Goal: Transaction & Acquisition: Purchase product/service

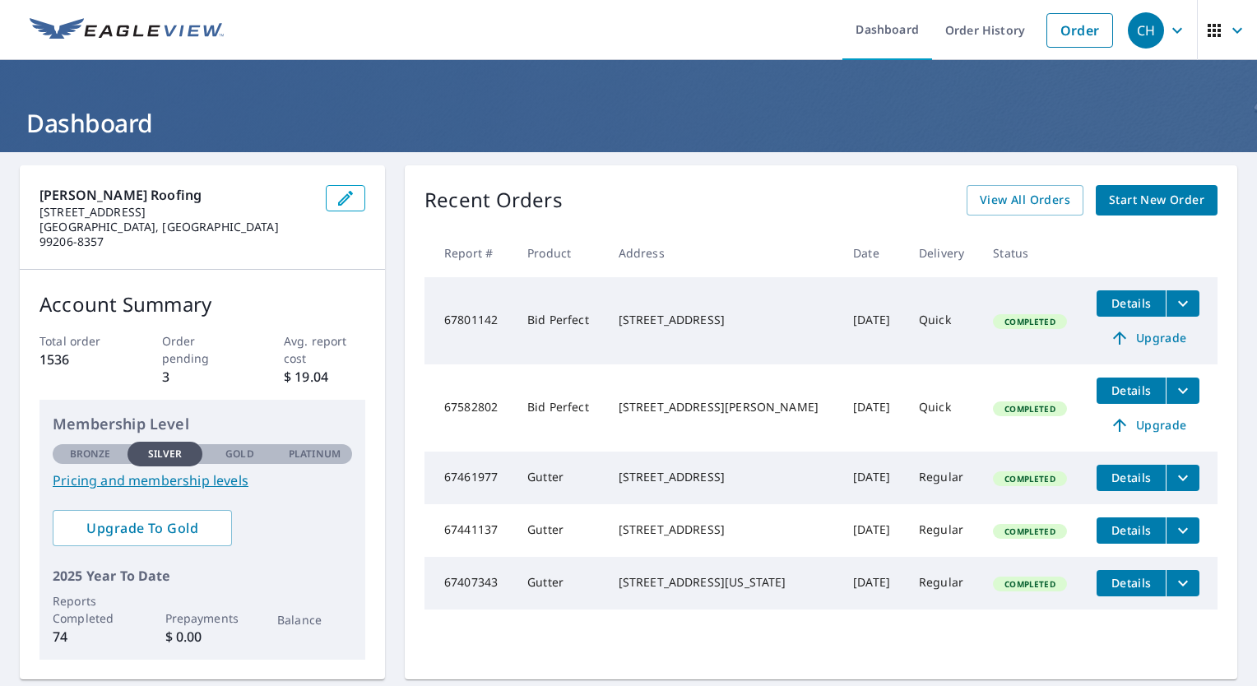
click at [1133, 208] on span "Start New Order" at bounding box center [1156, 200] width 95 height 21
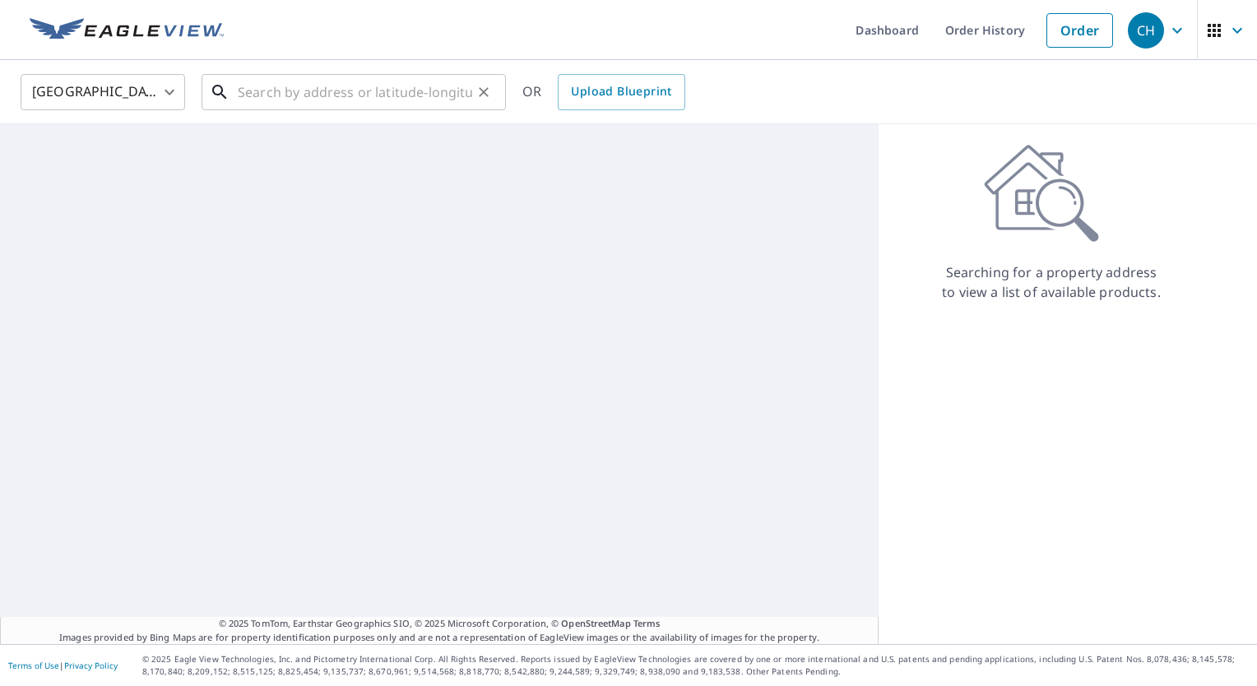
click at [388, 99] on input "text" at bounding box center [355, 92] width 234 height 46
click at [472, 16] on ul "Dashboard Order History Cancel Order" at bounding box center [678, 30] width 888 height 60
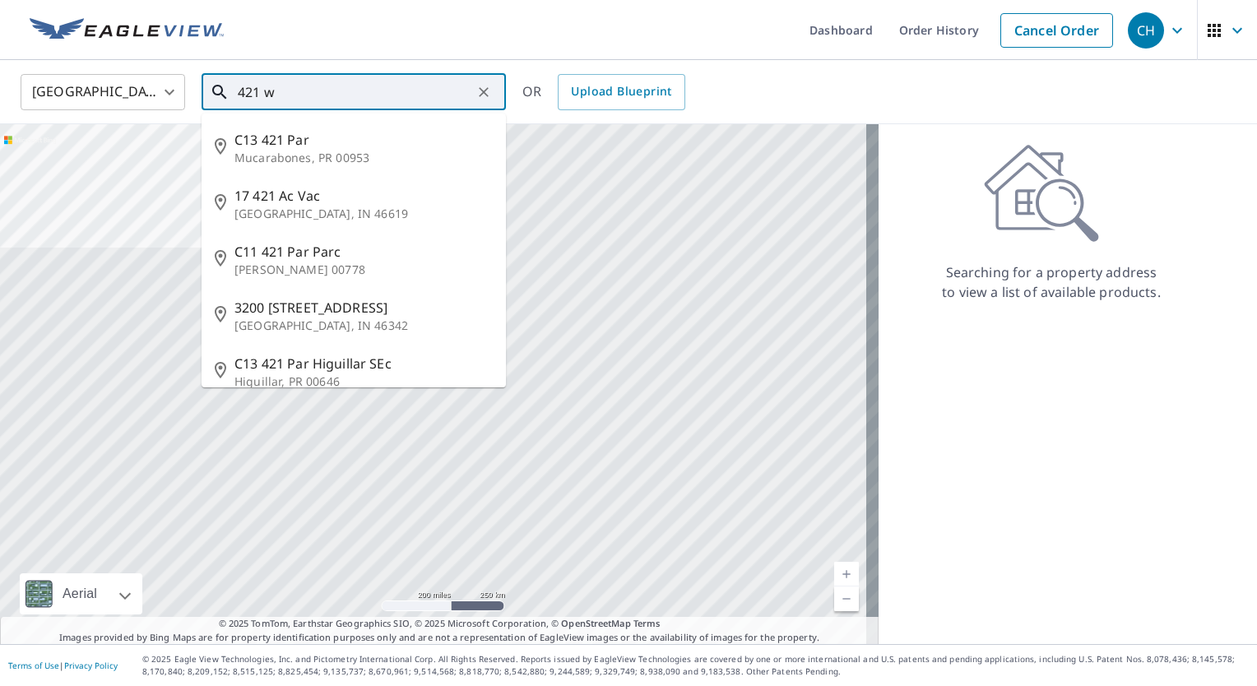
click at [290, 100] on input "421 w" at bounding box center [355, 92] width 234 height 46
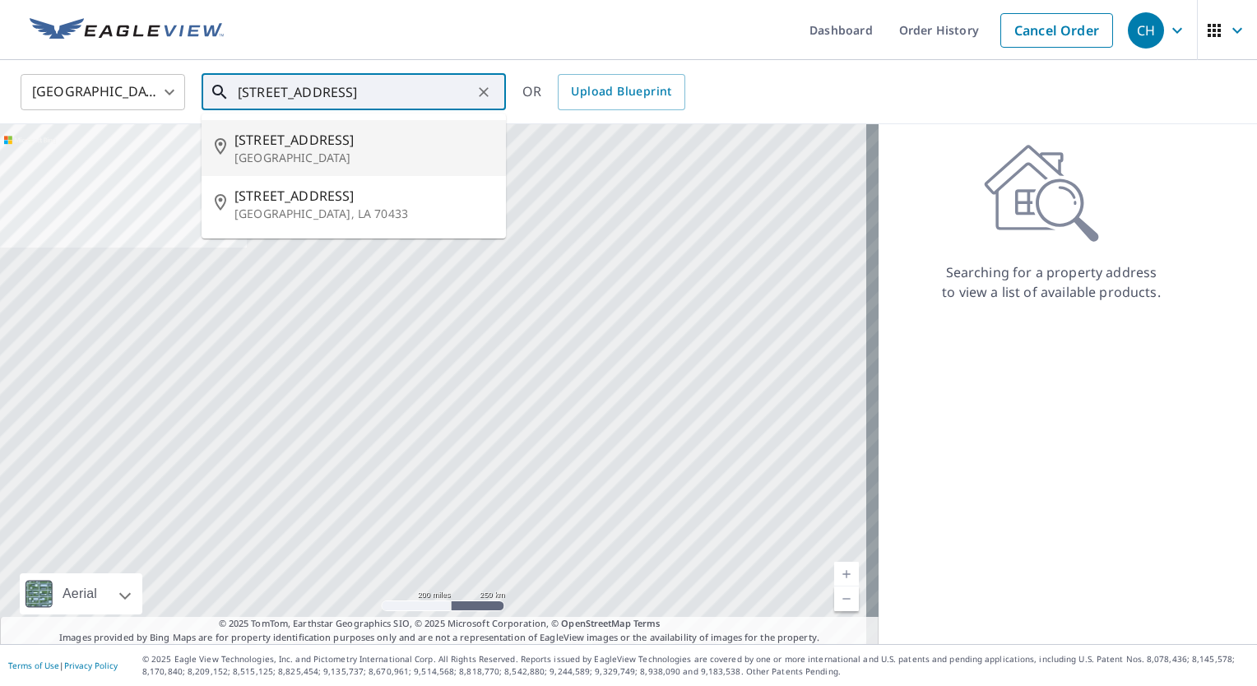
click at [339, 140] on span "421 W 29th Ave" at bounding box center [363, 140] width 258 height 20
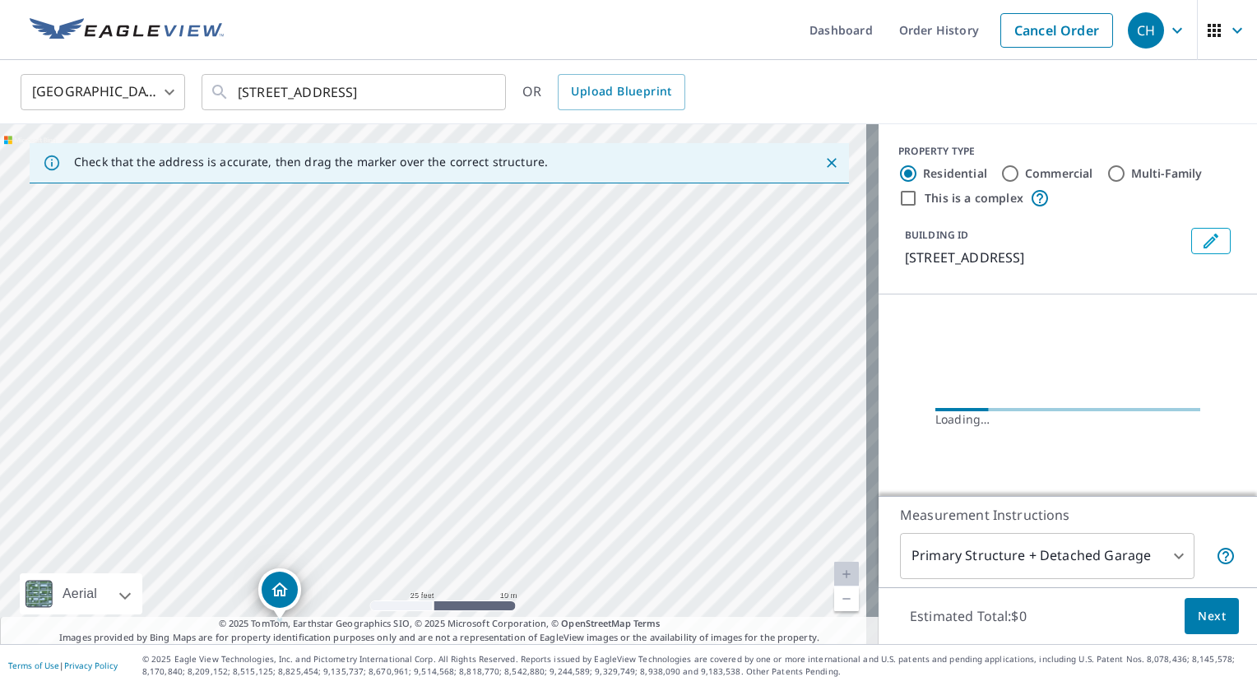
drag, startPoint x: 480, startPoint y: 344, endPoint x: 470, endPoint y: 433, distance: 89.5
click at [470, 433] on div "421 W 29th Ave Spokane, WA 99203" at bounding box center [439, 384] width 879 height 520
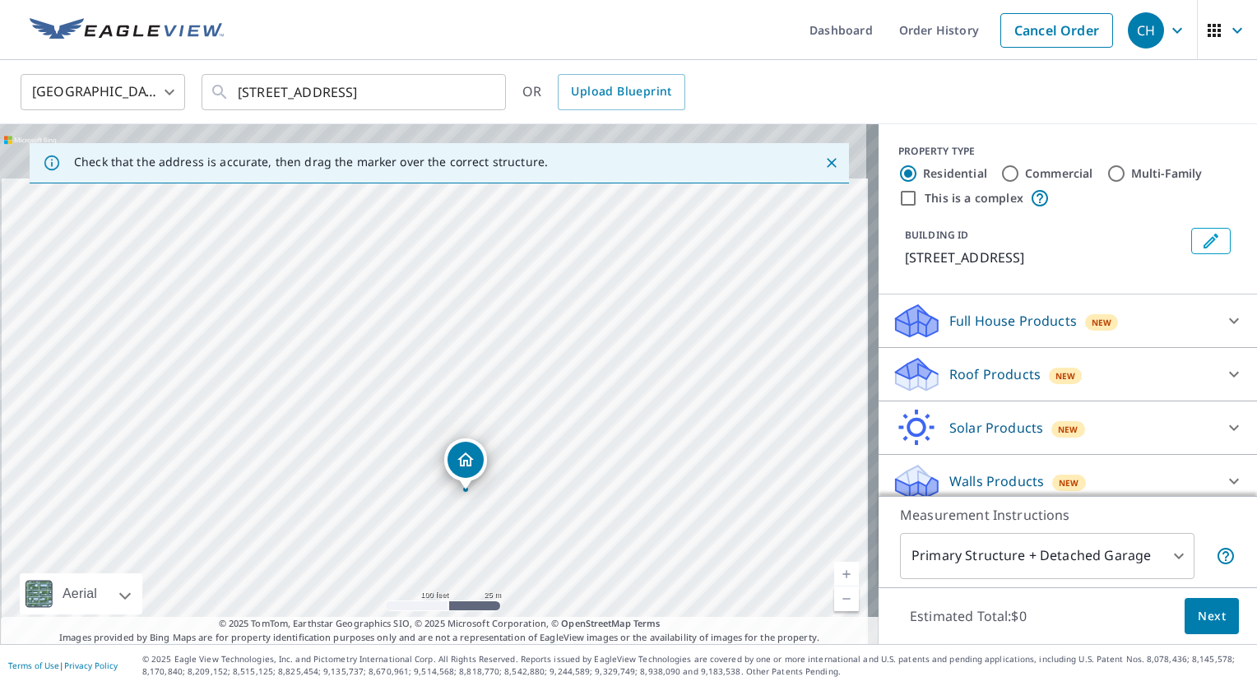
drag, startPoint x: 520, startPoint y: 356, endPoint x: 525, endPoint y: 439, distance: 83.2
click at [525, 439] on div "421 W 29th Ave Spokane, WA 99203" at bounding box center [439, 384] width 879 height 520
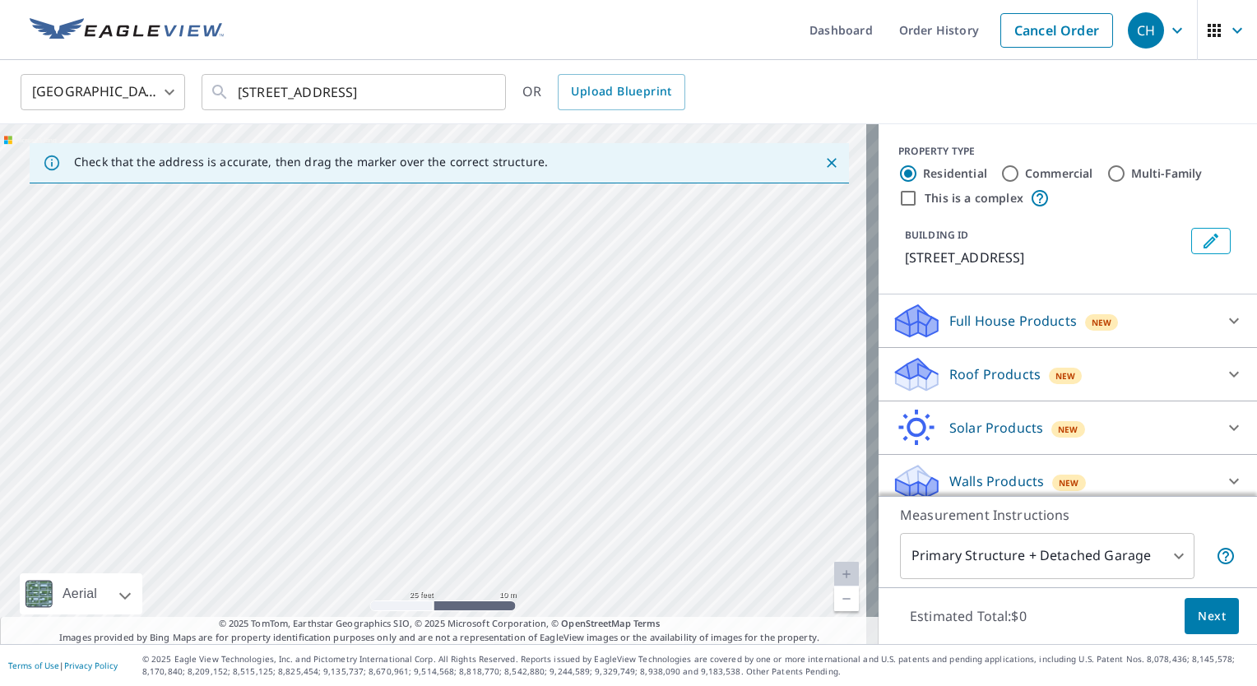
drag, startPoint x: 649, startPoint y: 416, endPoint x: 627, endPoint y: 202, distance: 215.0
click at [627, 202] on div "421 W 29th Ave Spokane, WA 99203" at bounding box center [439, 384] width 879 height 520
drag, startPoint x: 466, startPoint y: 466, endPoint x: 448, endPoint y: 464, distance: 18.2
click at [448, 464] on div "421 W 29th Ave Spokane, WA 99203" at bounding box center [439, 384] width 879 height 520
drag, startPoint x: 392, startPoint y: 331, endPoint x: 388, endPoint y: 321, distance: 10.4
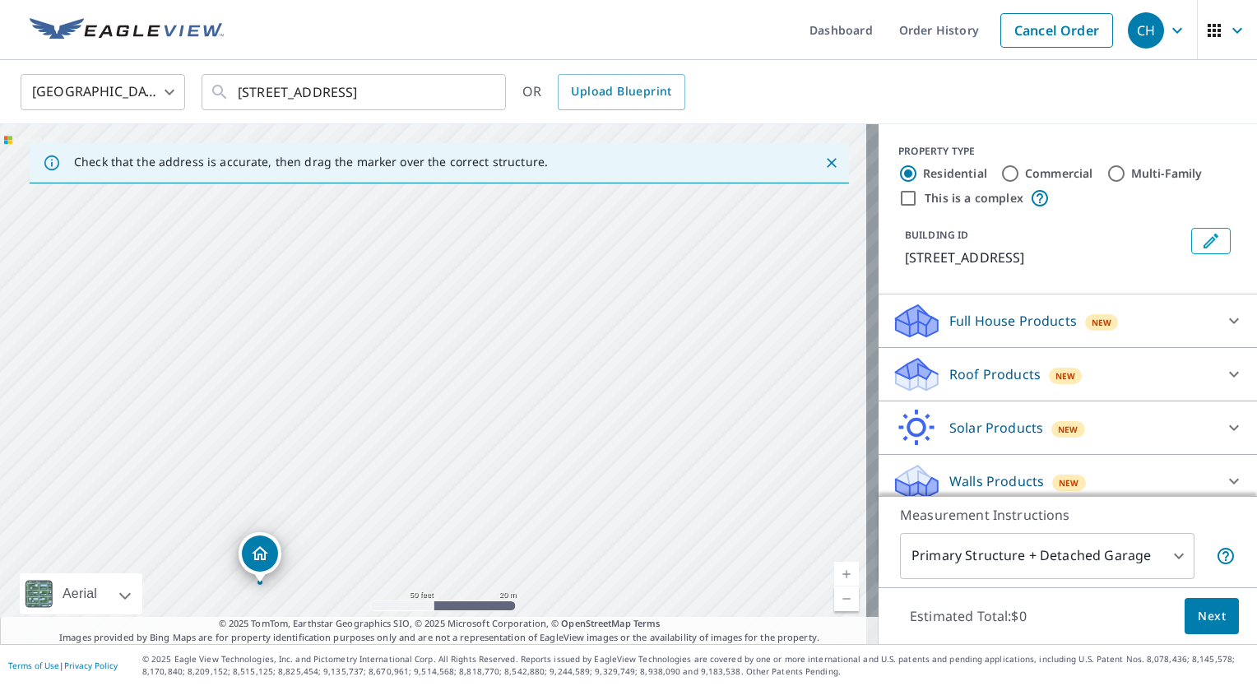
click at [388, 321] on div "421 W 29th Ave Spokane, WA 99203" at bounding box center [439, 384] width 879 height 520
drag, startPoint x: 368, startPoint y: 287, endPoint x: 419, endPoint y: 385, distance: 110.4
click at [419, 385] on div "421 W 29th Ave Spokane, WA 99203" at bounding box center [439, 384] width 879 height 520
drag, startPoint x: 392, startPoint y: 541, endPoint x: 373, endPoint y: 455, distance: 88.3
click at [373, 455] on div "421 W 29th Ave Spokane, WA 99203" at bounding box center [439, 384] width 879 height 520
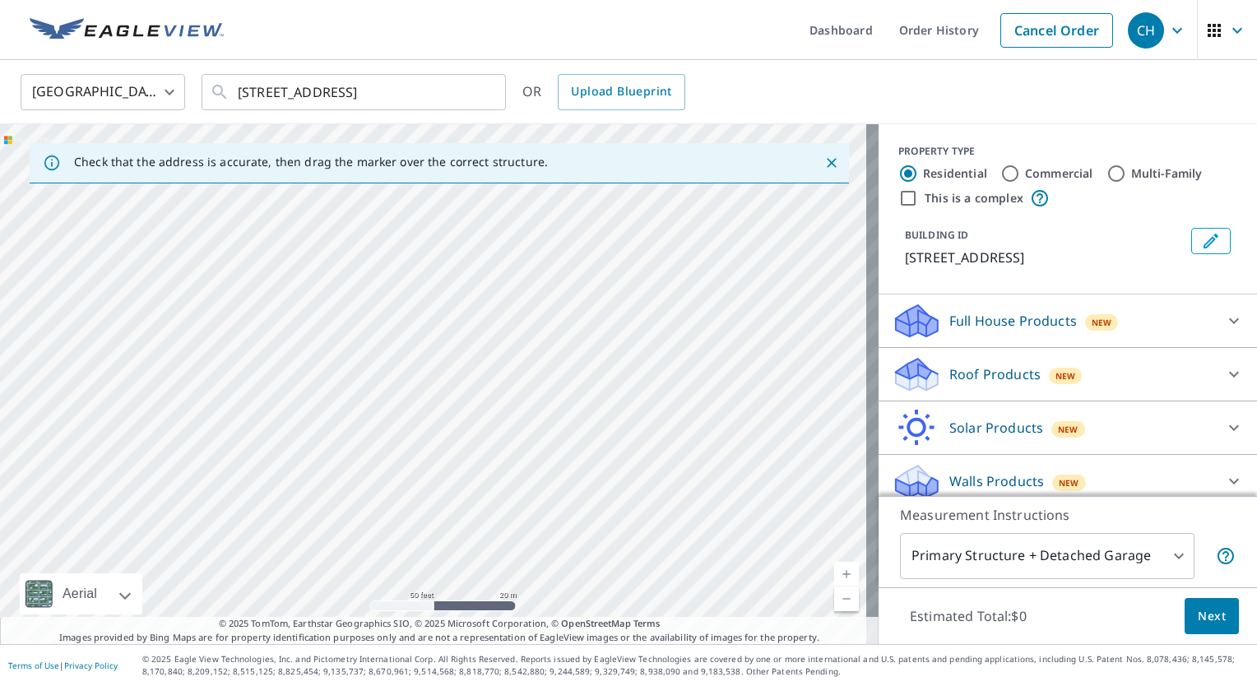
drag, startPoint x: 357, startPoint y: 415, endPoint x: 379, endPoint y: 628, distance: 214.2
click at [379, 628] on div "Check that the address is accurate, then drag the marker over the correct struc…" at bounding box center [439, 384] width 879 height 520
drag, startPoint x: 526, startPoint y: 454, endPoint x: 345, endPoint y: 436, distance: 182.7
click at [345, 436] on div "421 W 29th Ave Spokane, WA 99203" at bounding box center [439, 384] width 879 height 520
drag, startPoint x: 487, startPoint y: 380, endPoint x: 586, endPoint y: 554, distance: 200.4
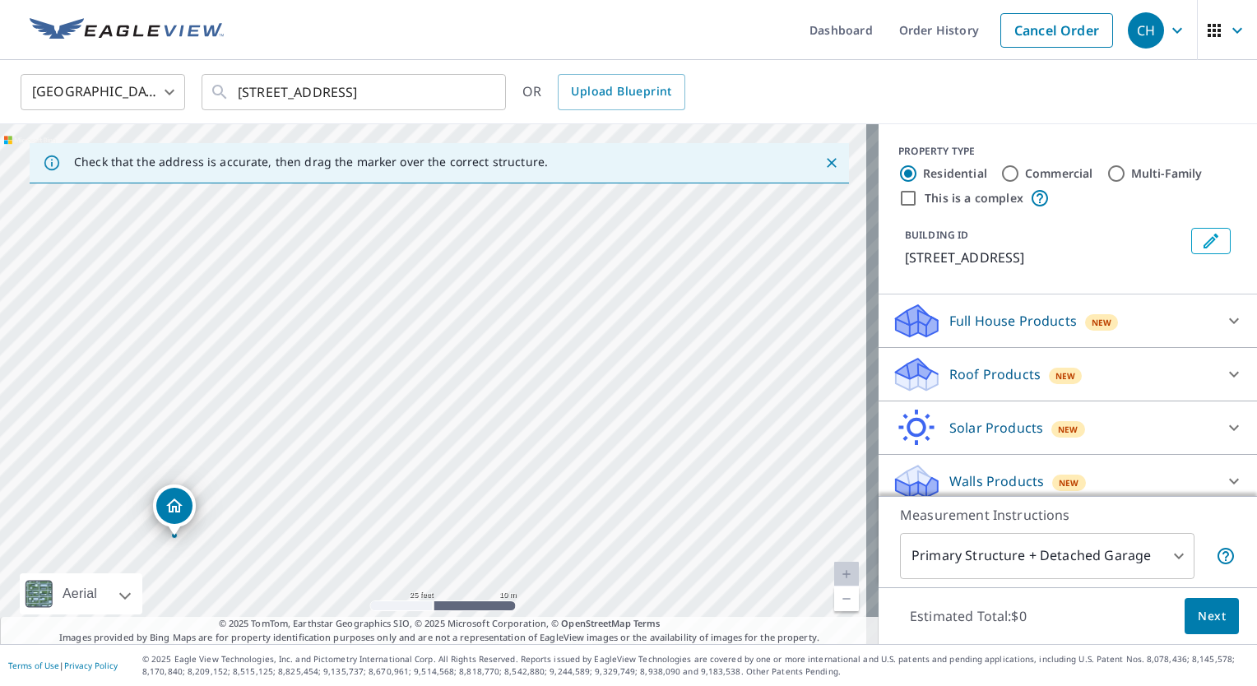
click at [586, 554] on div "421 W 29th Ave Spokane, WA 99203" at bounding box center [439, 384] width 879 height 520
drag, startPoint x: 479, startPoint y: 502, endPoint x: 524, endPoint y: 329, distance: 178.6
click at [524, 329] on div "421 W 29th Ave Spokane, WA 99203" at bounding box center [439, 384] width 879 height 520
drag, startPoint x: 489, startPoint y: 429, endPoint x: 522, endPoint y: 290, distance: 143.9
click at [522, 290] on div "421 W 29th Ave Spokane, WA 99203" at bounding box center [439, 384] width 879 height 520
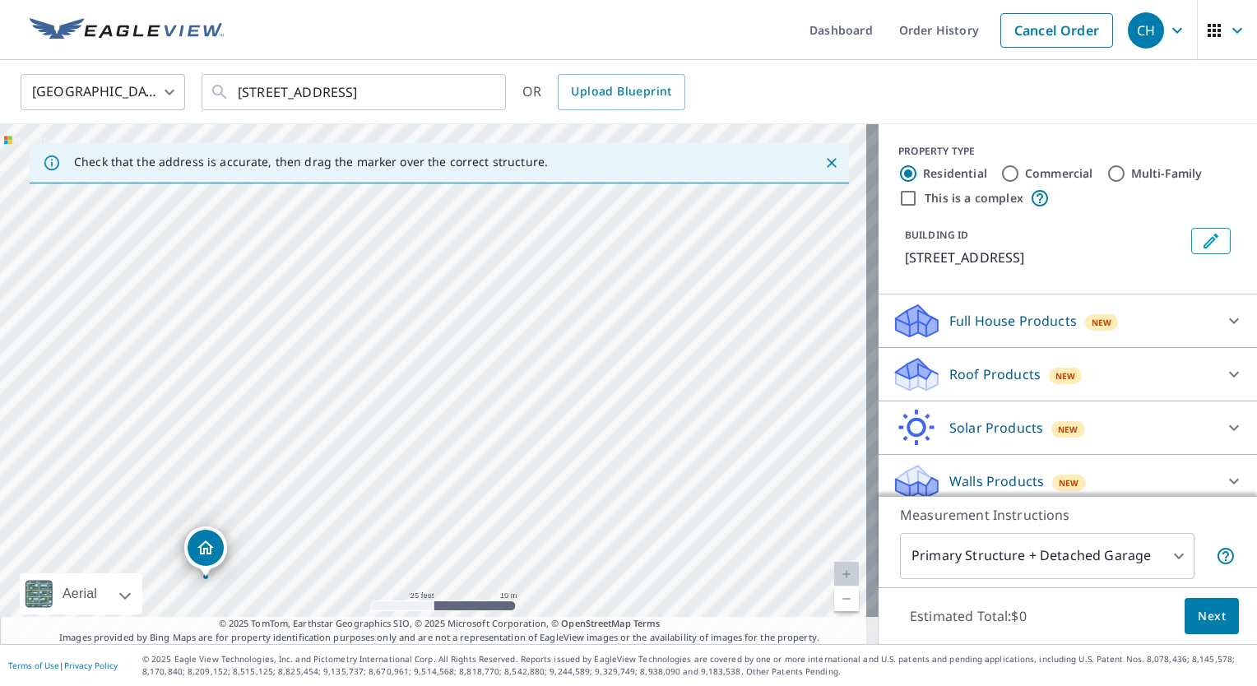
drag, startPoint x: 494, startPoint y: 366, endPoint x: 493, endPoint y: 239, distance: 127.5
click at [493, 239] on div "421 W 29th Ave Spokane, WA 99203" at bounding box center [439, 384] width 879 height 520
click at [474, 327] on div "421 W 29th Ave Spokane, WA 99203" at bounding box center [439, 384] width 879 height 520
drag, startPoint x: 422, startPoint y: 423, endPoint x: 345, endPoint y: 655, distance: 244.5
click at [345, 655] on div "Dashboard Order History Cancel Order CH United States US ​ 421 W 29th Ave Spoka…" at bounding box center [628, 343] width 1257 height 686
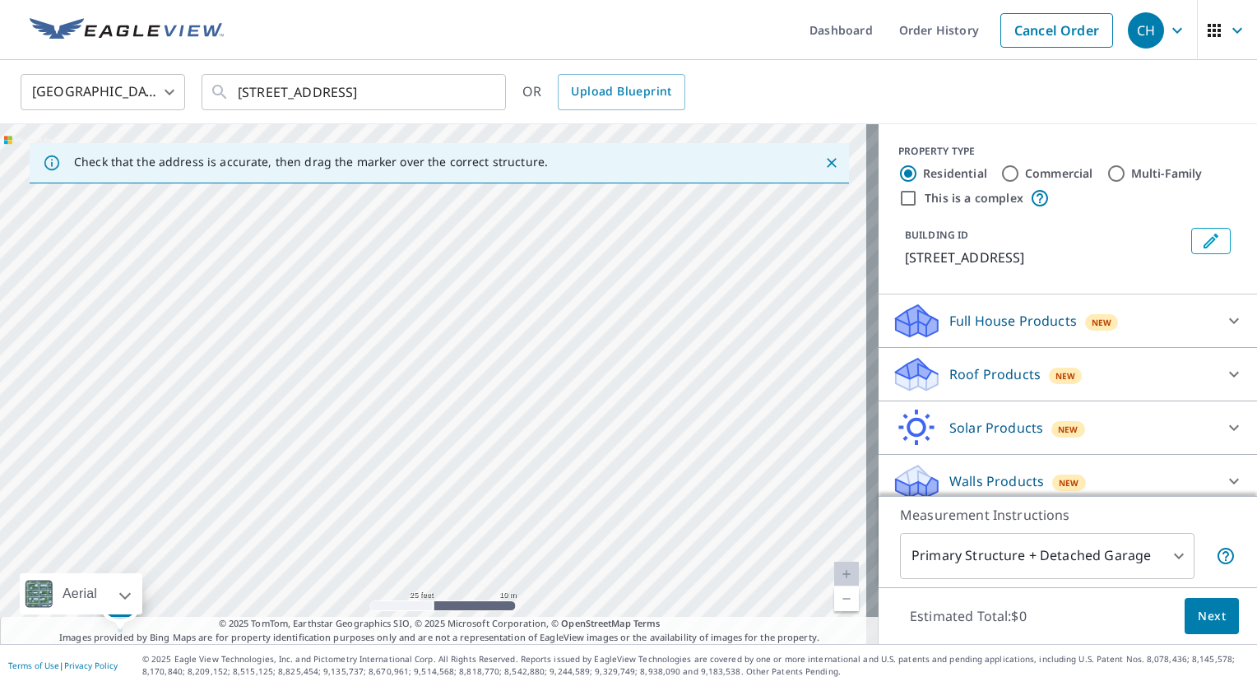
click at [352, 515] on div "421 W 29th Ave Spokane, WA 99203" at bounding box center [439, 384] width 879 height 520
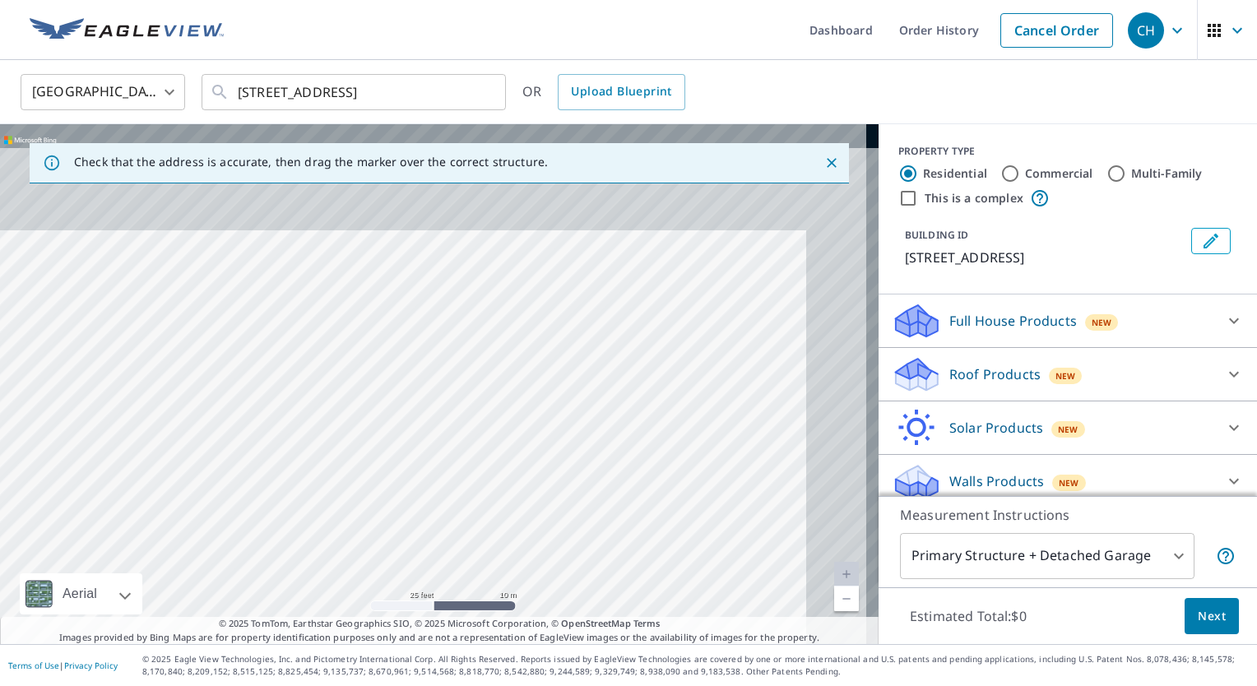
drag, startPoint x: 358, startPoint y: 499, endPoint x: 326, endPoint y: 564, distance: 73.2
click at [326, 564] on div "421 W 29th Ave Spokane, WA 99203" at bounding box center [439, 384] width 879 height 520
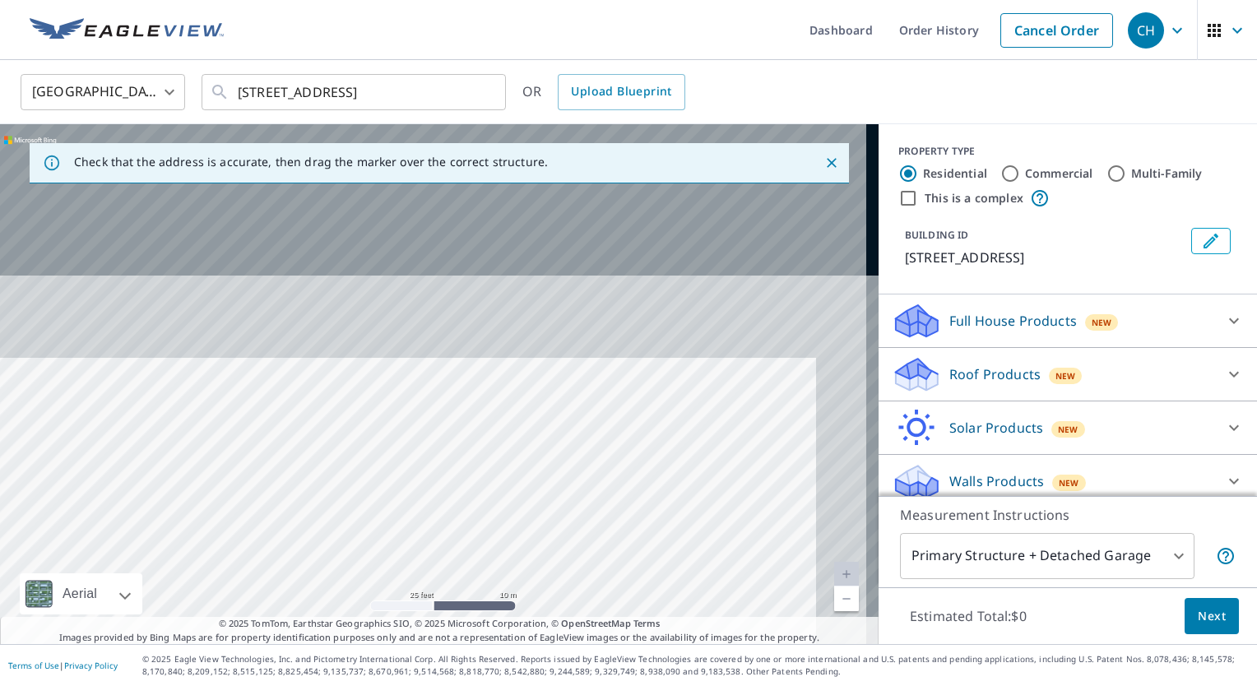
drag, startPoint x: 435, startPoint y: 392, endPoint x: 445, endPoint y: 515, distance: 123.8
click at [445, 515] on div "421 W 29th Ave Spokane, WA 99203" at bounding box center [439, 384] width 879 height 520
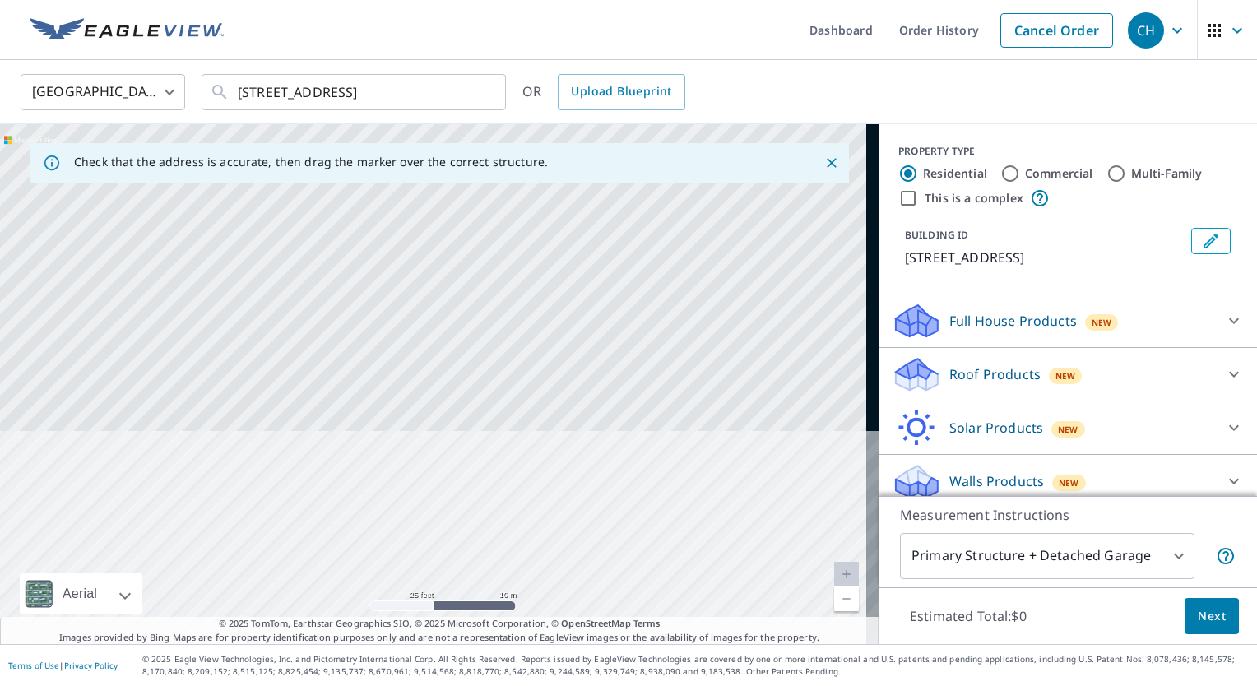
drag, startPoint x: 428, startPoint y: 376, endPoint x: 427, endPoint y: 531, distance: 155.5
click at [427, 531] on div "421 W 29th Ave Spokane, WA 99203" at bounding box center [439, 384] width 879 height 520
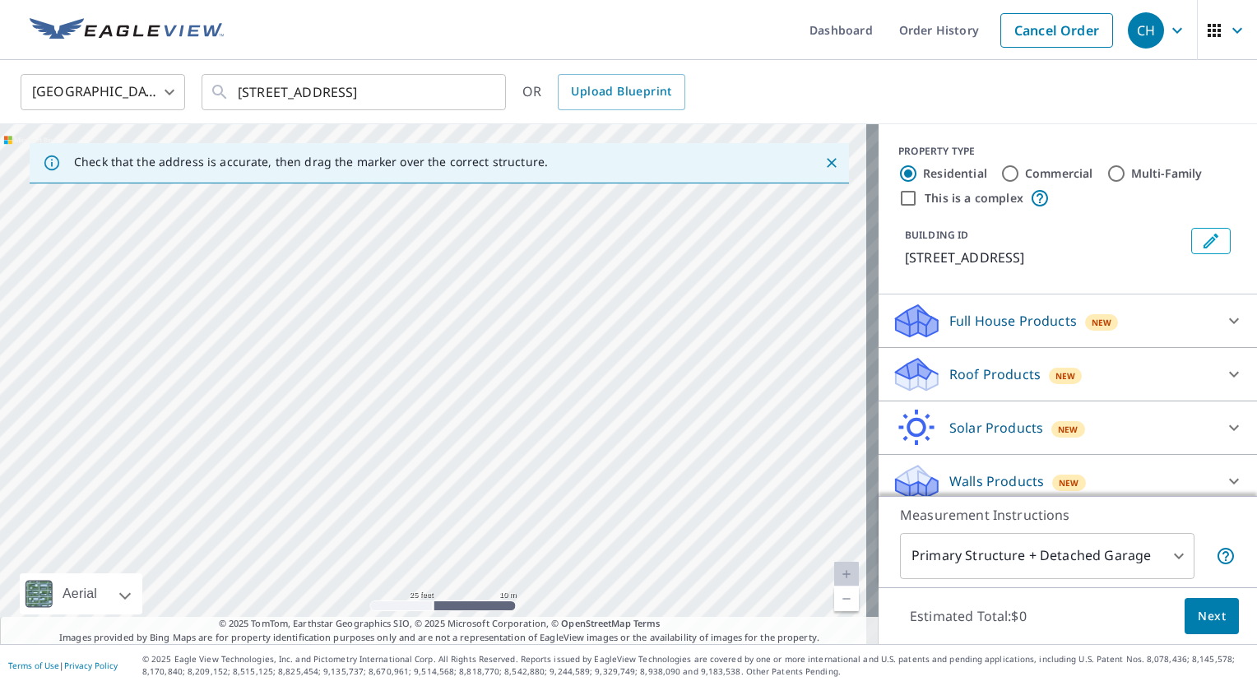
drag, startPoint x: 490, startPoint y: 558, endPoint x: 477, endPoint y: 499, distance: 60.7
click at [477, 499] on div "421 W 29th Ave Spokane, WA 99203" at bounding box center [439, 384] width 879 height 520
drag, startPoint x: 520, startPoint y: 436, endPoint x: 507, endPoint y: 297, distance: 139.6
drag, startPoint x: 507, startPoint y: 297, endPoint x: 362, endPoint y: 357, distance: 156.7
click at [362, 357] on div "421 W 29th Ave Spokane, WA 99203" at bounding box center [439, 384] width 879 height 520
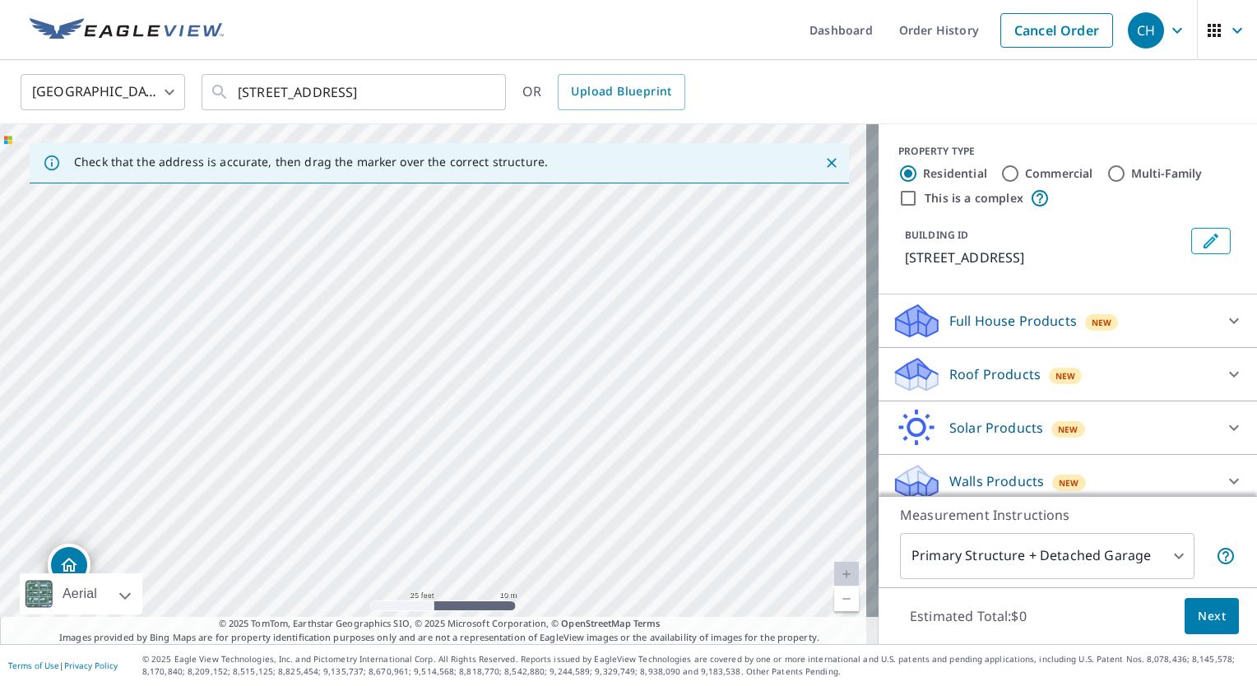
drag, startPoint x: 371, startPoint y: 429, endPoint x: 355, endPoint y: 318, distance: 112.1
click at [355, 318] on div "421 W 29th Ave Spokane, WA 99203" at bounding box center [439, 384] width 879 height 520
drag, startPoint x: 378, startPoint y: 472, endPoint x: 373, endPoint y: 364, distance: 107.9
click at [373, 364] on div "421 W 29th Ave Spokane, WA 99203" at bounding box center [439, 384] width 879 height 520
drag, startPoint x: 363, startPoint y: 446, endPoint x: 440, endPoint y: 439, distance: 77.6
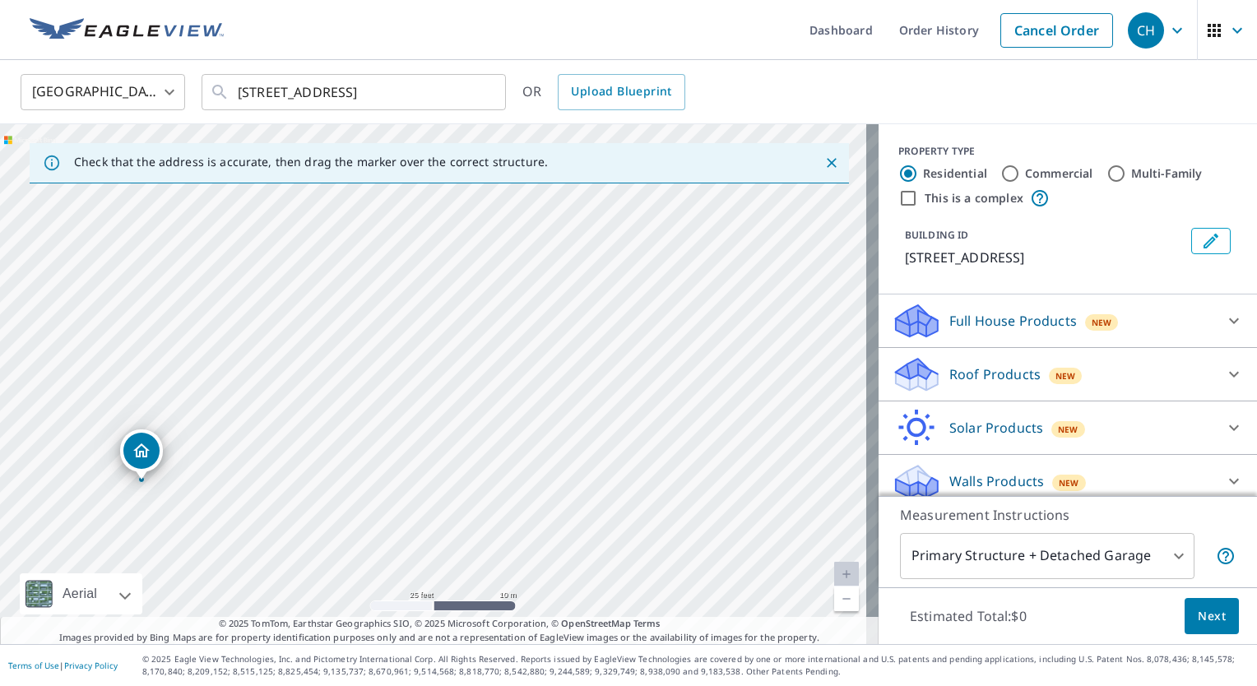
click at [440, 439] on div "421 W 29th Ave Spokane, WA 99203" at bounding box center [439, 384] width 879 height 520
drag, startPoint x: 458, startPoint y: 321, endPoint x: 484, endPoint y: 678, distance: 357.9
click at [484, 678] on div "Dashboard Order History Cancel Order CH United States US ​ 421 W 29th Ave Spoka…" at bounding box center [628, 343] width 1257 height 686
click at [591, 519] on div "421 W 29th Ave Spokane, WA 99203" at bounding box center [439, 384] width 879 height 520
drag, startPoint x: 469, startPoint y: 396, endPoint x: 527, endPoint y: 628, distance: 239.2
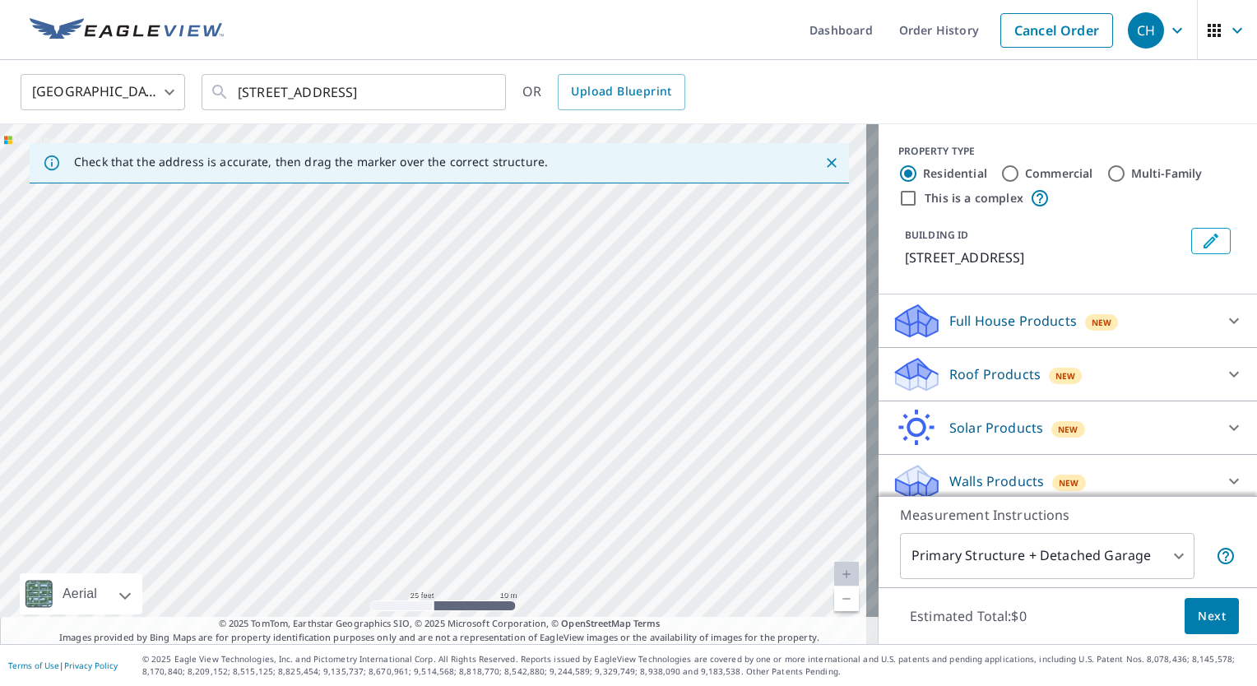
click at [527, 628] on div "Check that the address is accurate, then drag the marker over the correct struc…" at bounding box center [439, 384] width 879 height 520
drag, startPoint x: 464, startPoint y: 403, endPoint x: 507, endPoint y: 679, distance: 279.7
click at [507, 679] on div "Dashboard Order History Cancel Order CH United States US ​ 421 W 29th Ave Spoka…" at bounding box center [628, 343] width 1257 height 686
click at [510, 661] on p "© 2025 Eagle View Technologies, Inc. and Pictometry International Corp. All Rig…" at bounding box center [695, 665] width 1106 height 25
drag, startPoint x: 670, startPoint y: 288, endPoint x: 486, endPoint y: 728, distance: 476.8
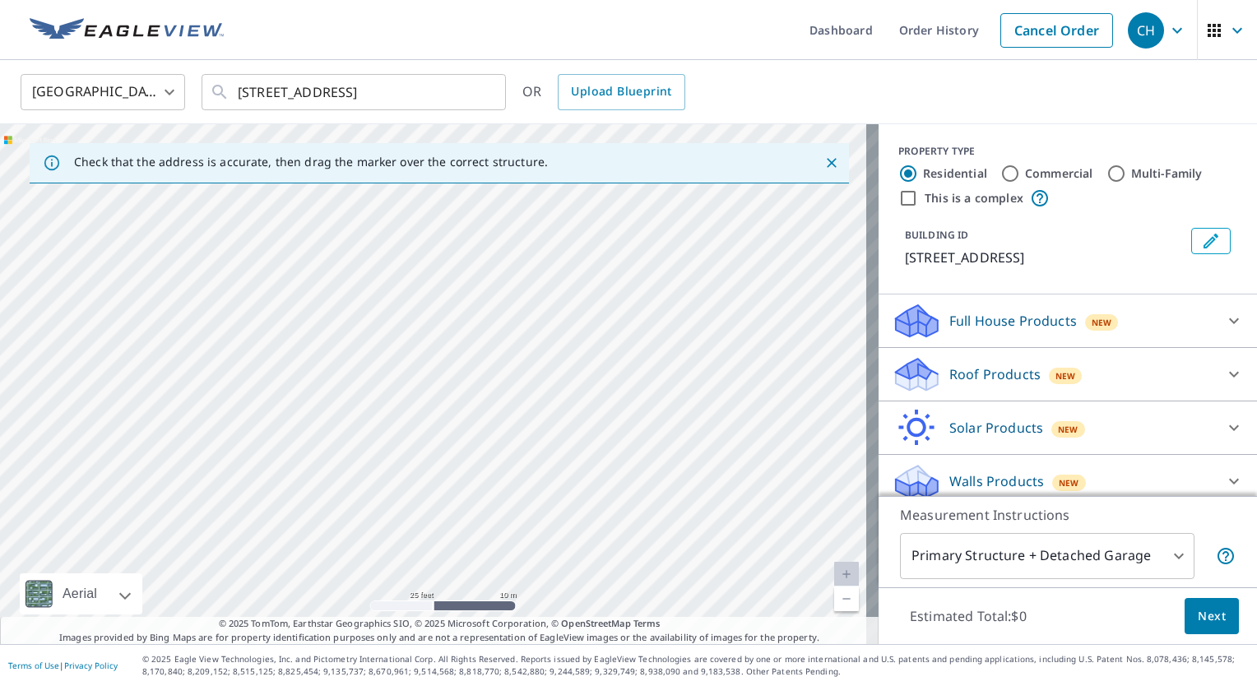
click at [486, 685] on html "CH CH Dashboard Order History Cancel Order CH United States US ​ 421 W 29th Ave…" at bounding box center [628, 343] width 1257 height 686
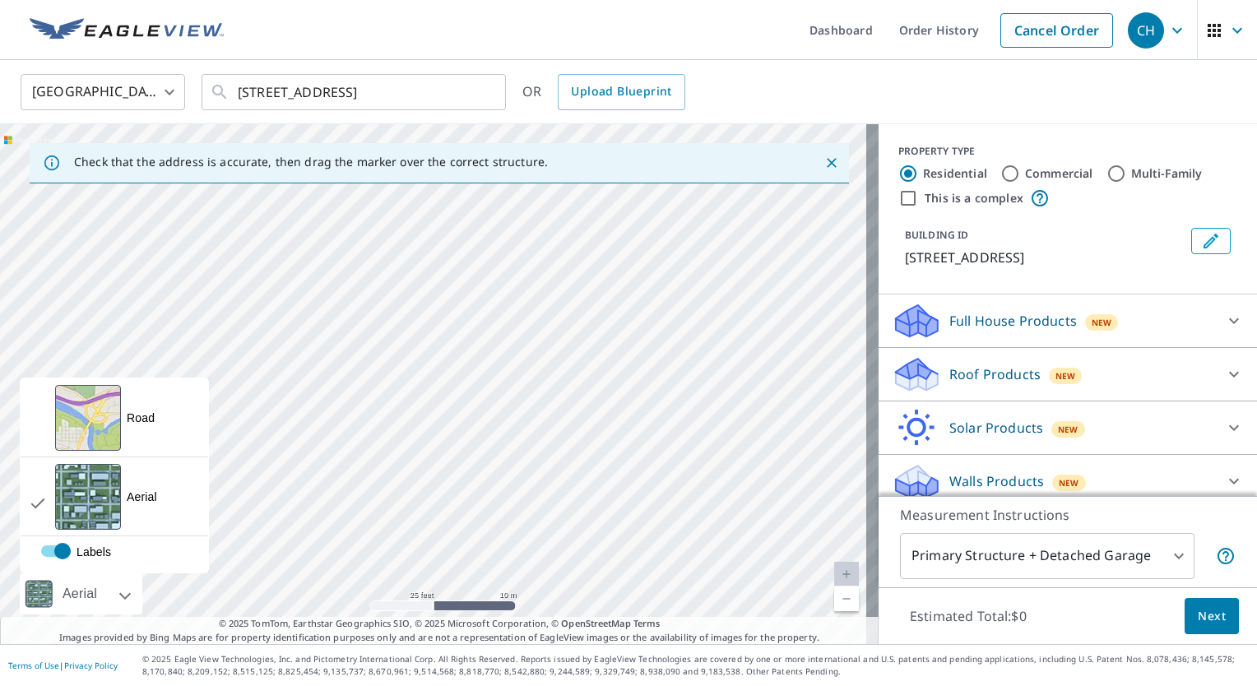
click at [105, 605] on div at bounding box center [107, 593] width 10 height 41
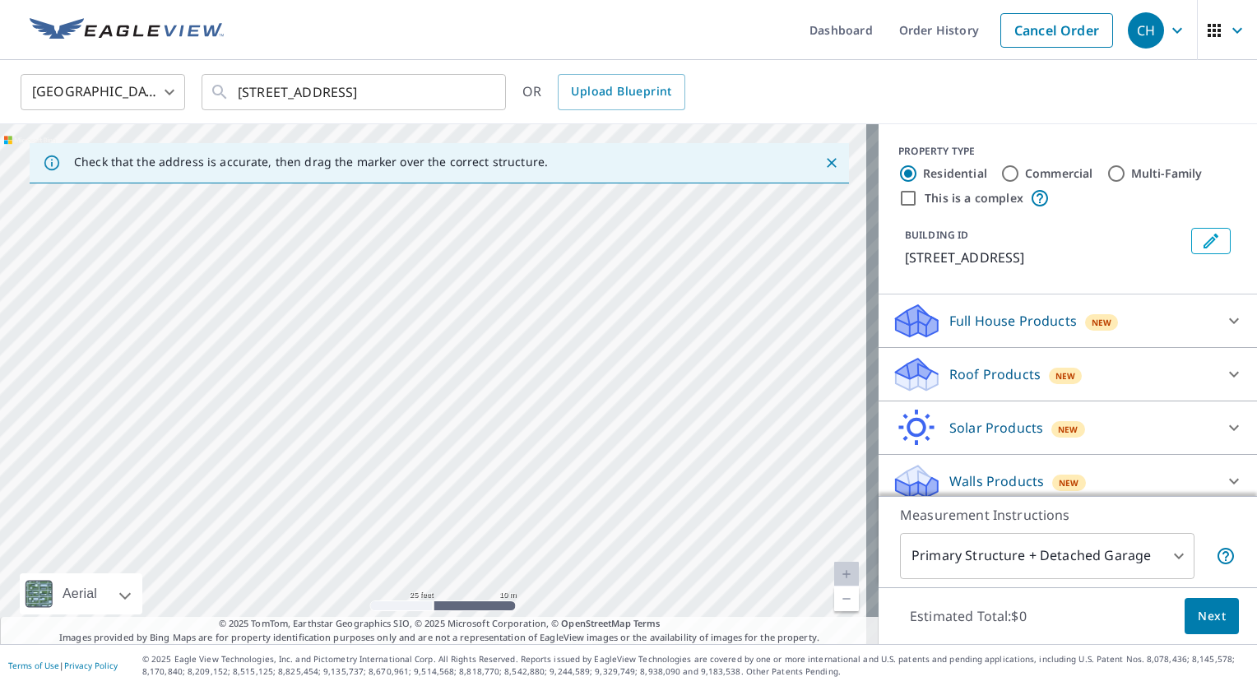
click at [839, 601] on link "Current Level 20, Zoom Out" at bounding box center [846, 599] width 25 height 25
click at [839, 601] on link "Current Level 19, Zoom Out" at bounding box center [846, 599] width 25 height 25
click at [834, 568] on link "Current Level 18, Zoom In" at bounding box center [846, 574] width 25 height 25
click at [738, 424] on div "421 W 29th Ave Spokane, WA 99203" at bounding box center [439, 384] width 879 height 520
drag, startPoint x: 491, startPoint y: 298, endPoint x: 480, endPoint y: 270, distance: 29.9
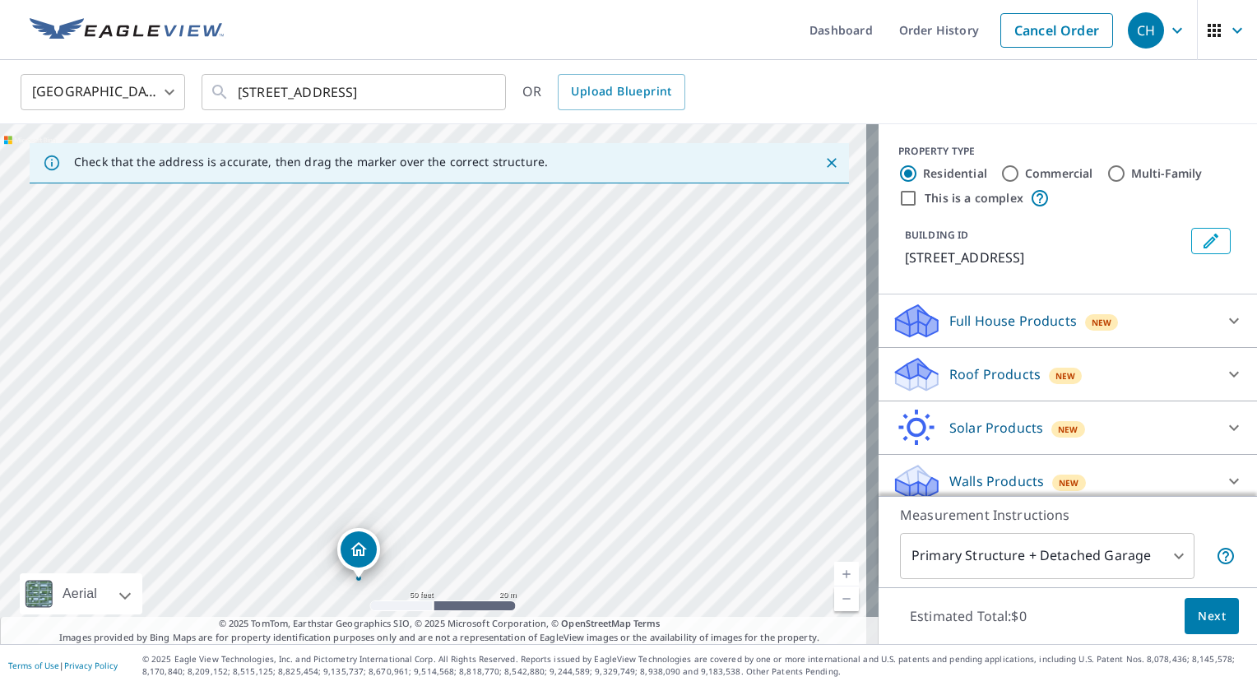
click at [480, 270] on div "421 W 29th Ave Spokane, WA 99203" at bounding box center [439, 384] width 879 height 520
drag, startPoint x: 480, startPoint y: 390, endPoint x: 517, endPoint y: 608, distance: 221.1
click at [517, 608] on div "421 W 29th Ave Spokane, WA 99203" at bounding box center [439, 384] width 879 height 520
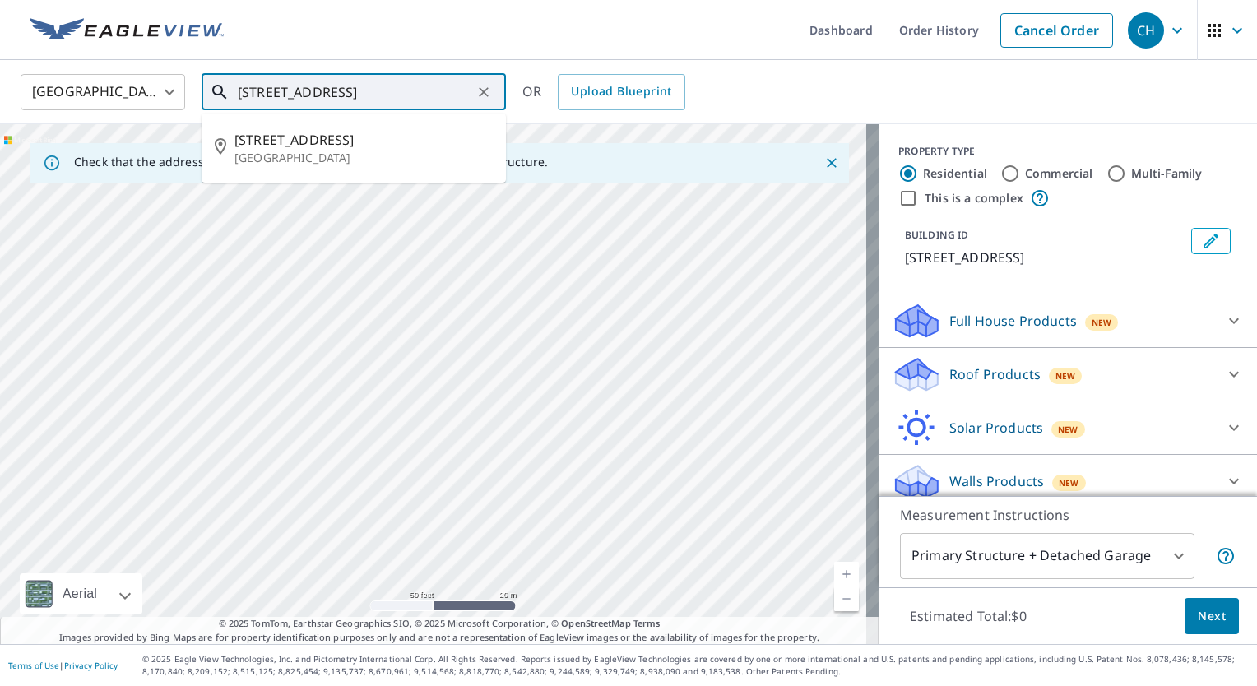
click at [259, 87] on input "421 W 29th Ave Spokane, WA 99203" at bounding box center [355, 92] width 234 height 46
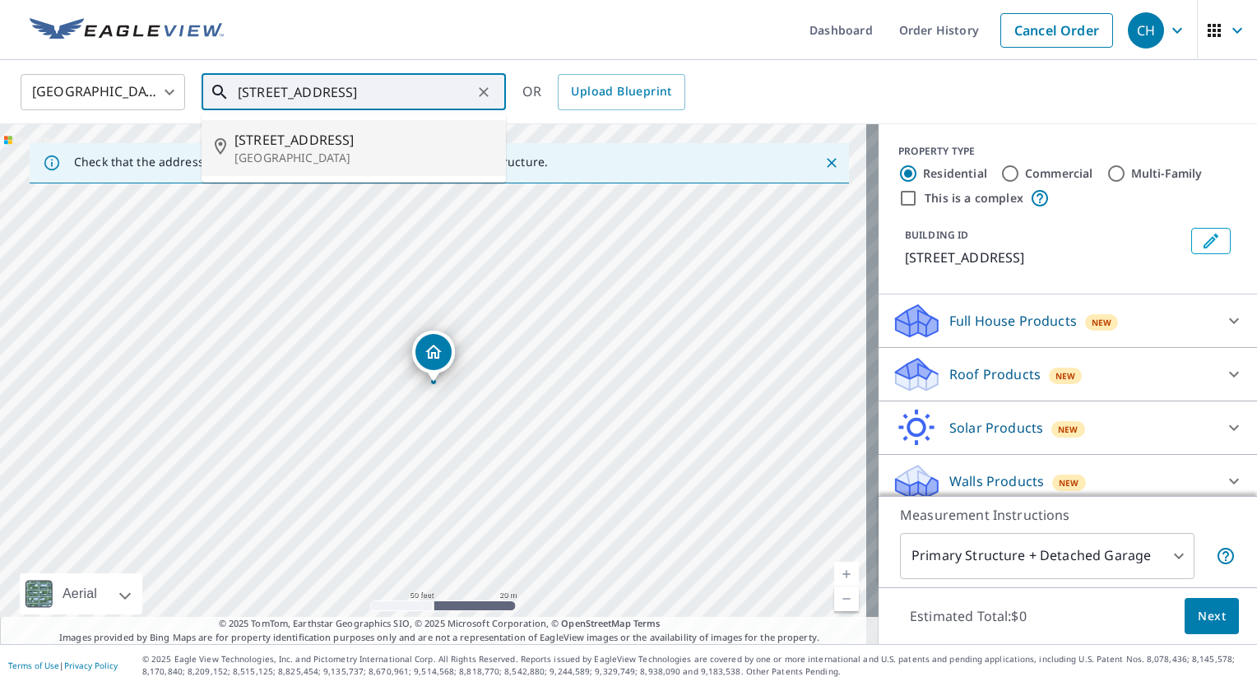
type input "409 W 29th Ave Spokane, WA 99203"
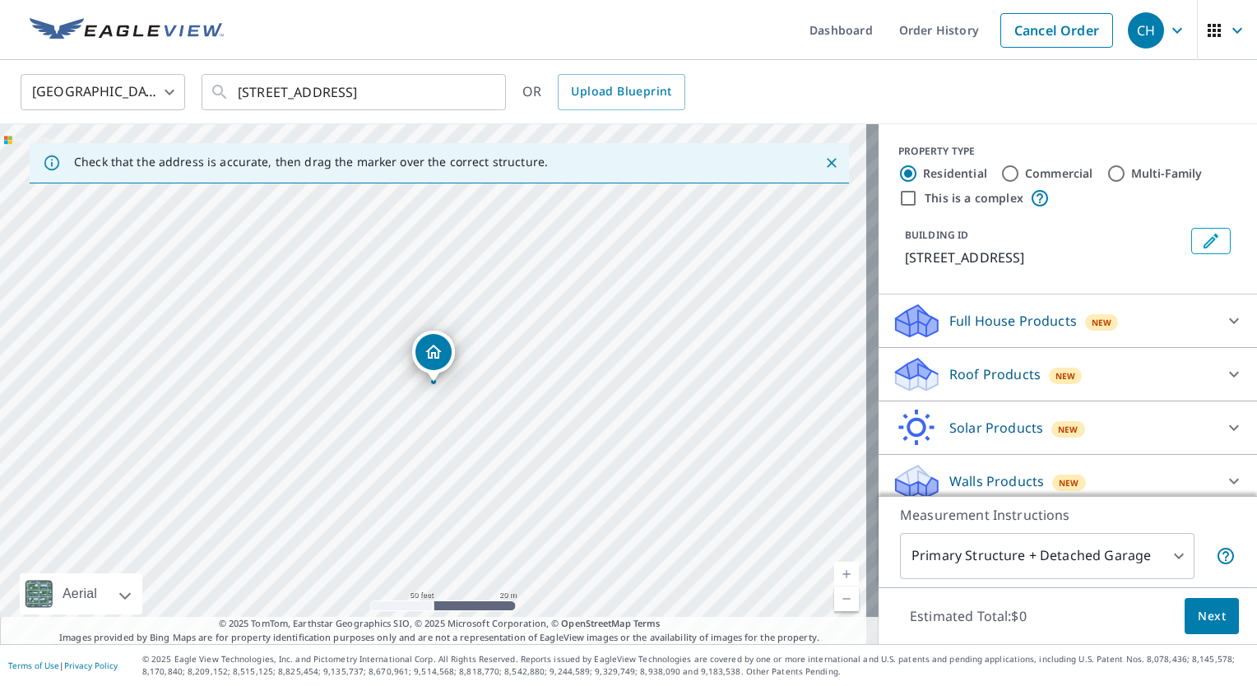
click at [1055, 377] on span "New" at bounding box center [1065, 375] width 21 height 13
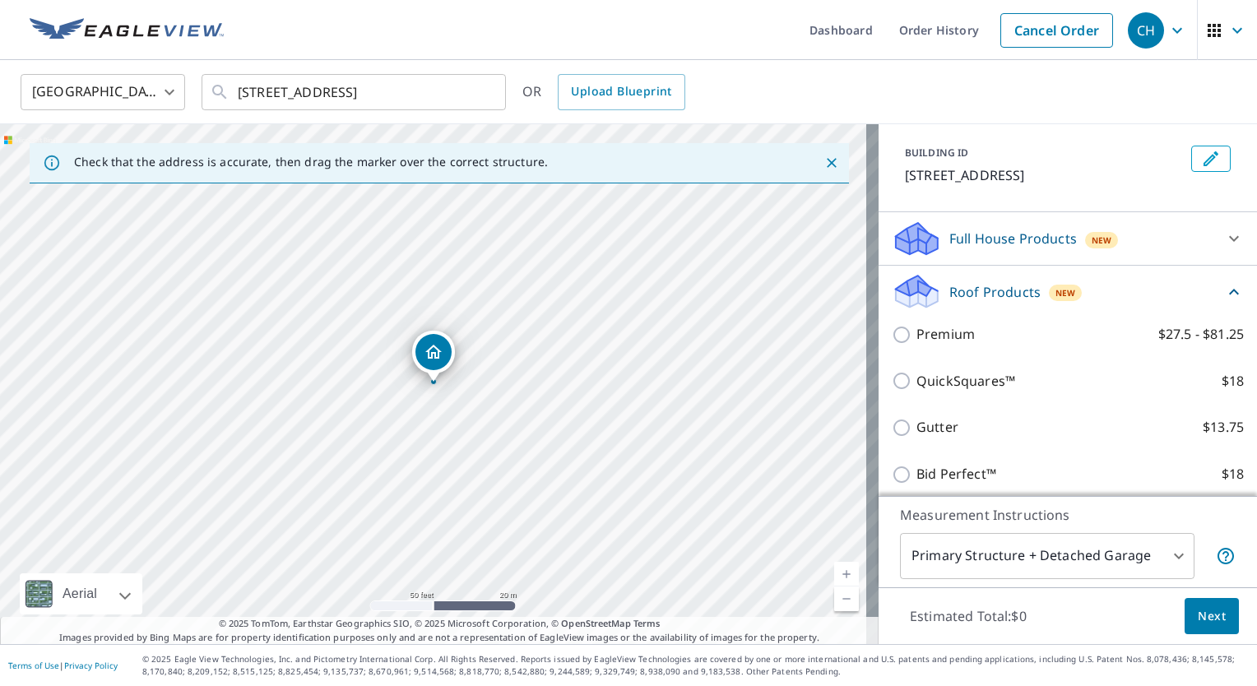
scroll to position [82, 0]
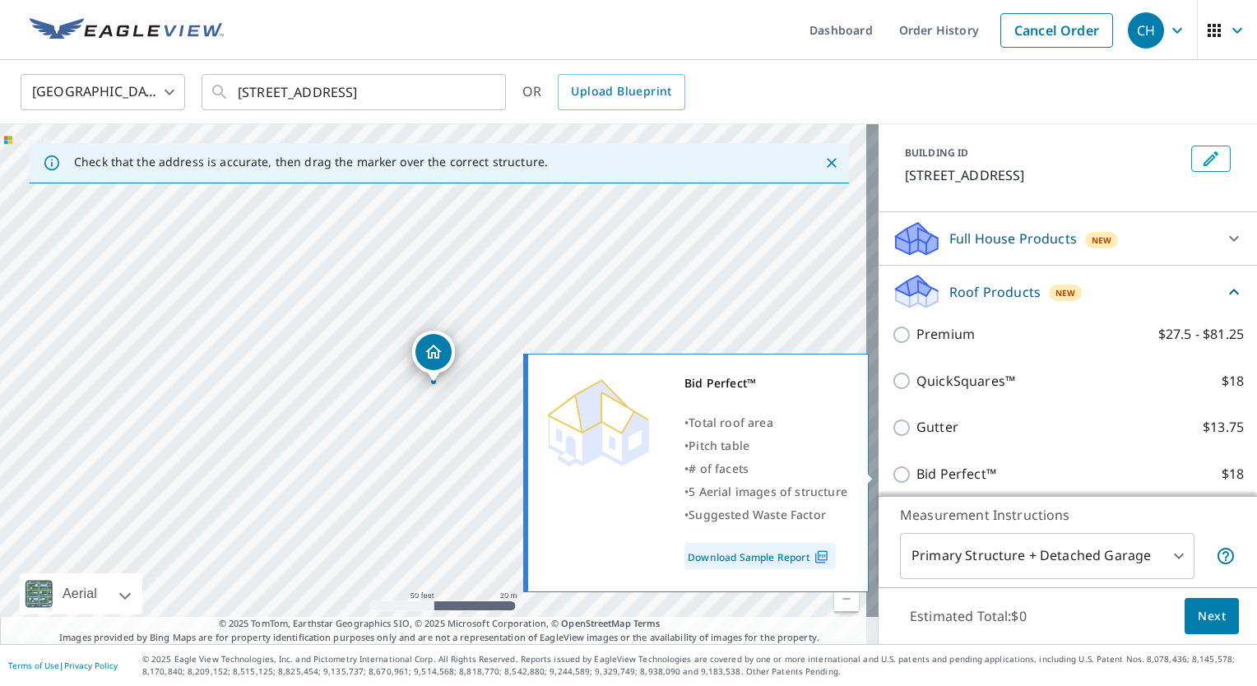
click at [892, 471] on input "Bid Perfect™ $18" at bounding box center [904, 475] width 25 height 20
checkbox input "true"
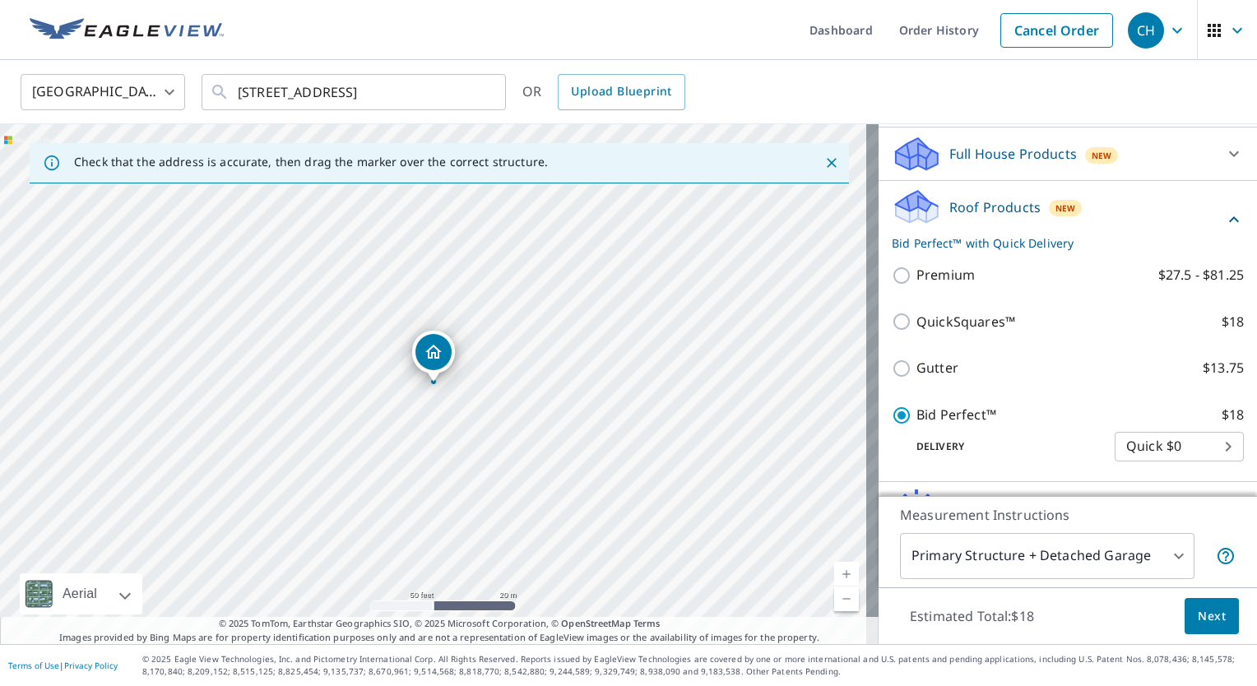
scroll to position [166, 0]
click at [1199, 633] on button "Next" at bounding box center [1212, 616] width 54 height 37
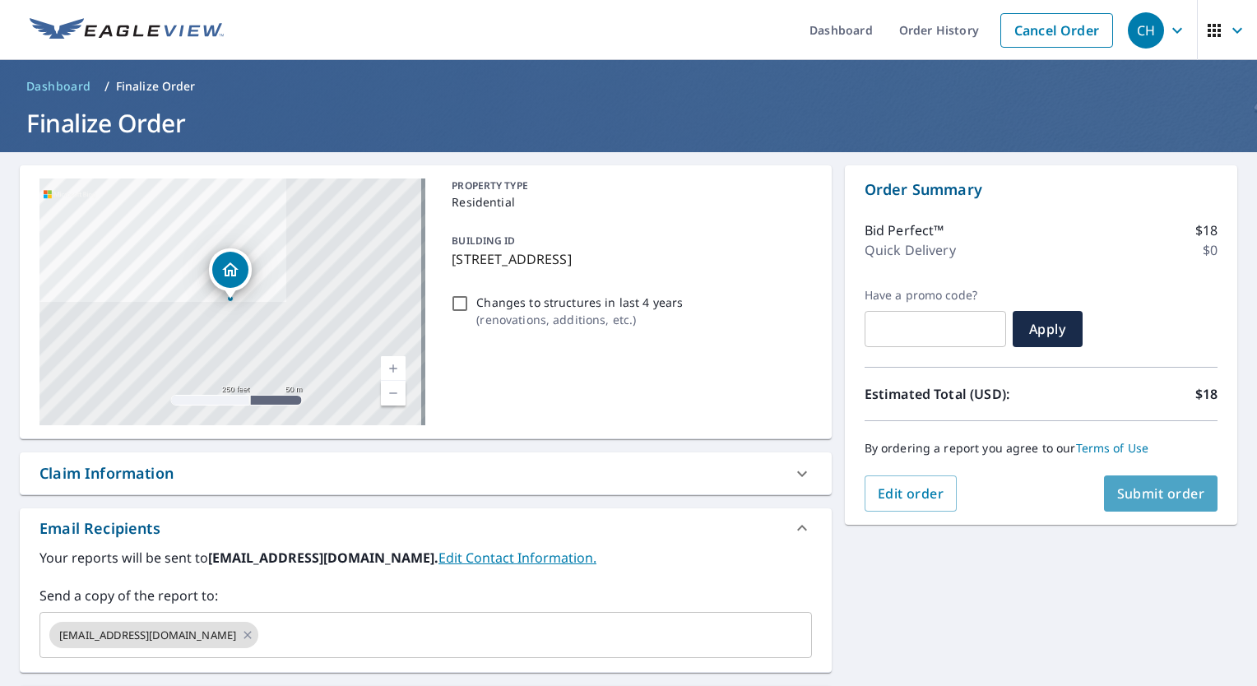
click at [1124, 491] on span "Submit order" at bounding box center [1161, 494] width 88 height 18
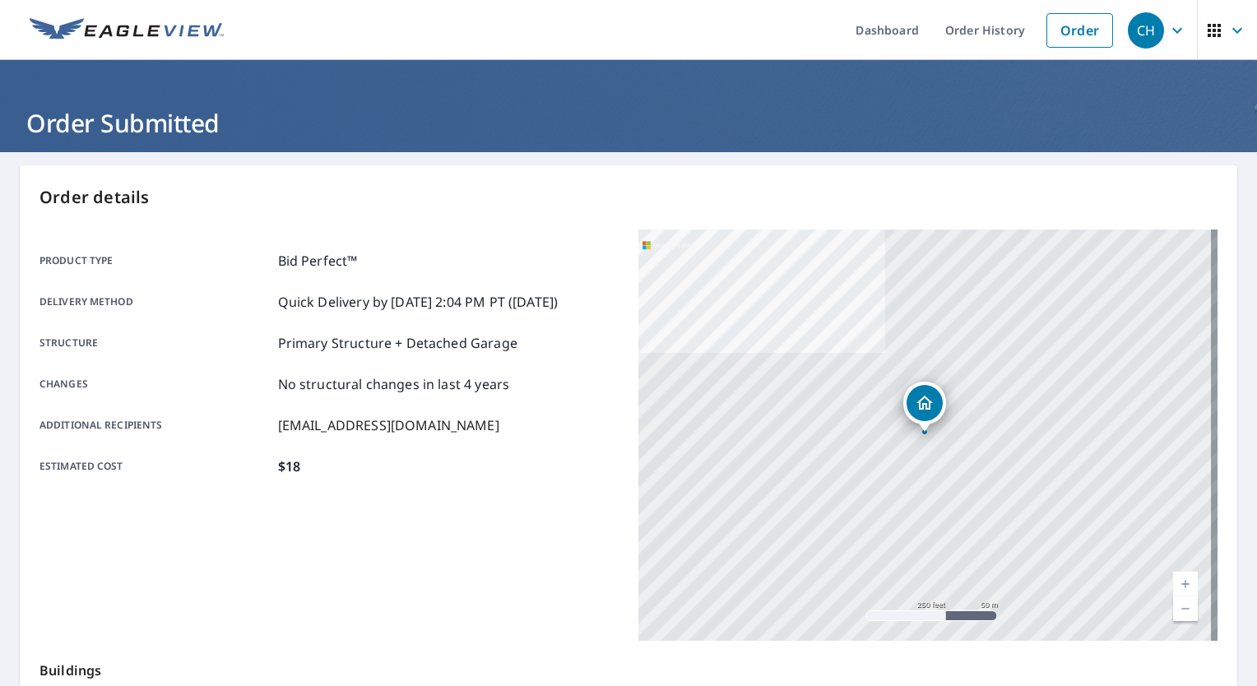
scroll to position [281, 0]
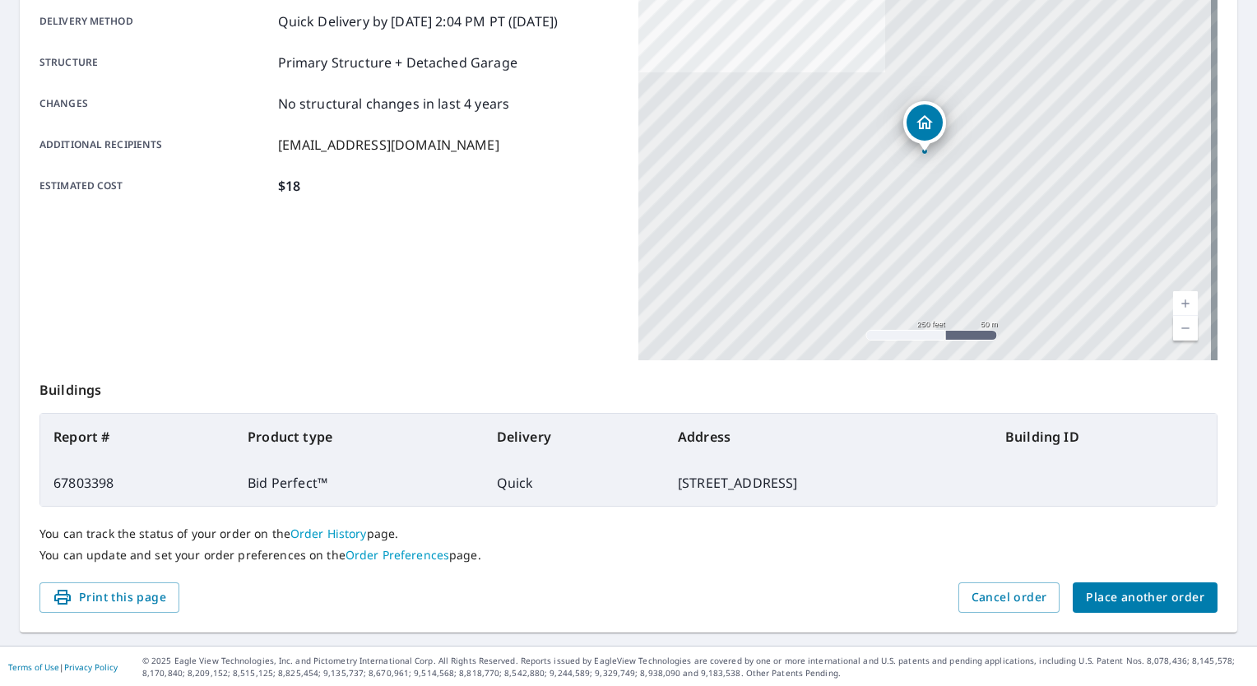
click at [1117, 598] on span "Place another order" at bounding box center [1145, 597] width 118 height 21
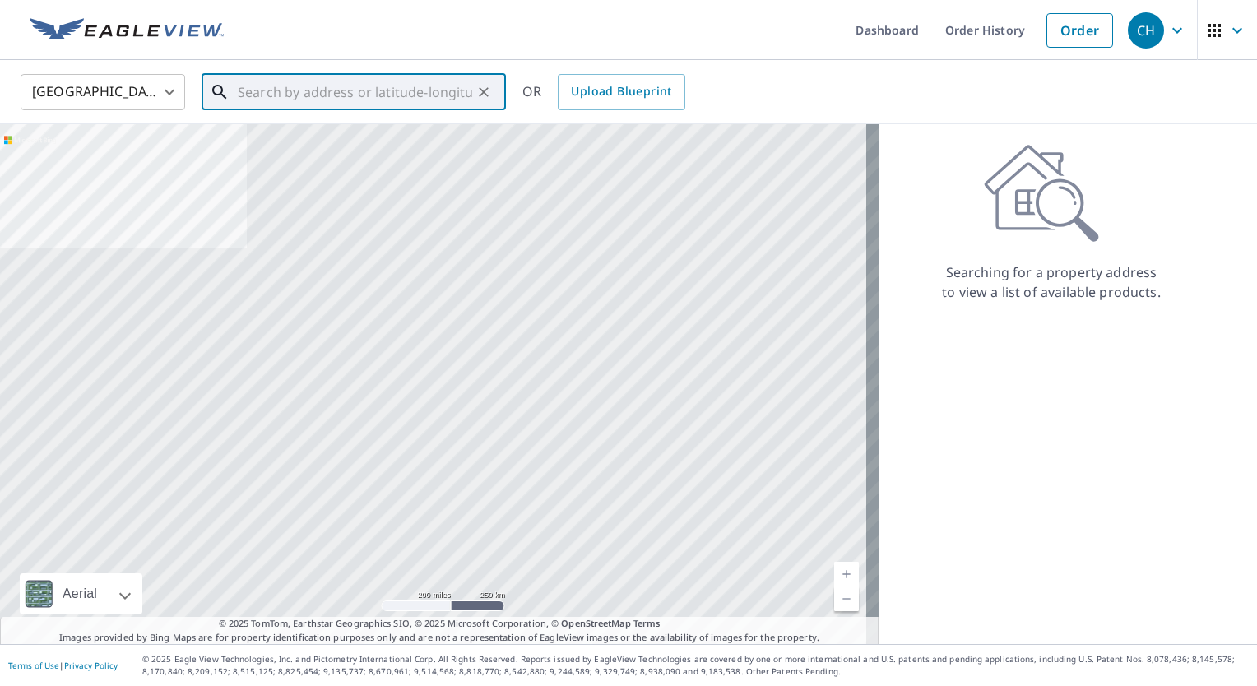
click at [392, 81] on input "text" at bounding box center [355, 92] width 234 height 46
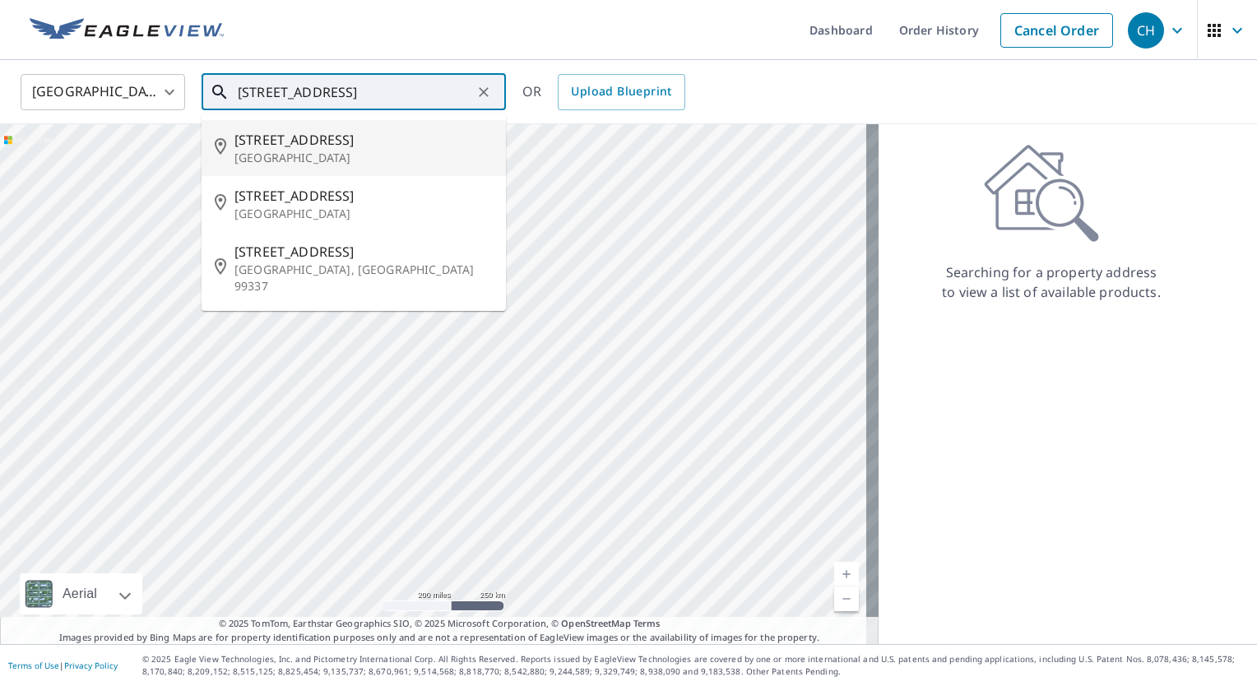
click at [332, 137] on span "407 W 29th Ave" at bounding box center [363, 140] width 258 height 20
type input "407 W 29th Ave Spokane, WA 99203"
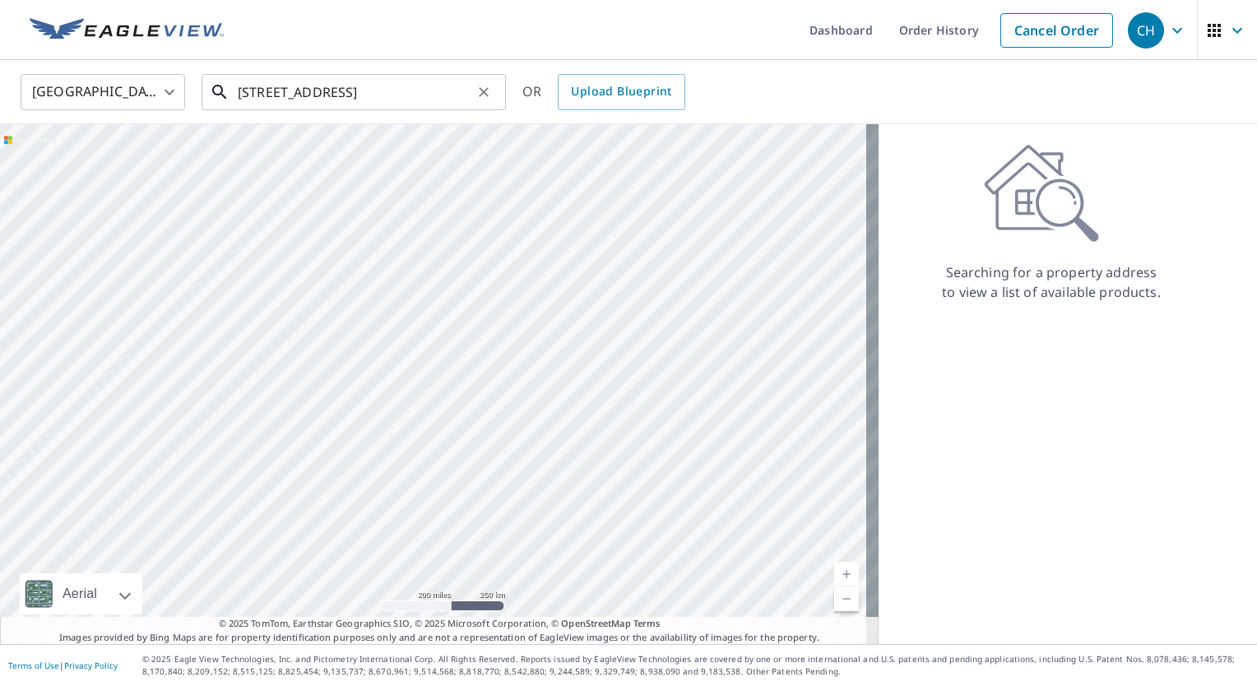
click at [462, 94] on input "407 W 29th Ave Spokane, WA 99203" at bounding box center [355, 92] width 234 height 46
click at [420, 92] on input "407 W 29th Ave Spokane, WA 99203" at bounding box center [355, 92] width 234 height 46
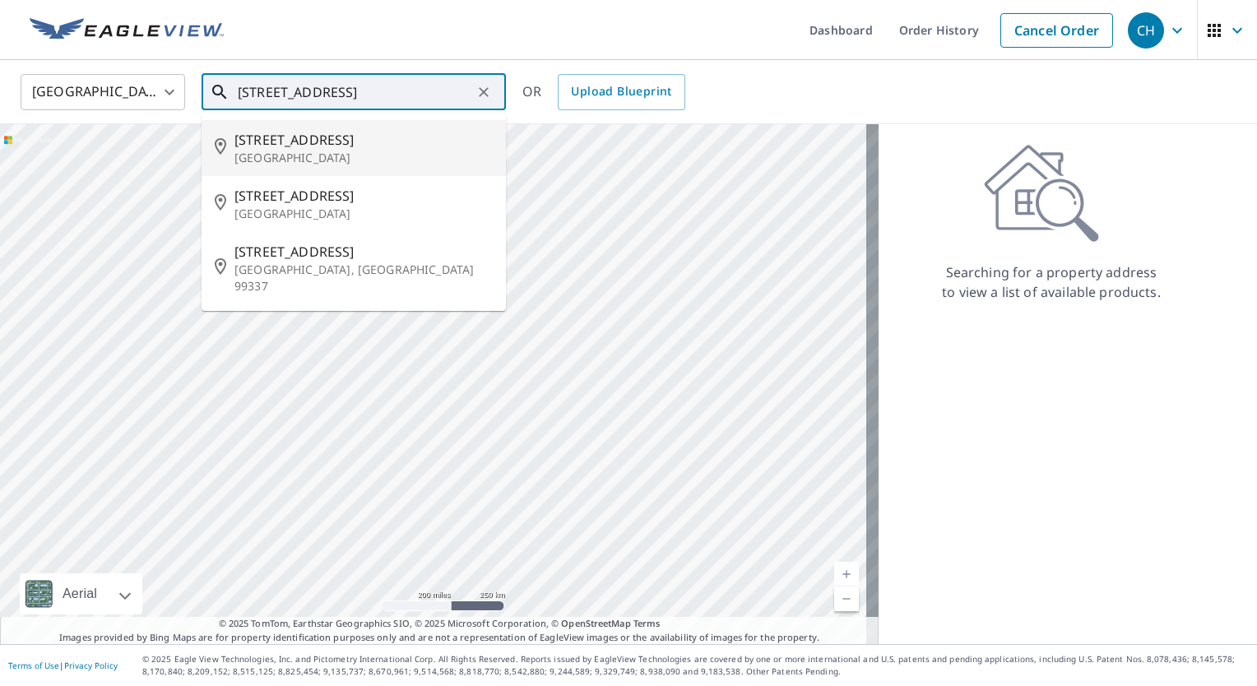
click at [343, 143] on span "407 W 29th Ave" at bounding box center [363, 140] width 258 height 20
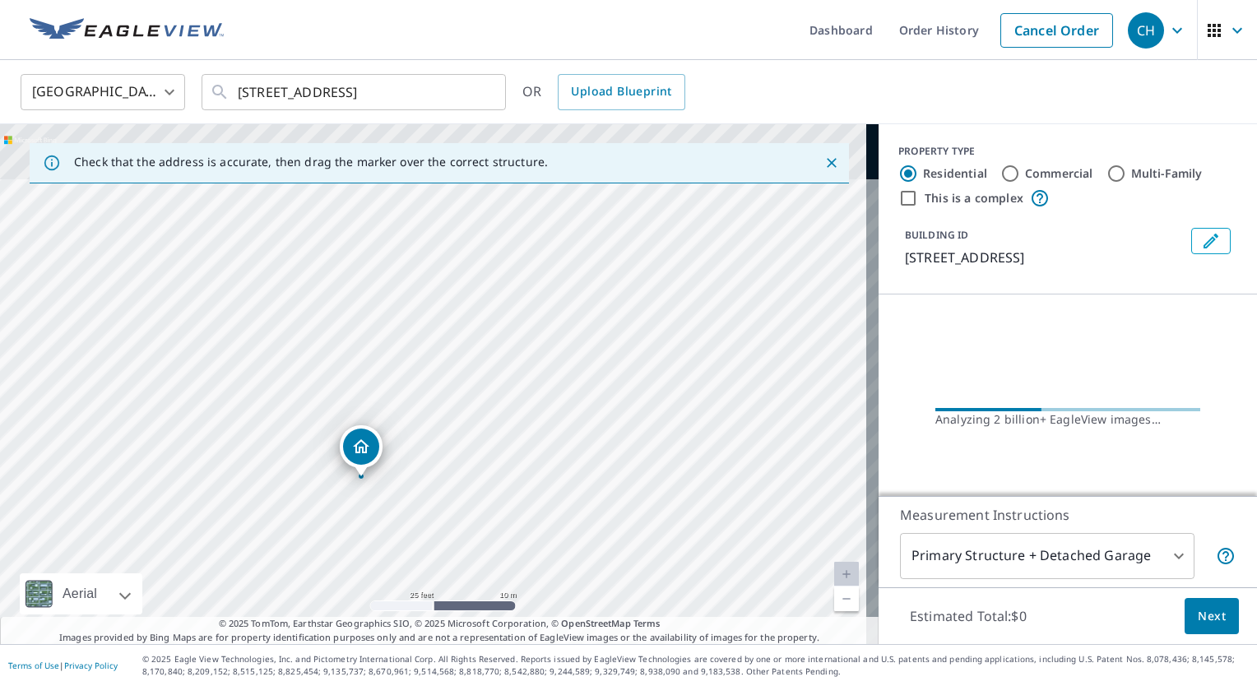
drag, startPoint x: 479, startPoint y: 314, endPoint x: 481, endPoint y: 451, distance: 136.6
click at [481, 451] on div "407 W 29th Ave Spokane, WA 99203" at bounding box center [439, 384] width 879 height 520
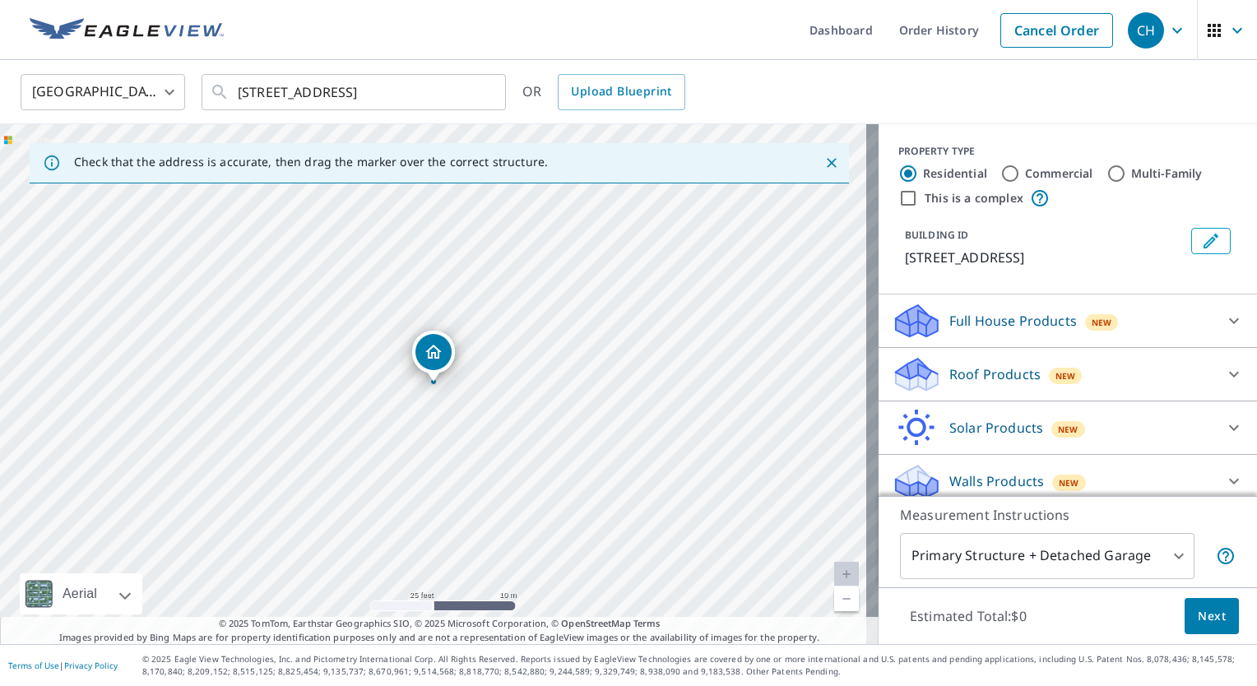
click at [1143, 371] on div "Roof Products New" at bounding box center [1053, 374] width 322 height 39
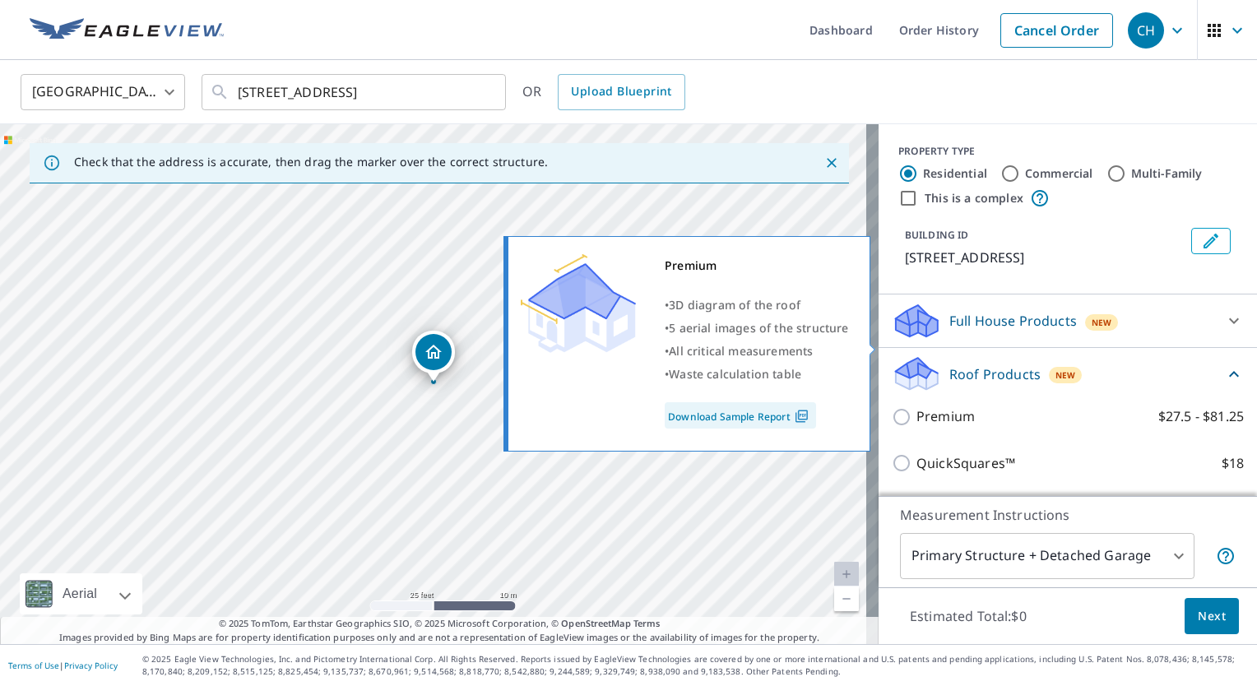
scroll to position [134, 0]
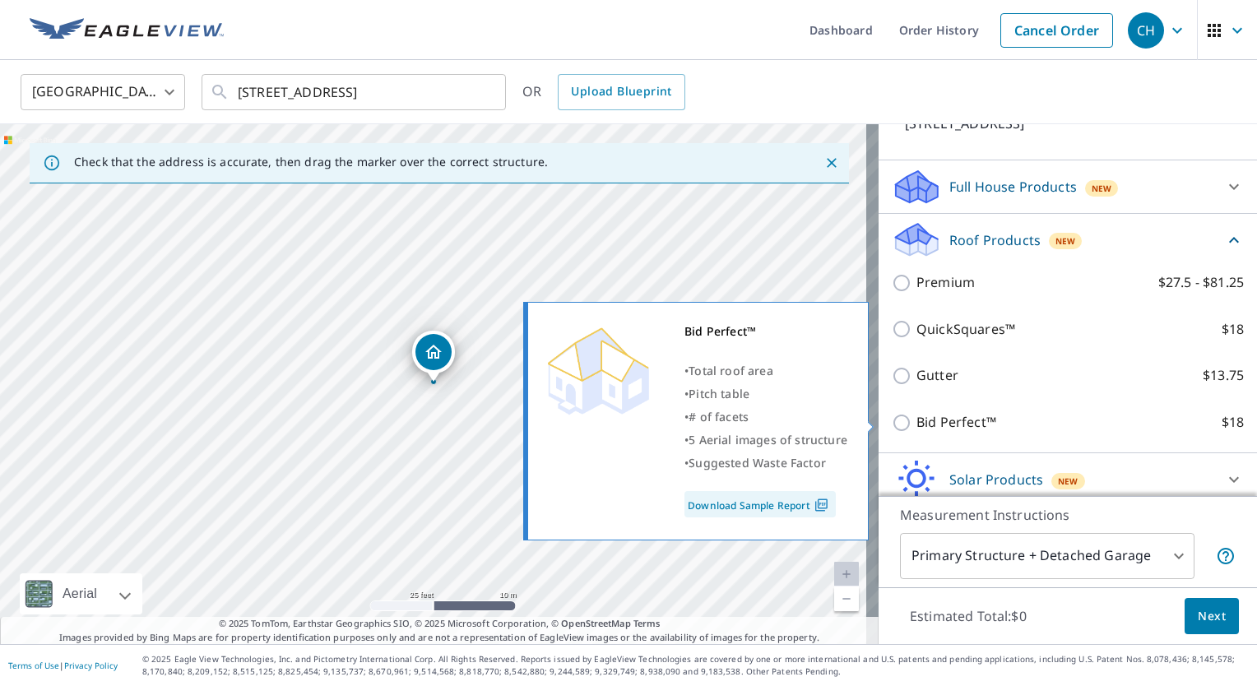
click at [896, 422] on input "Bid Perfect™ $18" at bounding box center [904, 423] width 25 height 20
checkbox input "true"
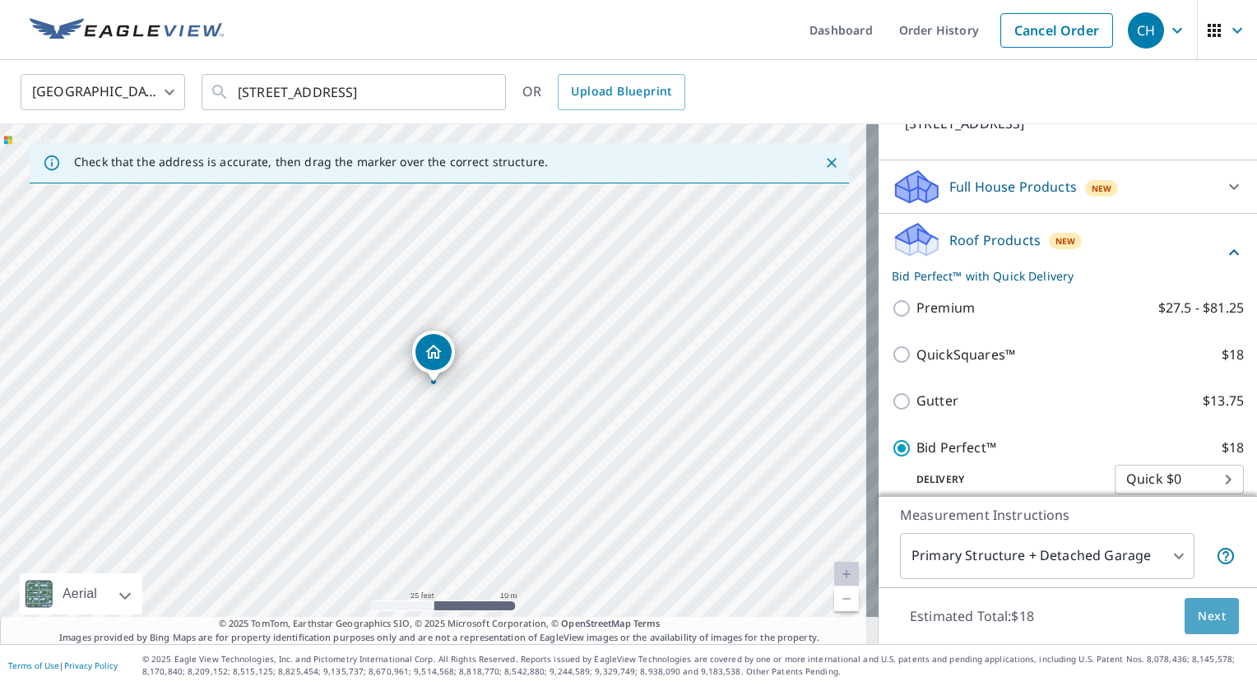
click at [1198, 609] on span "Next" at bounding box center [1212, 616] width 28 height 21
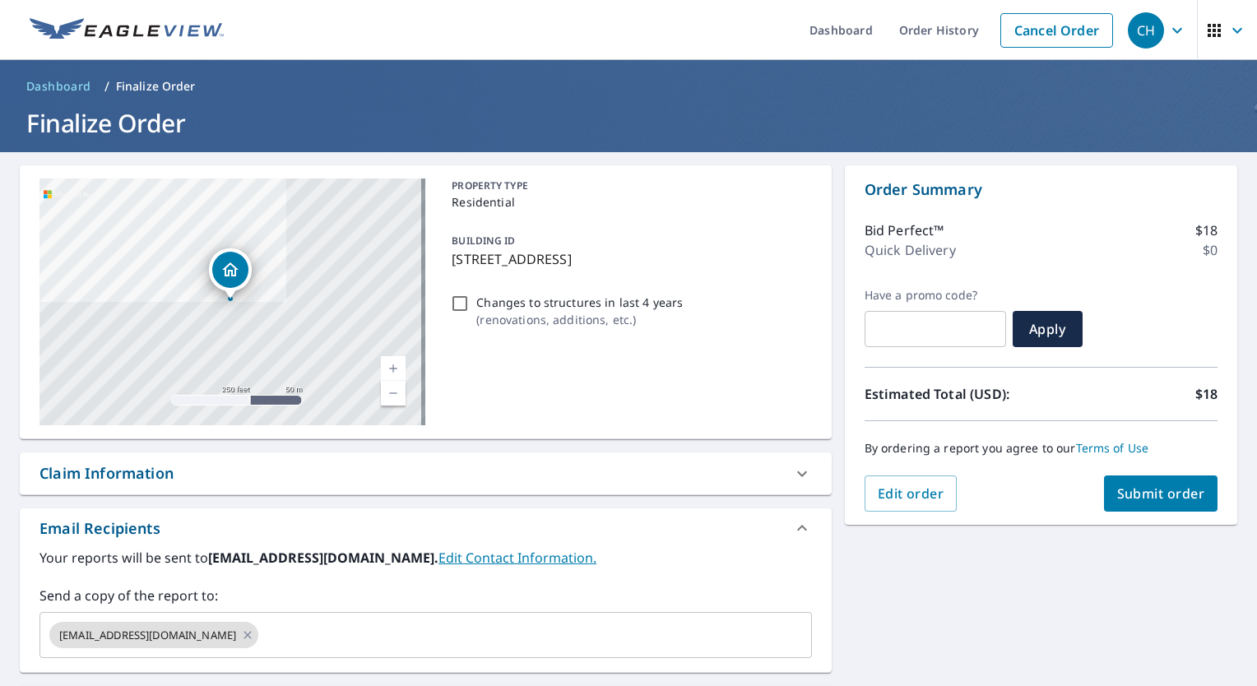
click at [1120, 491] on span "Submit order" at bounding box center [1161, 494] width 88 height 18
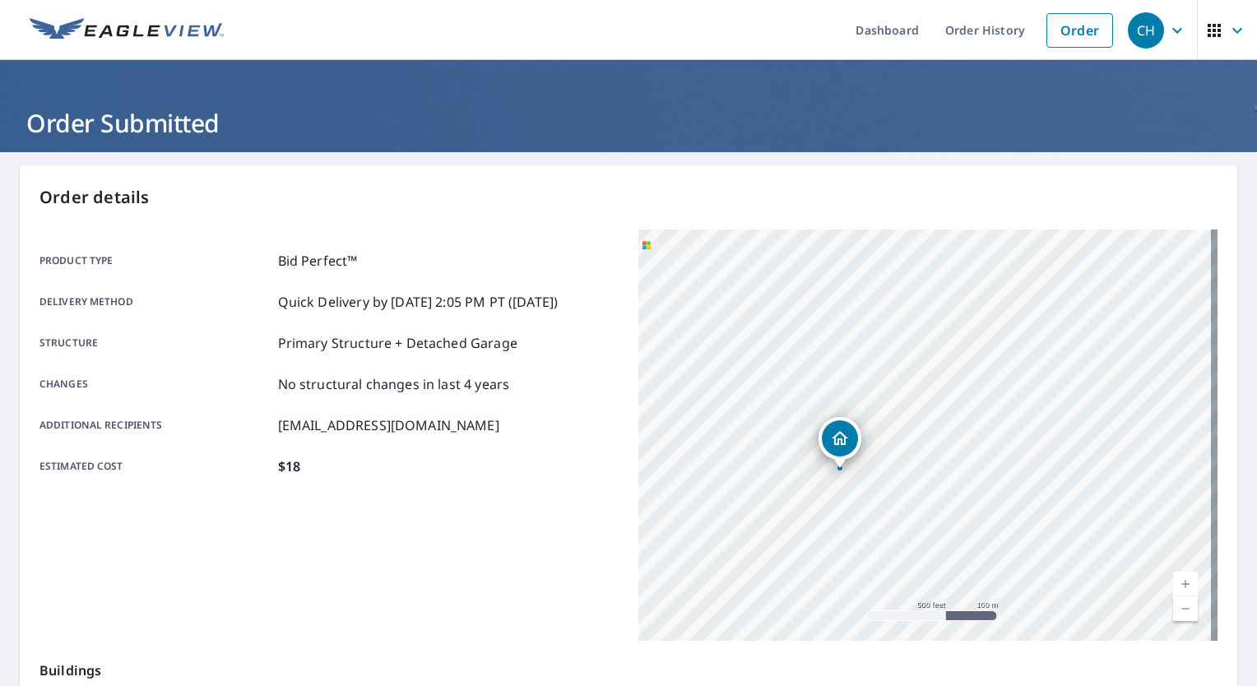
scroll to position [281, 0]
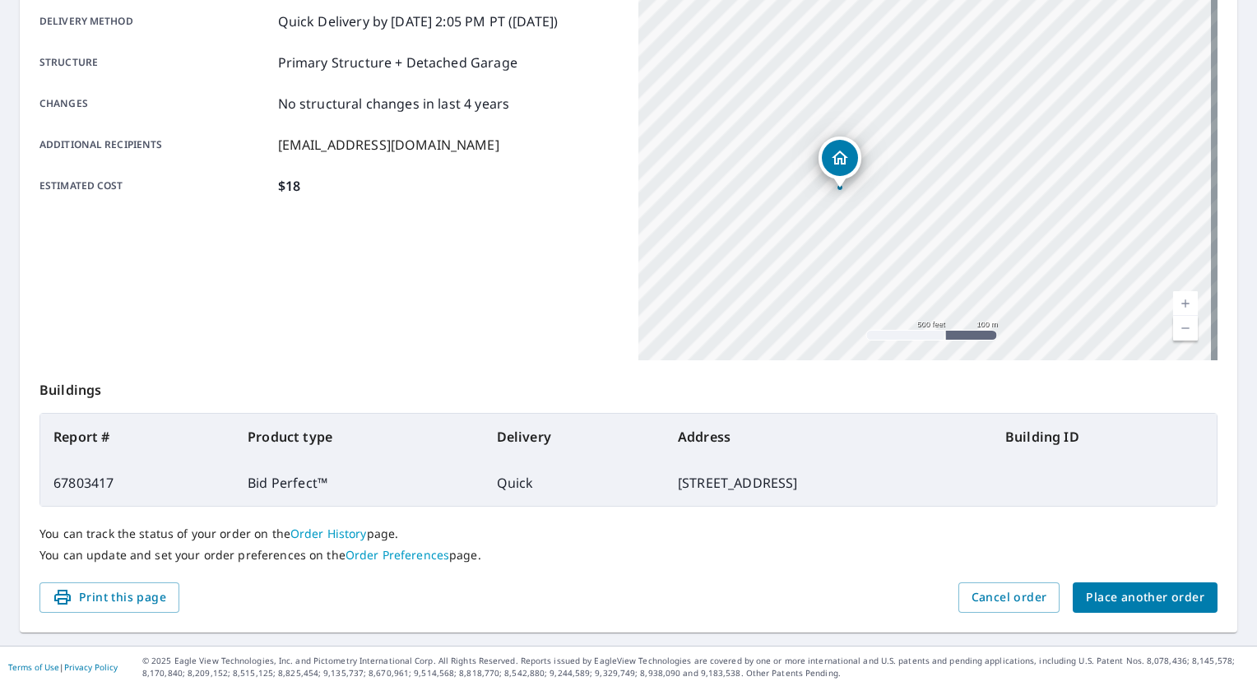
click at [1089, 594] on span "Place another order" at bounding box center [1145, 597] width 118 height 21
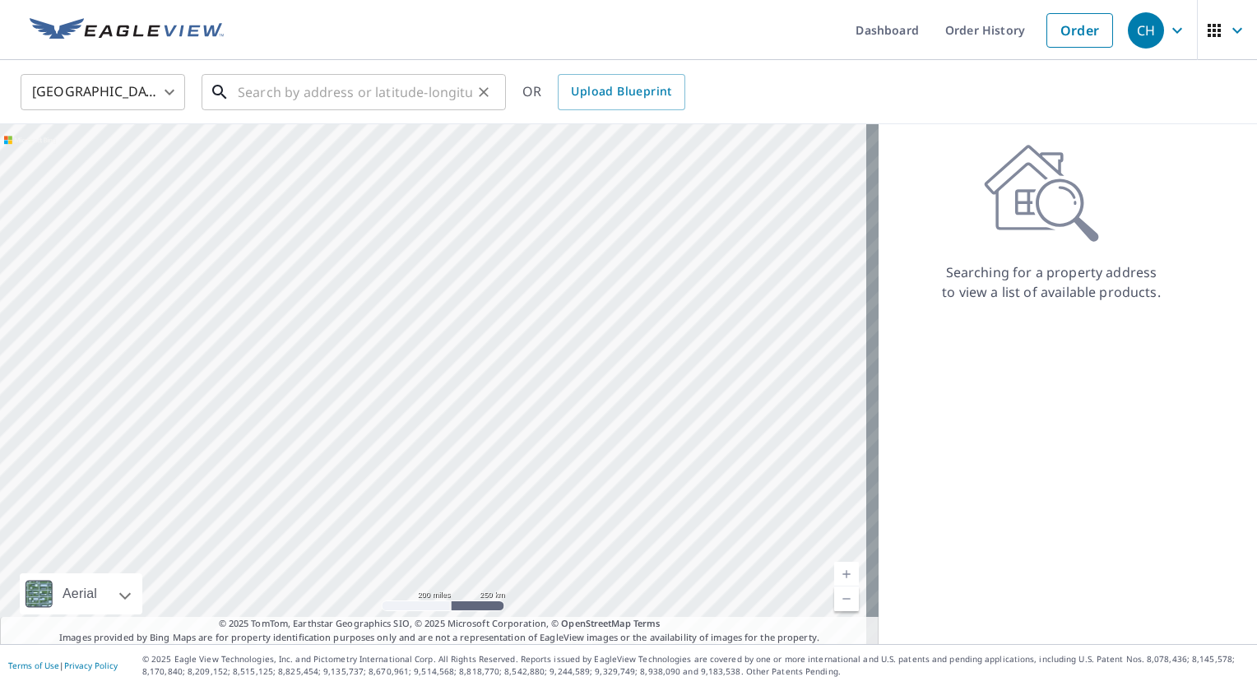
click at [326, 104] on input "text" at bounding box center [355, 92] width 234 height 46
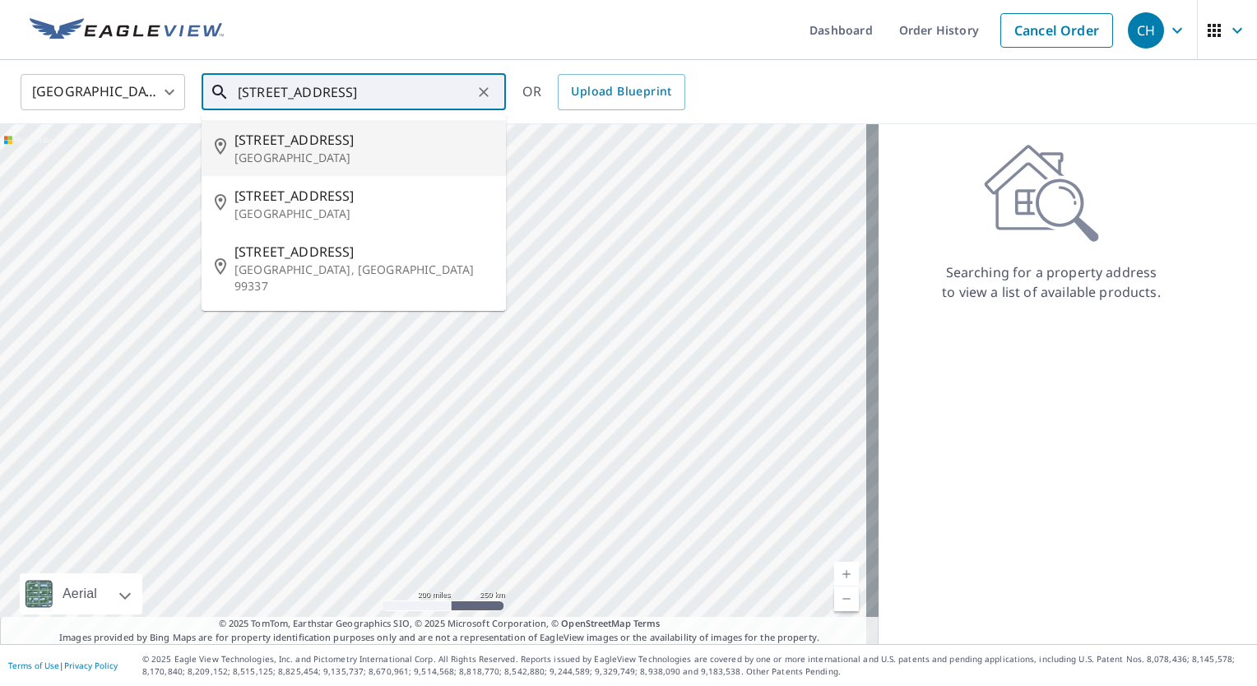
click at [306, 150] on p "Spokane, WA 99203" at bounding box center [363, 158] width 258 height 16
type input "403 W 29th Ave Spokane, WA 99203"
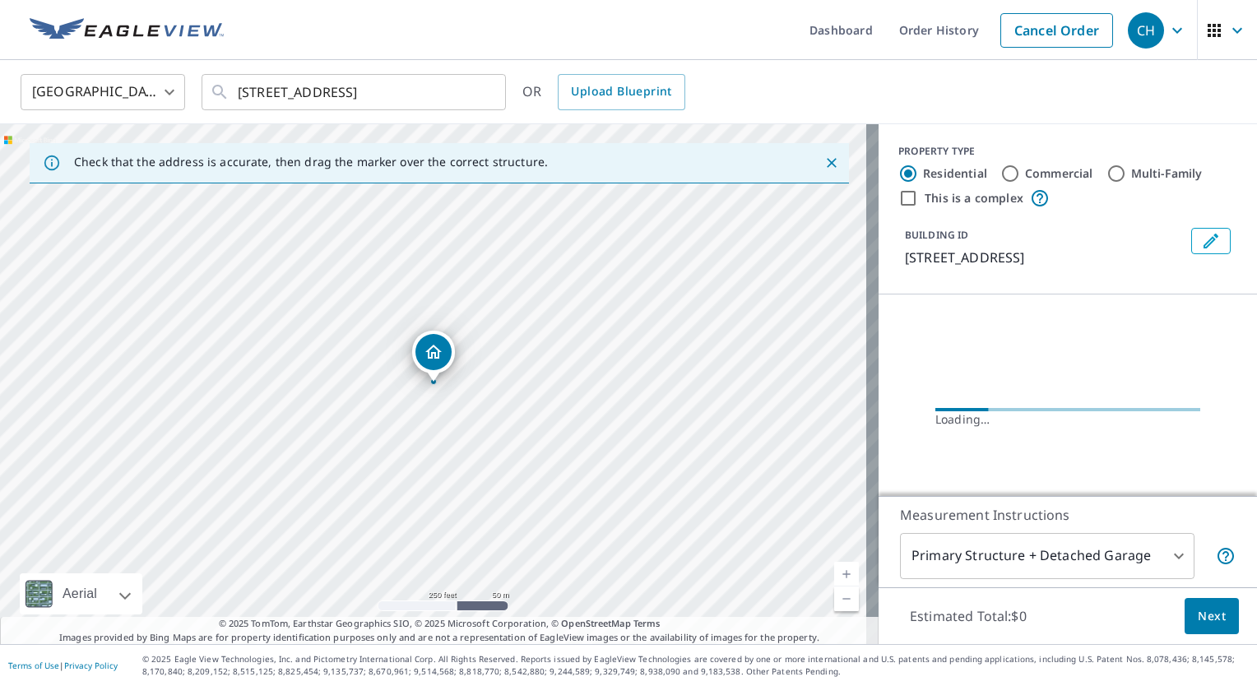
drag, startPoint x: 1206, startPoint y: 623, endPoint x: 1097, endPoint y: 376, distance: 269.6
click at [1097, 376] on div "PROPERTY TYPE Residential Commercial Multi-Family This is a complex BUILDING ID…" at bounding box center [1068, 384] width 378 height 520
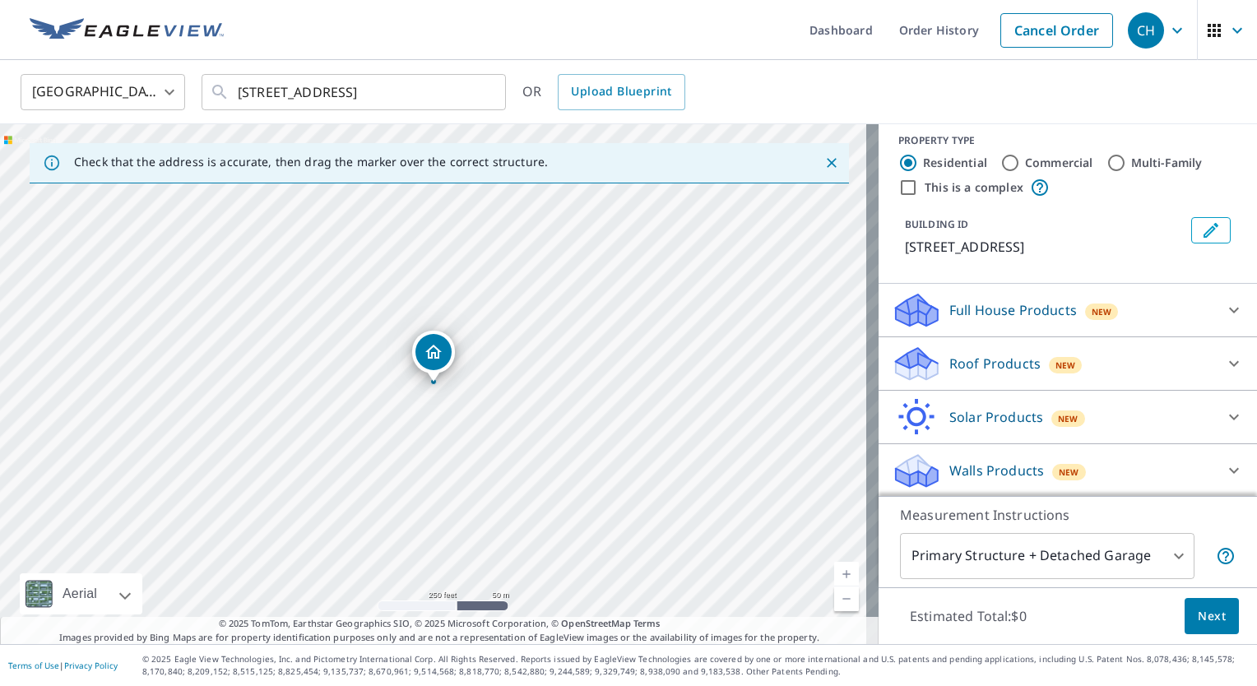
click at [1095, 373] on div "Roof Products New" at bounding box center [1053, 364] width 322 height 39
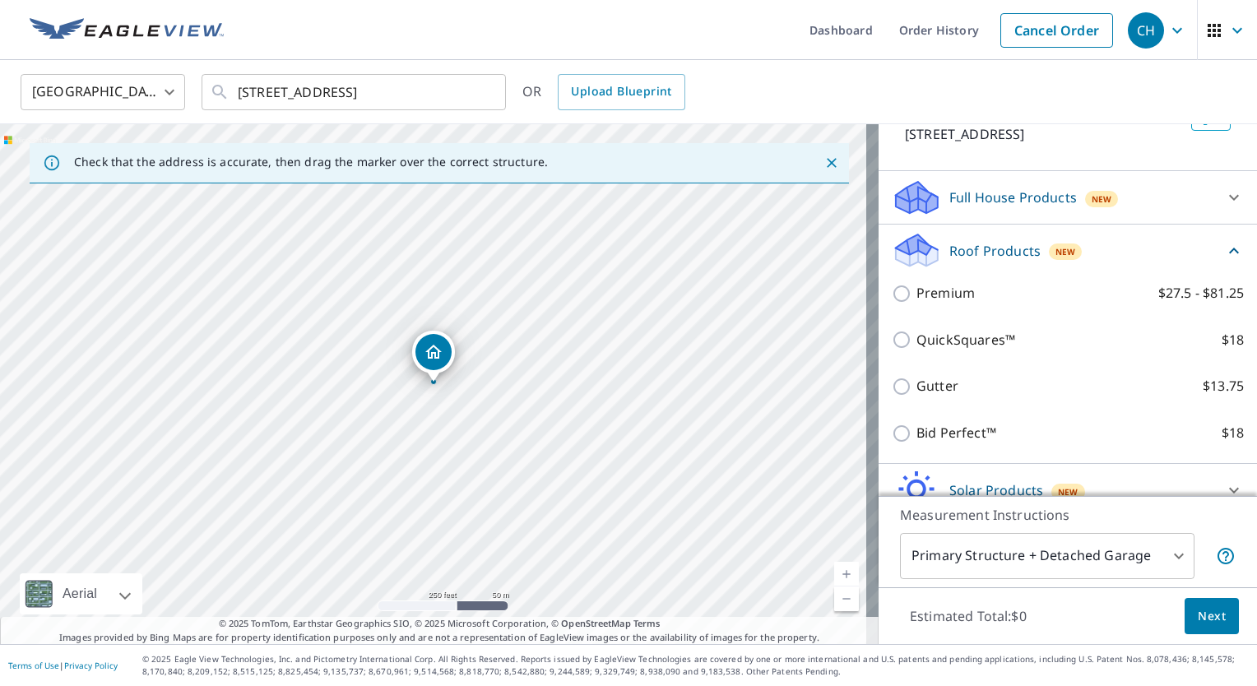
scroll to position [125, 0]
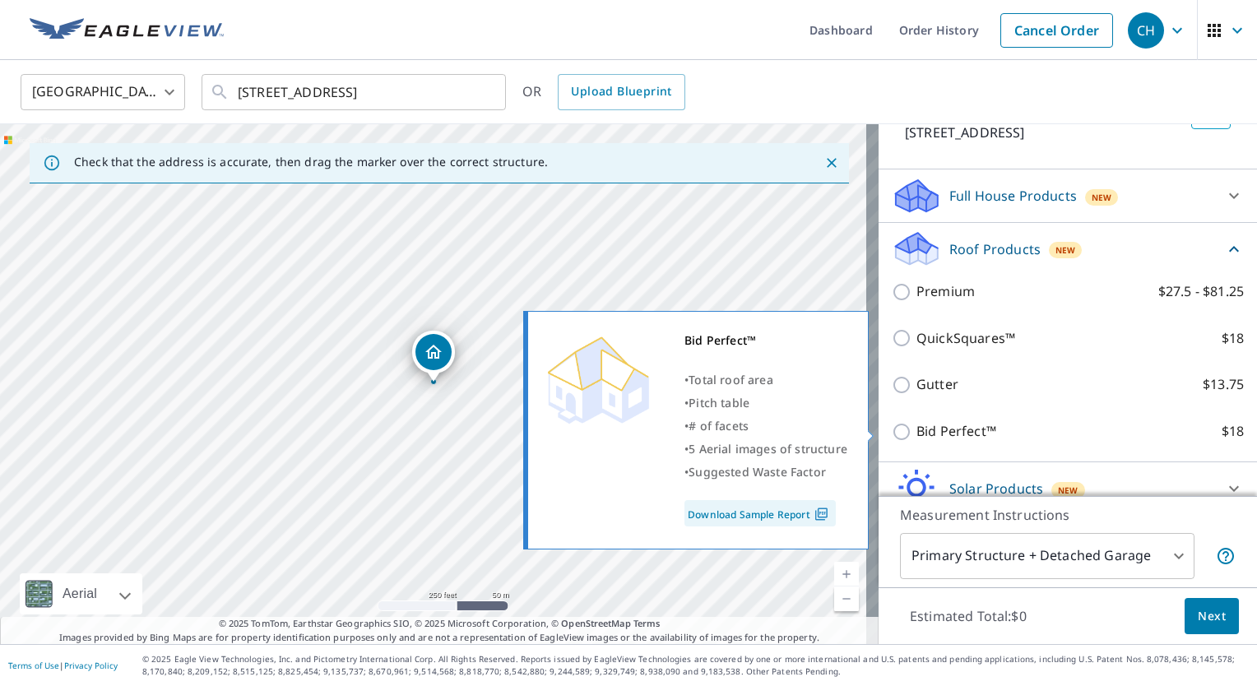
click at [918, 434] on p "Bid Perfect™" at bounding box center [956, 431] width 80 height 21
click at [916, 434] on input "Bid Perfect™ $18" at bounding box center [904, 432] width 25 height 20
checkbox input "true"
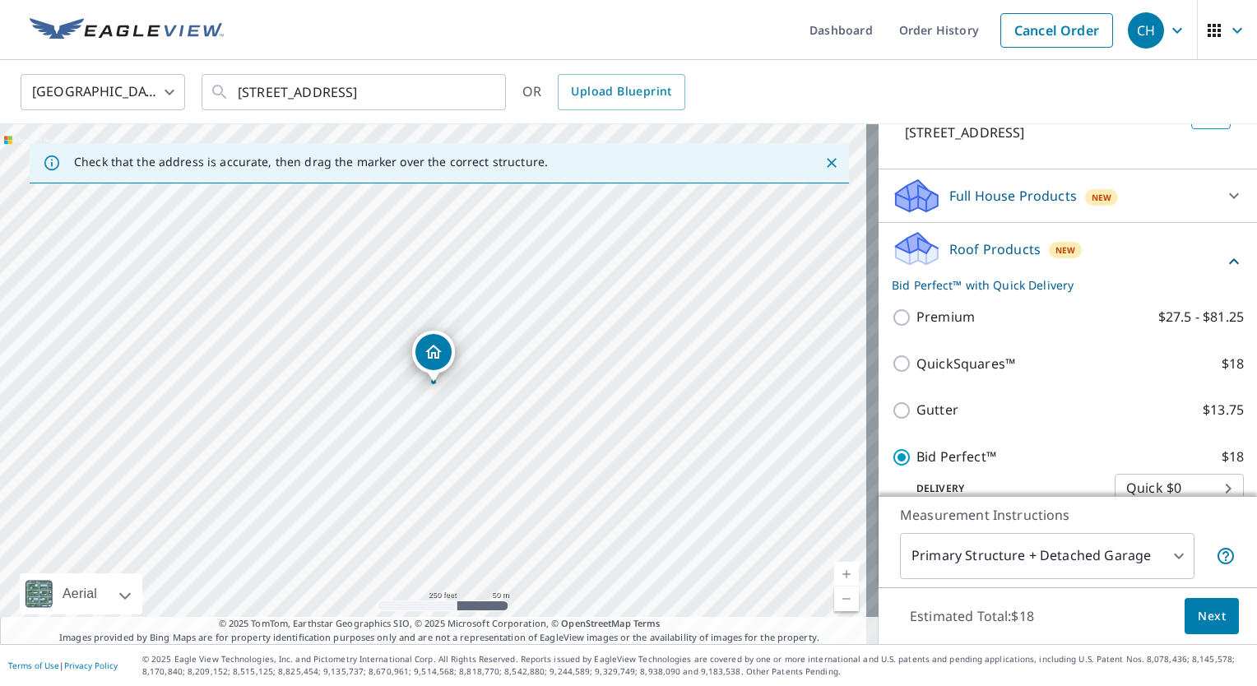
click at [1202, 625] on span "Next" at bounding box center [1212, 616] width 28 height 21
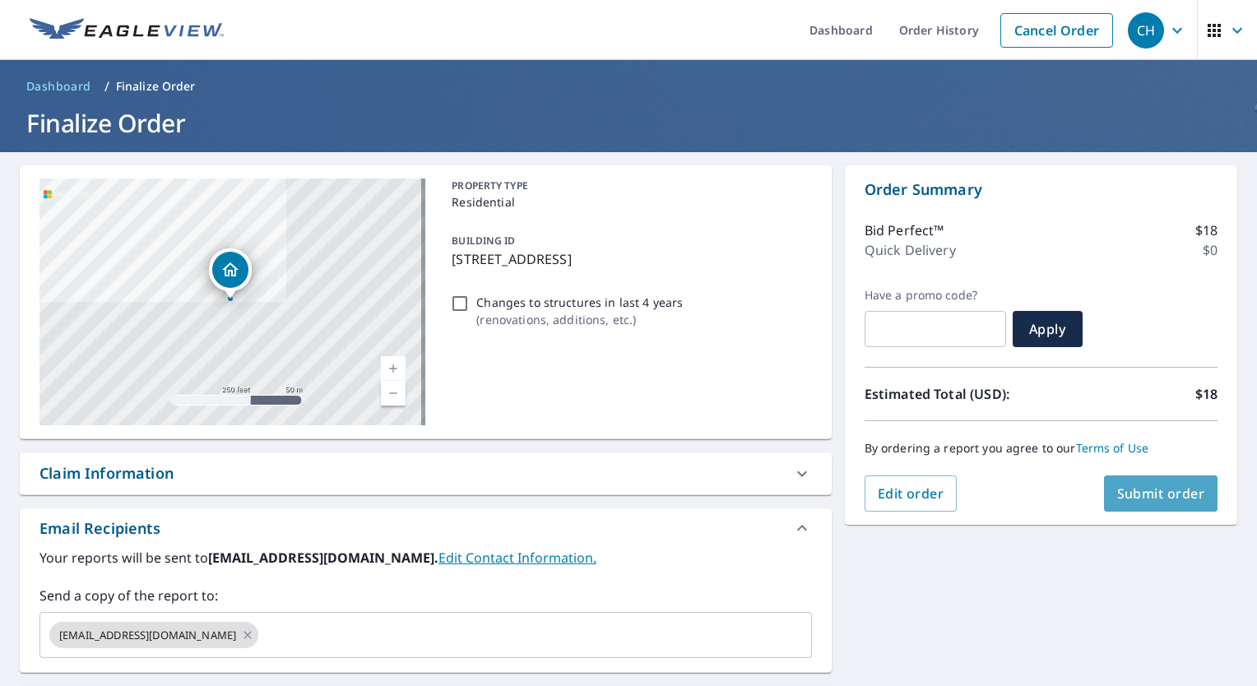
click at [1123, 493] on span "Submit order" at bounding box center [1161, 494] width 88 height 18
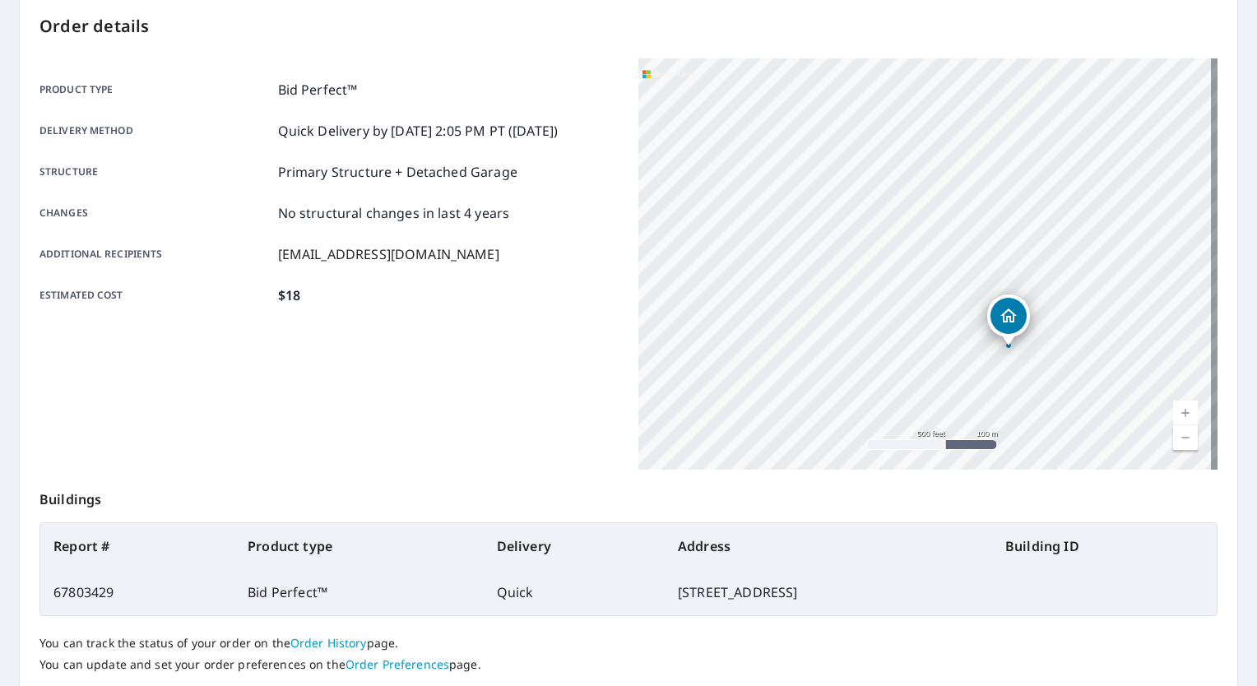
scroll to position [281, 0]
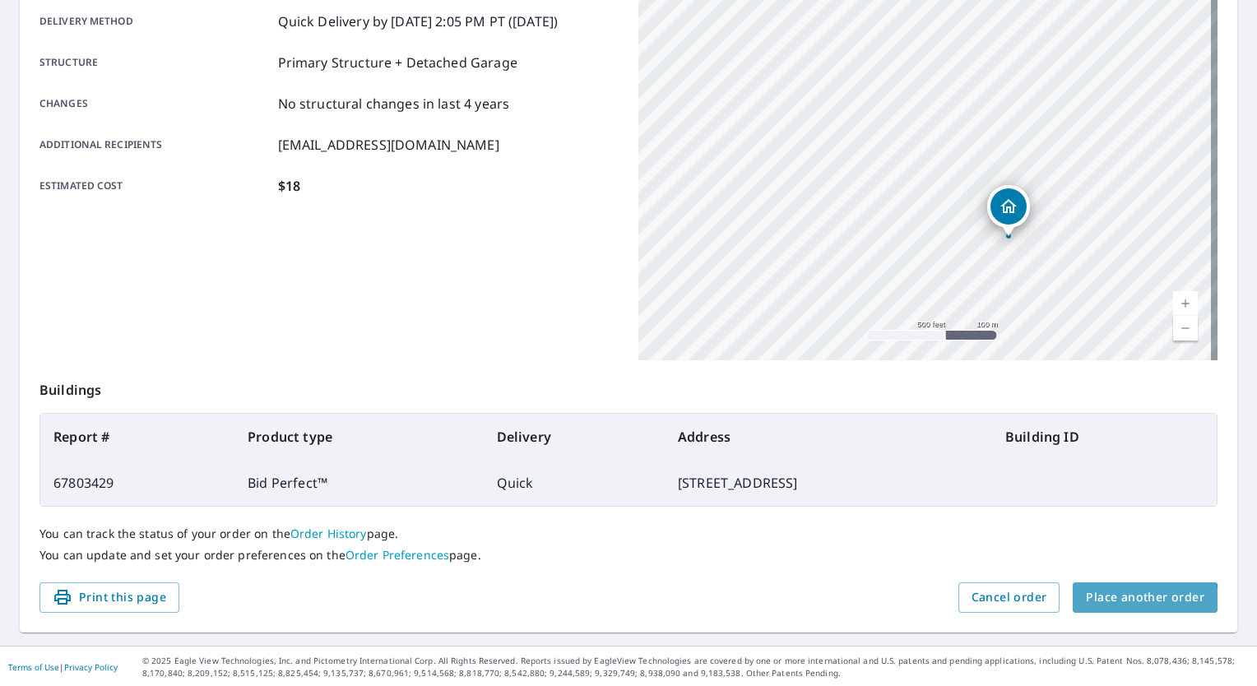
click at [1120, 608] on button "Place another order" at bounding box center [1145, 597] width 145 height 30
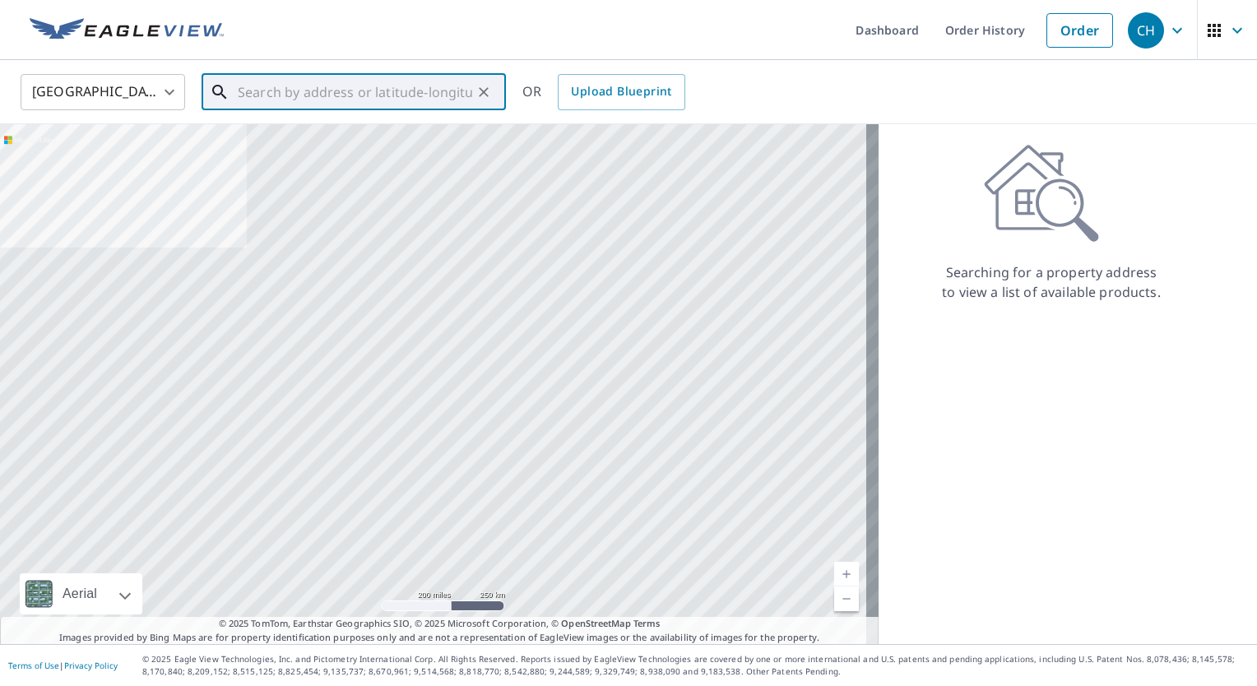
click at [341, 87] on input "text" at bounding box center [355, 92] width 234 height 46
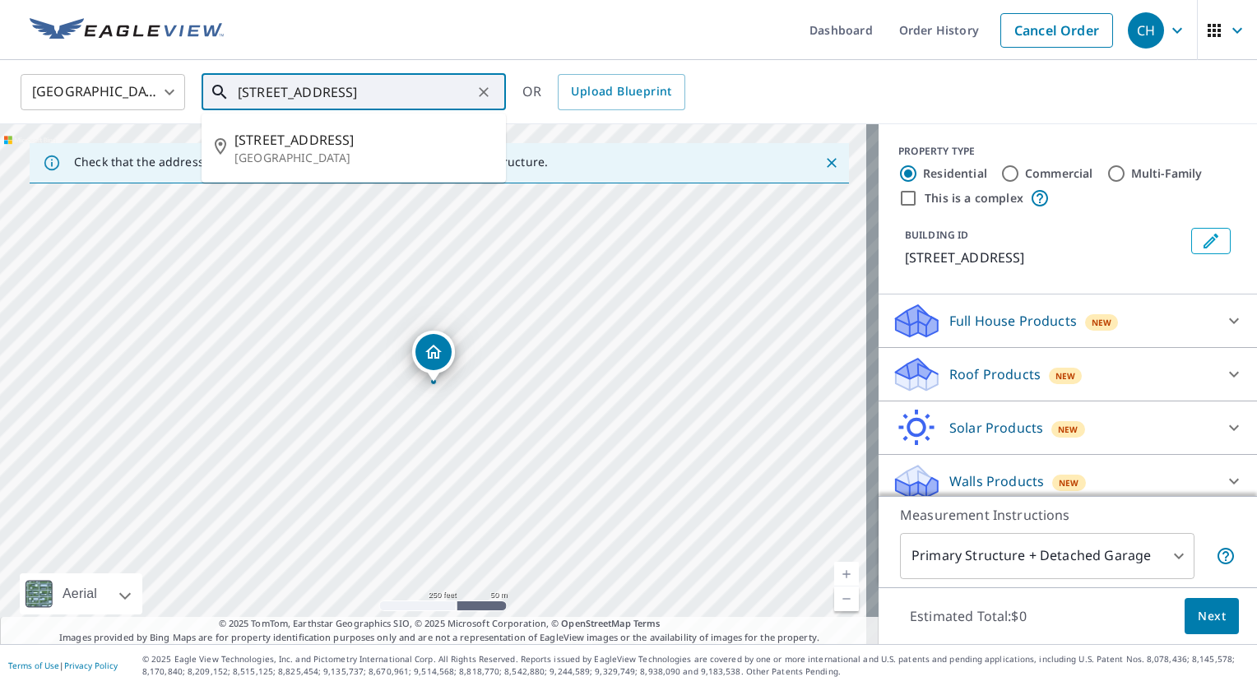
click at [341, 87] on input "417 w 29th ave" at bounding box center [355, 92] width 234 height 46
click at [290, 153] on p "Spokane, WA 99203" at bounding box center [363, 158] width 258 height 16
type input "417 W 29th Ave Spokane, WA 99203"
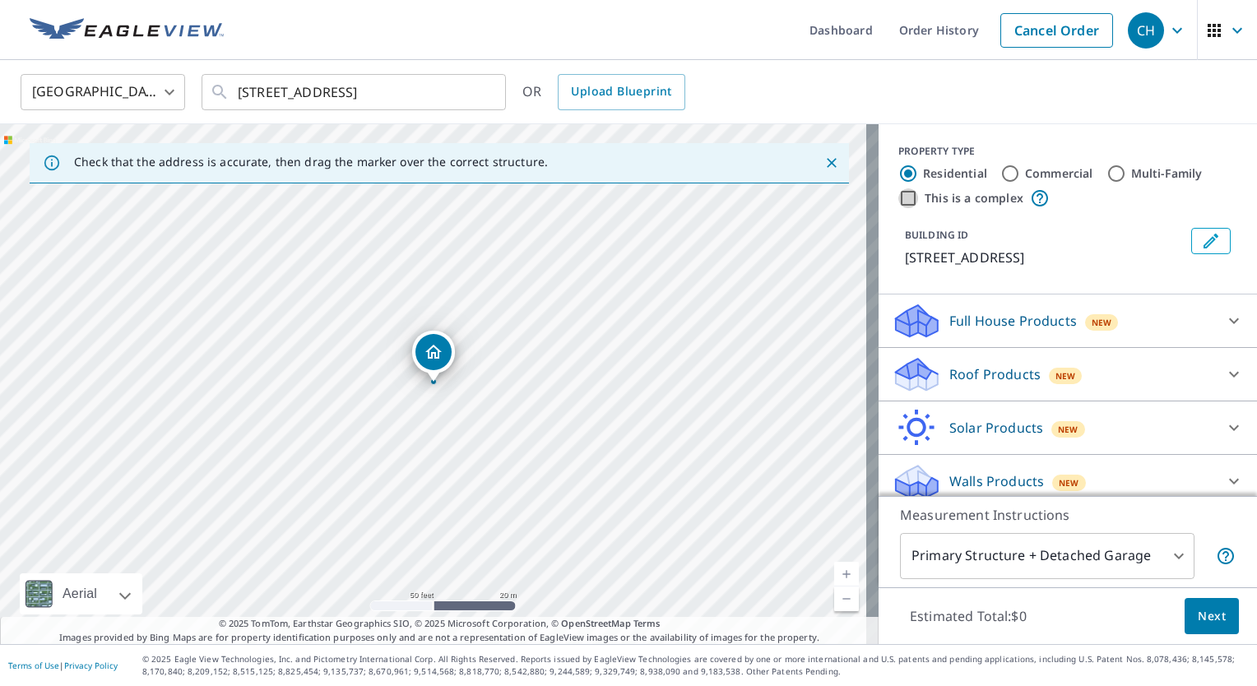
click at [898, 197] on input "This is a complex" at bounding box center [908, 198] width 20 height 20
checkbox input "true"
radio input "false"
radio input "true"
type input "4"
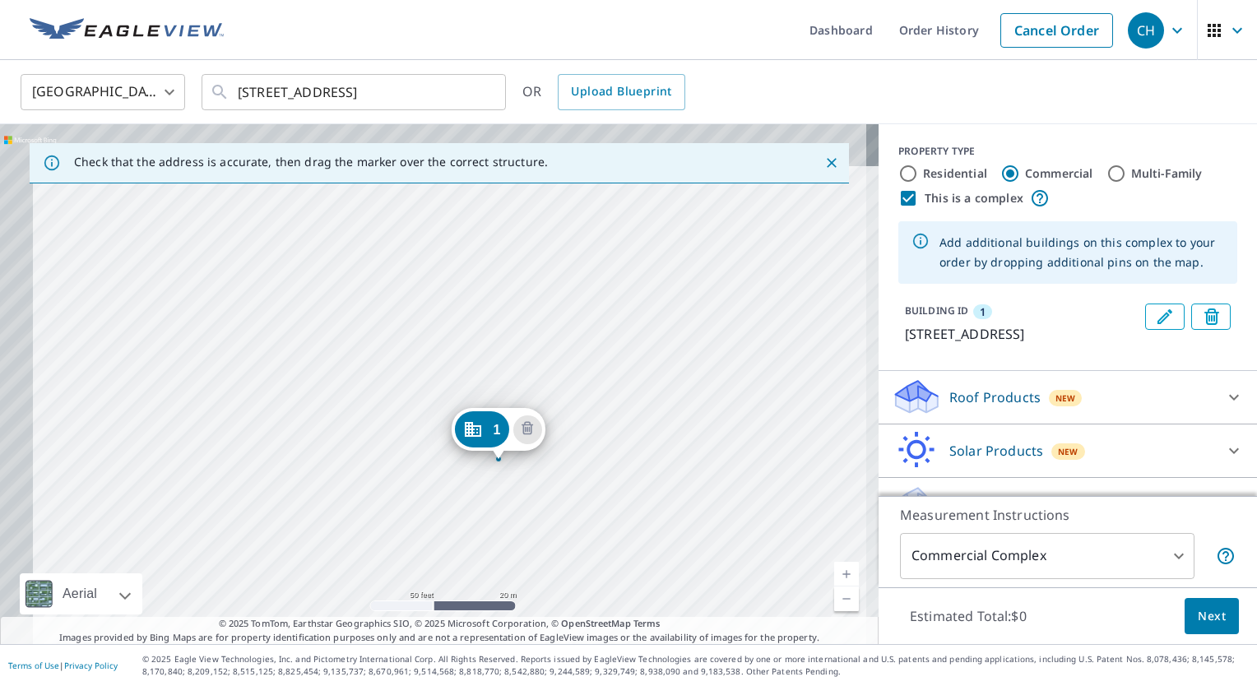
drag, startPoint x: 615, startPoint y: 385, endPoint x: 626, endPoint y: 406, distance: 23.2
click at [626, 406] on div "1 417 W 29th Ave Spokane, WA 99203" at bounding box center [439, 384] width 879 height 520
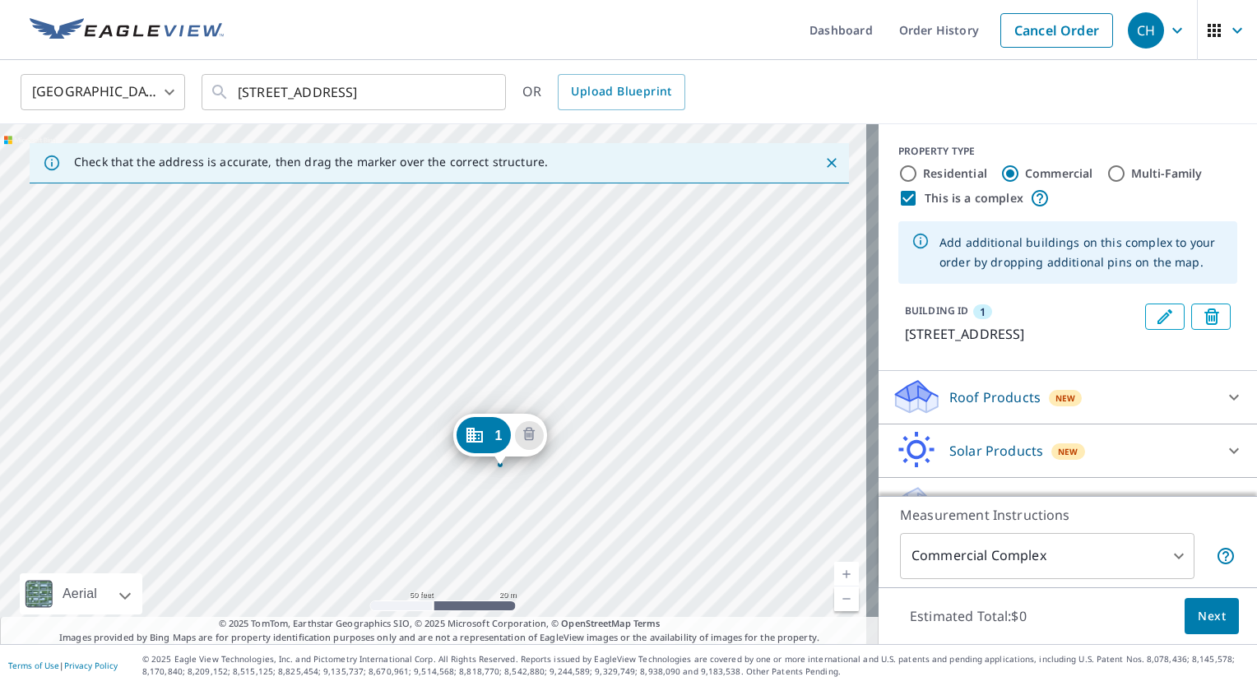
click at [490, 387] on div "1 417 W 29th Ave Spokane, WA 99203" at bounding box center [439, 384] width 879 height 520
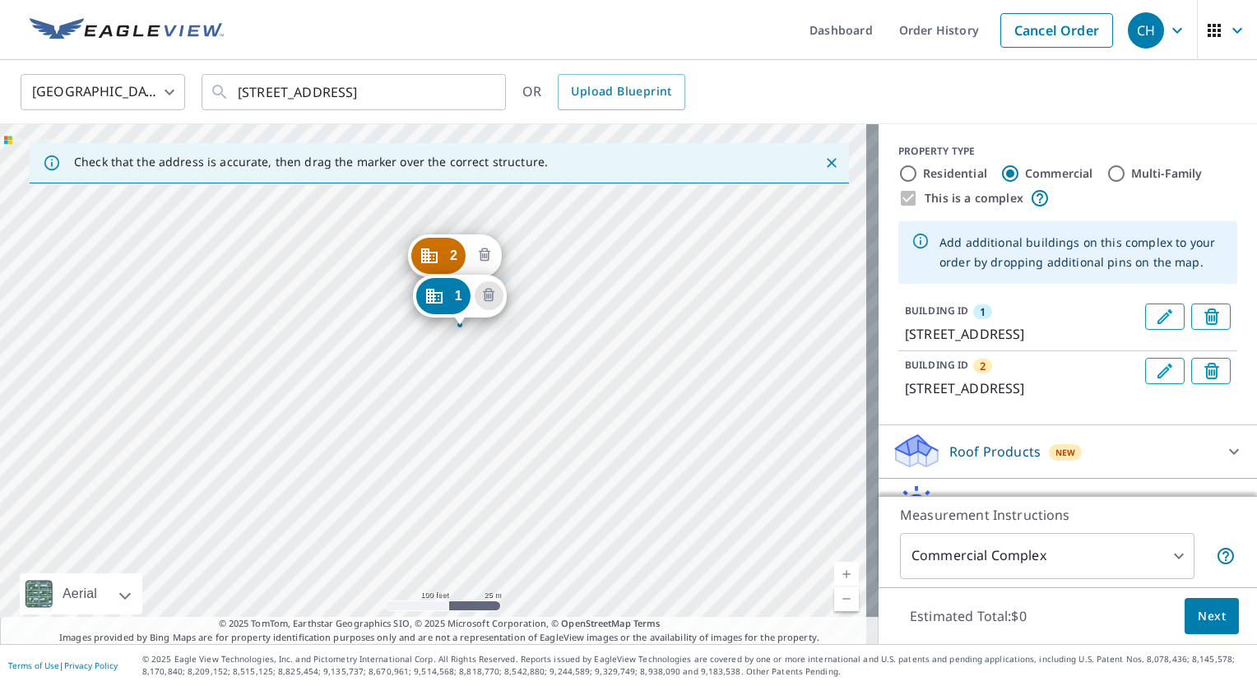
click at [485, 252] on icon "Delete building 2" at bounding box center [485, 256] width 20 height 20
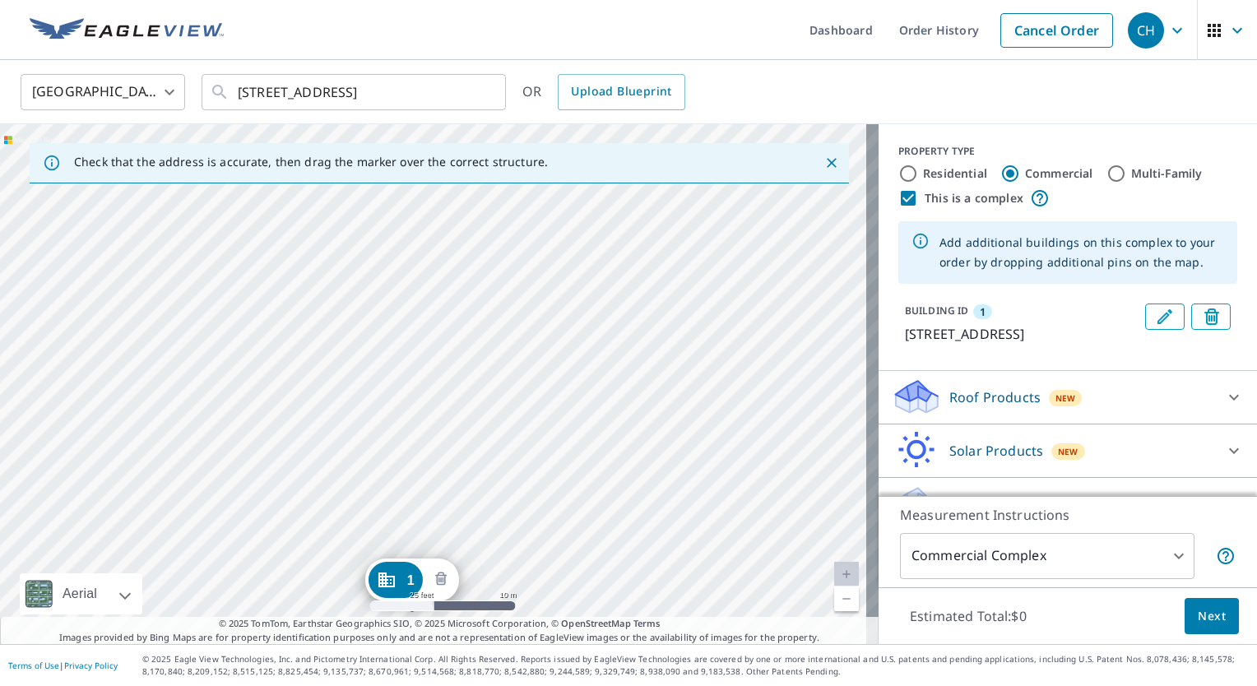
click at [438, 578] on icon "Delete building 1" at bounding box center [441, 579] width 12 height 13
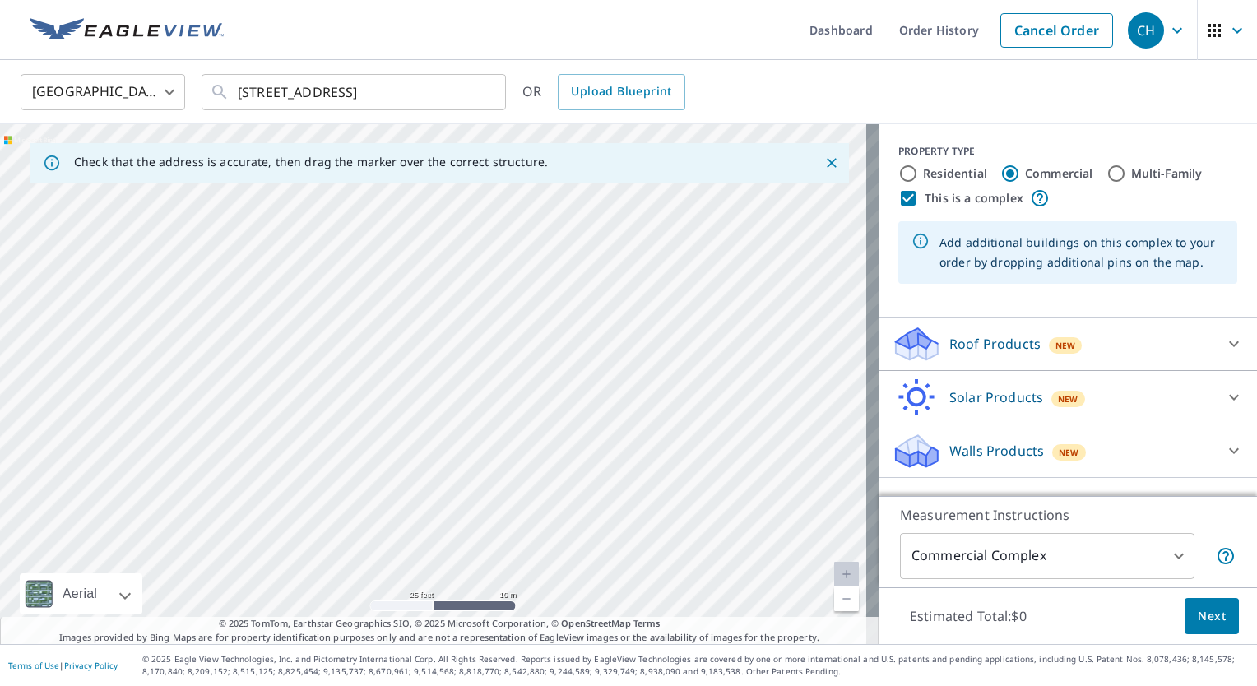
click at [406, 370] on div at bounding box center [439, 384] width 879 height 520
type input "417 W 29th Ave, Spokane, WA, 99203"
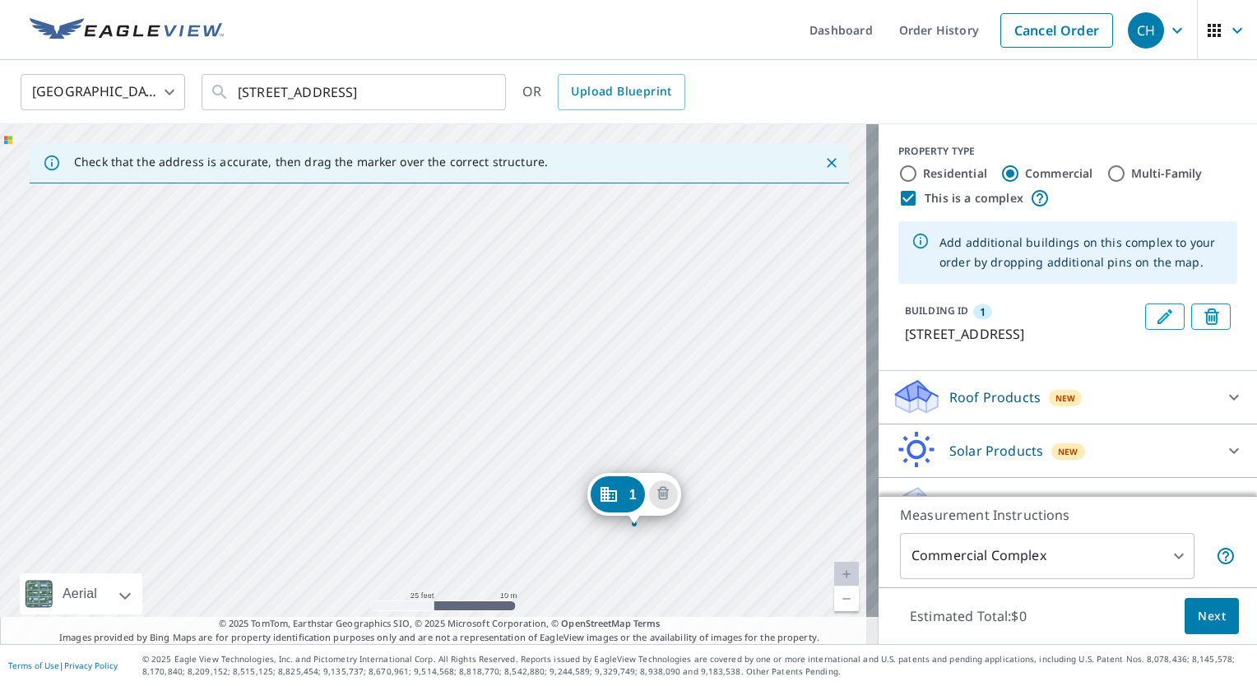
drag, startPoint x: 273, startPoint y: 369, endPoint x: 530, endPoint y: 267, distance: 276.5
click at [530, 267] on div "1 417 W 29th Ave Spokane, WA 99203" at bounding box center [439, 384] width 879 height 520
click at [224, 549] on div "1 417 W 29th Ave Spokane, WA 99203" at bounding box center [439, 384] width 879 height 520
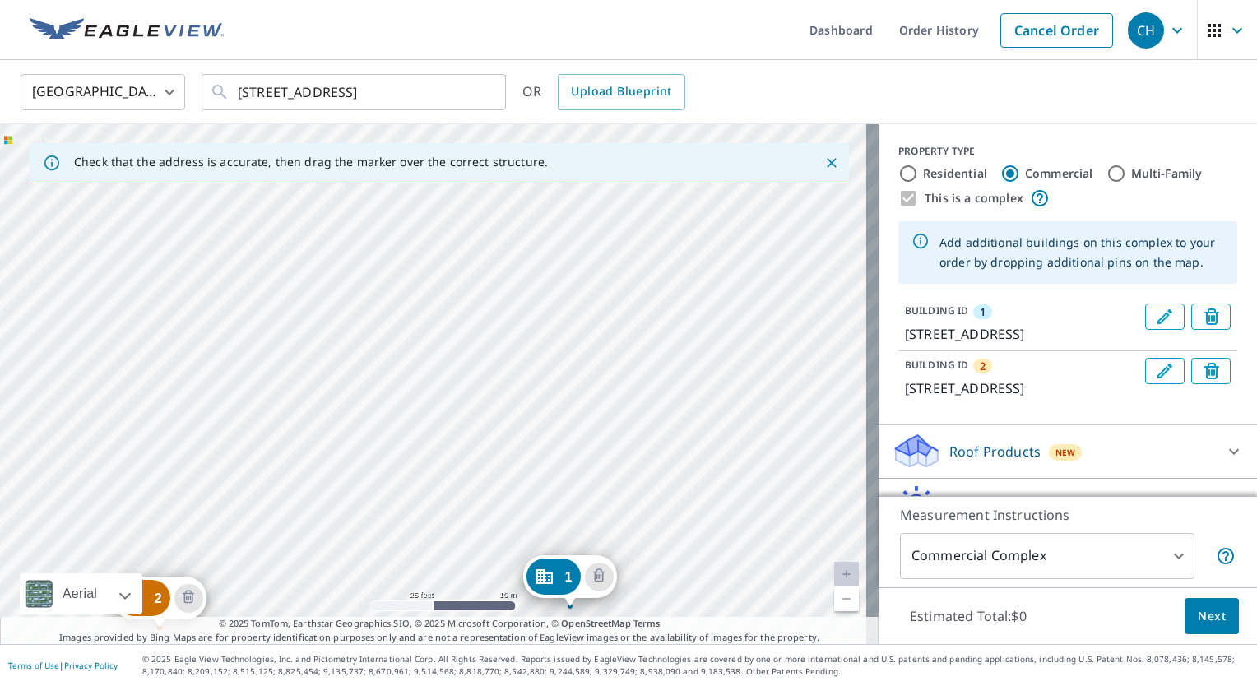
drag, startPoint x: 540, startPoint y: 302, endPoint x: 629, endPoint y: 615, distance: 326.0
click at [629, 615] on div "2 421 W 29th Ave Spokane, WA 99203 1 417 W 29th Ave Spokane, WA 99203" at bounding box center [439, 384] width 879 height 520
drag, startPoint x: 289, startPoint y: 286, endPoint x: 417, endPoint y: 526, distance: 271.6
click at [417, 526] on div "2 421 W 29th Ave Spokane, WA 99203 1 417 W 29th Ave Spokane, WA 99203" at bounding box center [439, 384] width 879 height 520
drag, startPoint x: 323, startPoint y: 346, endPoint x: 385, endPoint y: 569, distance: 231.3
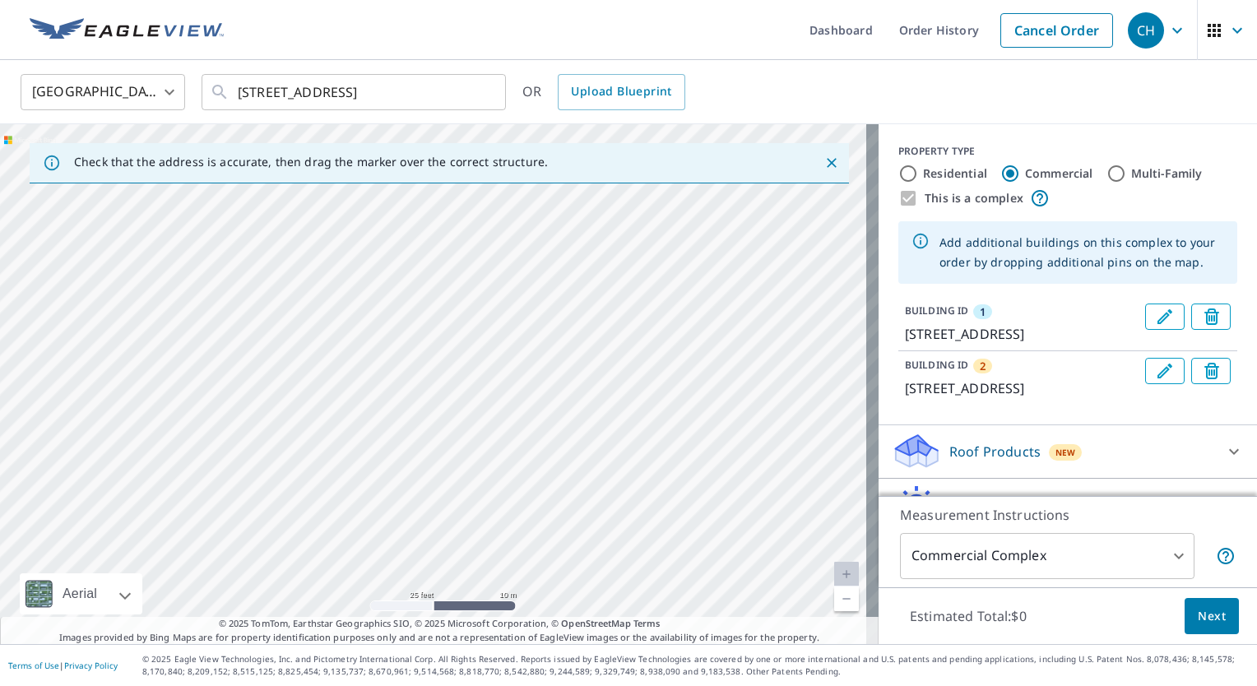
click at [385, 569] on div "2 421 W 29th Ave Spokane, WA 99203 1 417 W 29th Ave Spokane, WA 99203" at bounding box center [439, 384] width 879 height 520
click at [329, 267] on div "2 421 W 29th Ave Spokane, WA 99203 1 417 W 29th Ave Spokane, WA 99203" at bounding box center [439, 384] width 879 height 520
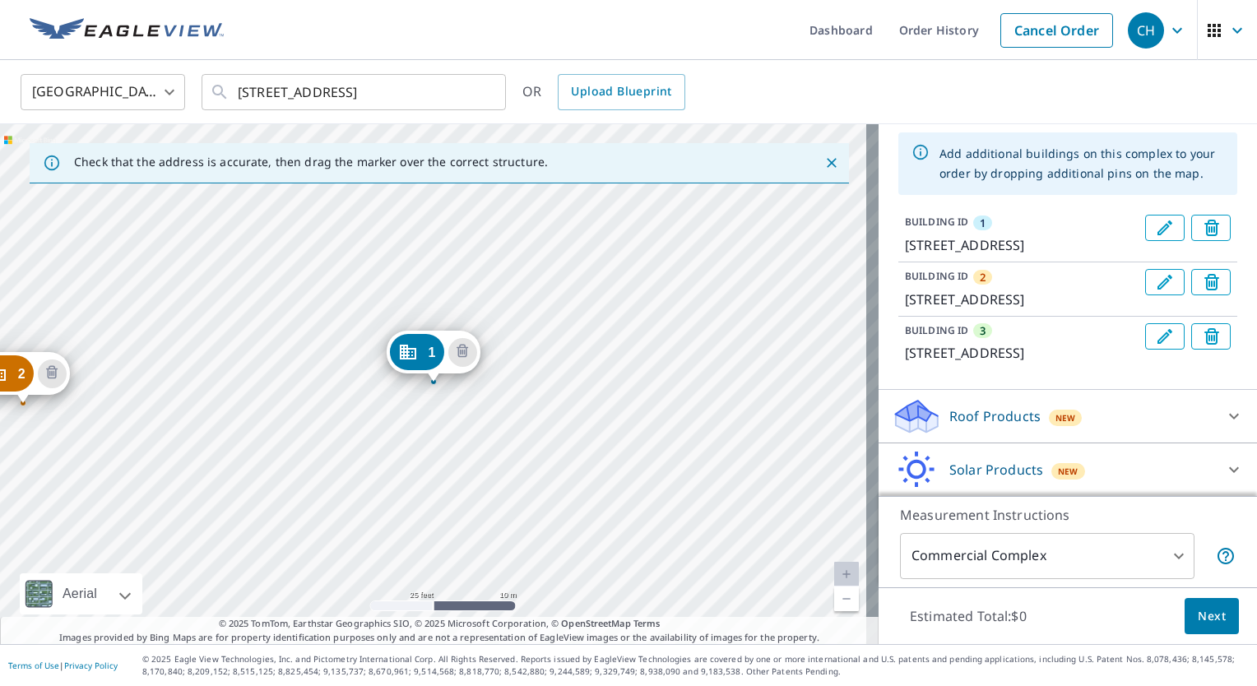
scroll to position [90, 0]
click at [995, 424] on p "Roof Products" at bounding box center [994, 415] width 91 height 20
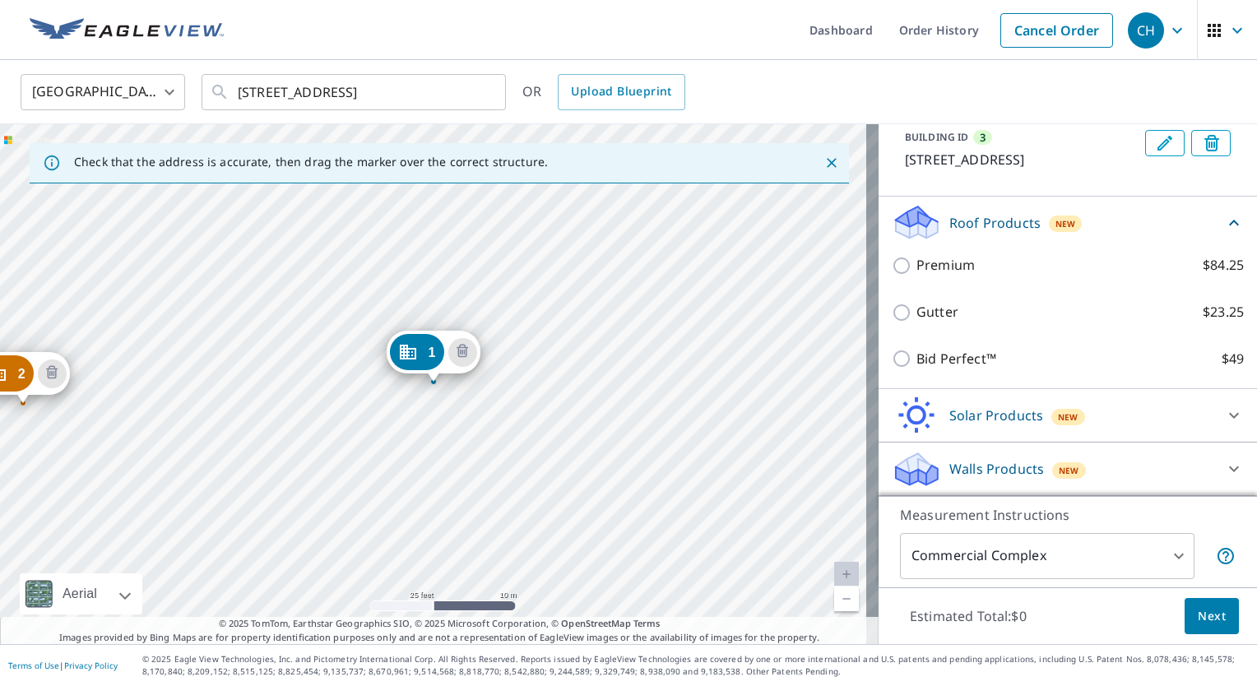
scroll to position [321, 0]
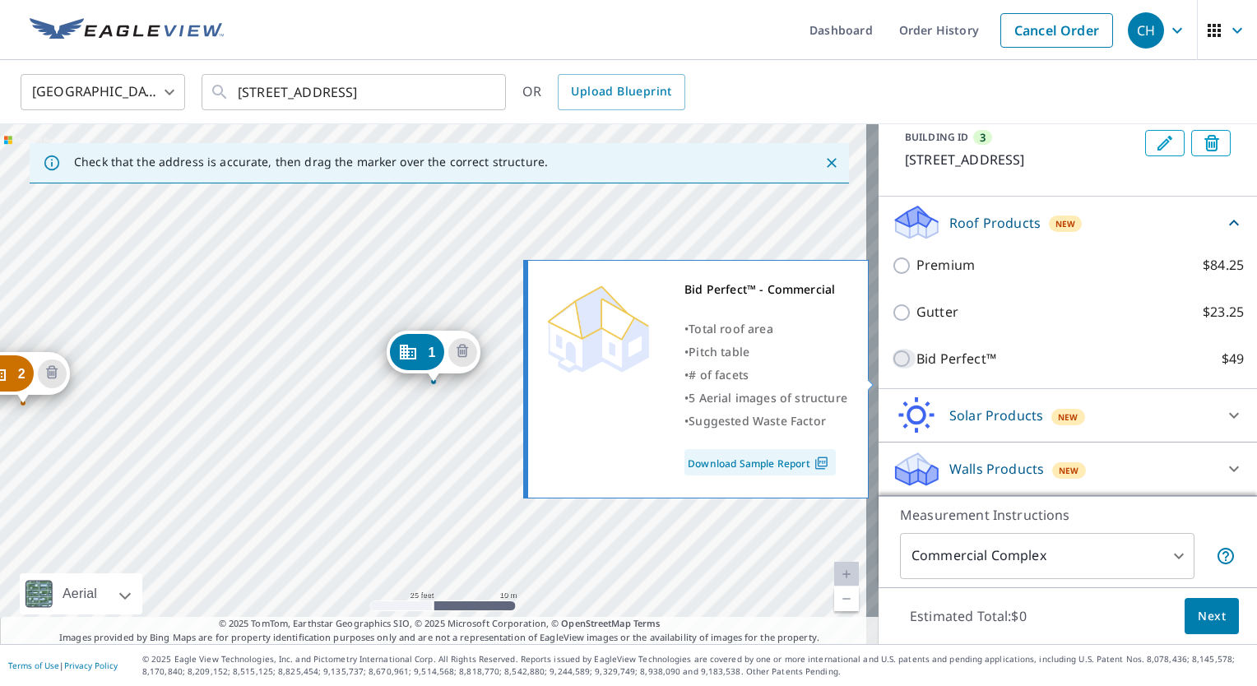
click at [892, 369] on input "Bid Perfect™ $49" at bounding box center [904, 359] width 25 height 20
checkbox input "true"
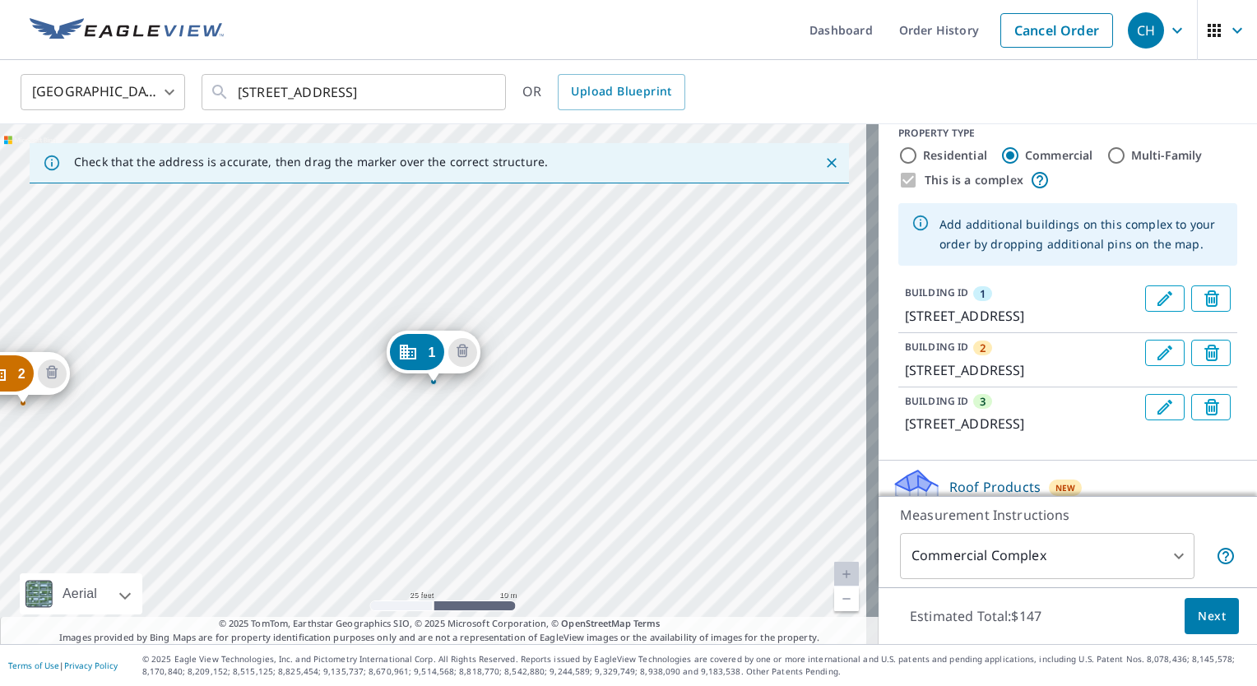
scroll to position [0, 0]
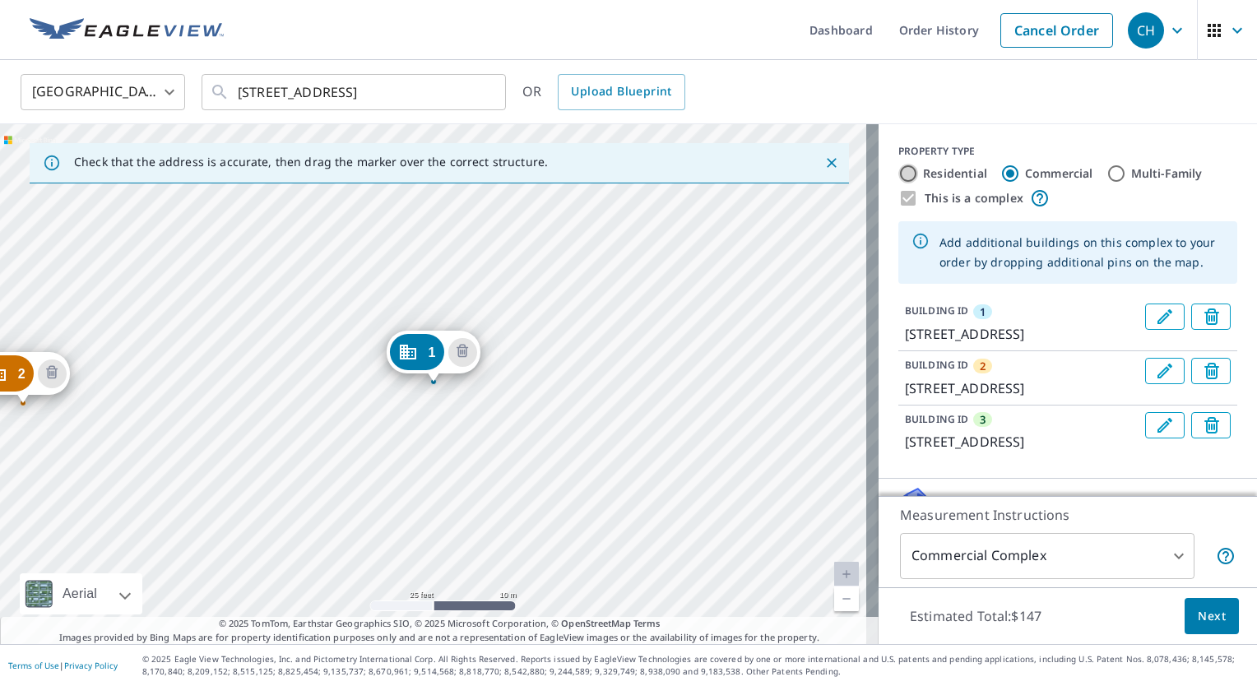
click at [898, 172] on input "Residential" at bounding box center [908, 174] width 20 height 20
radio input "true"
type input "1"
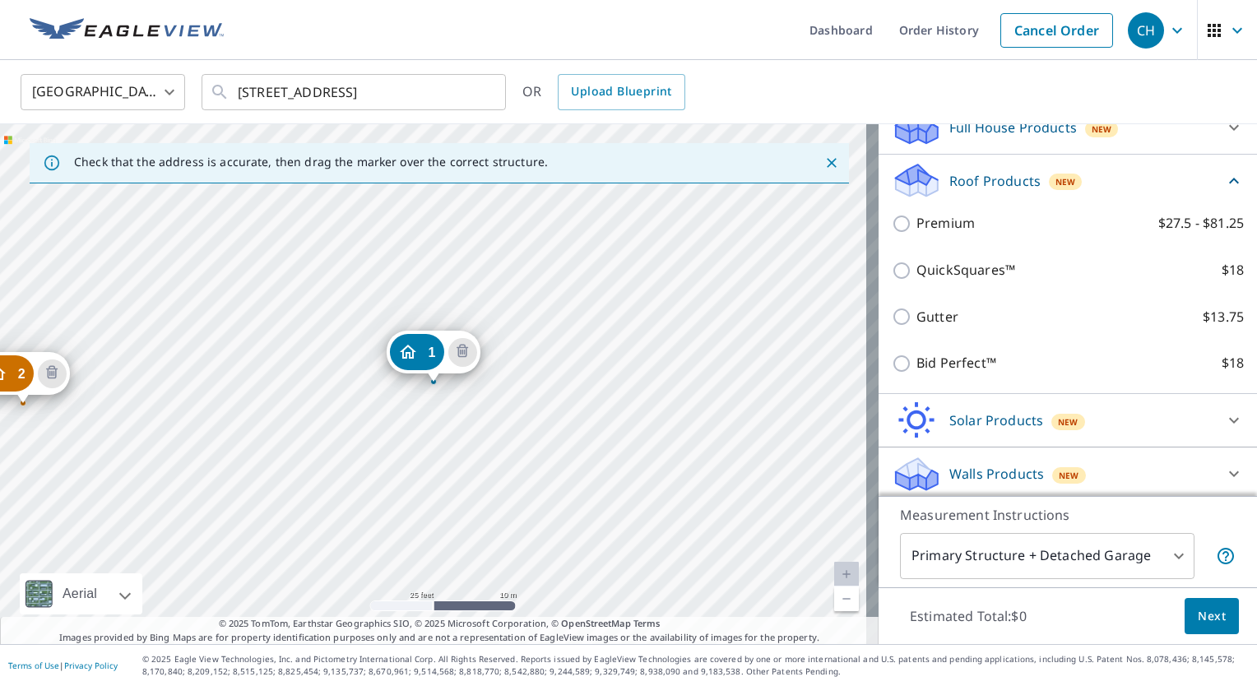
scroll to position [378, 0]
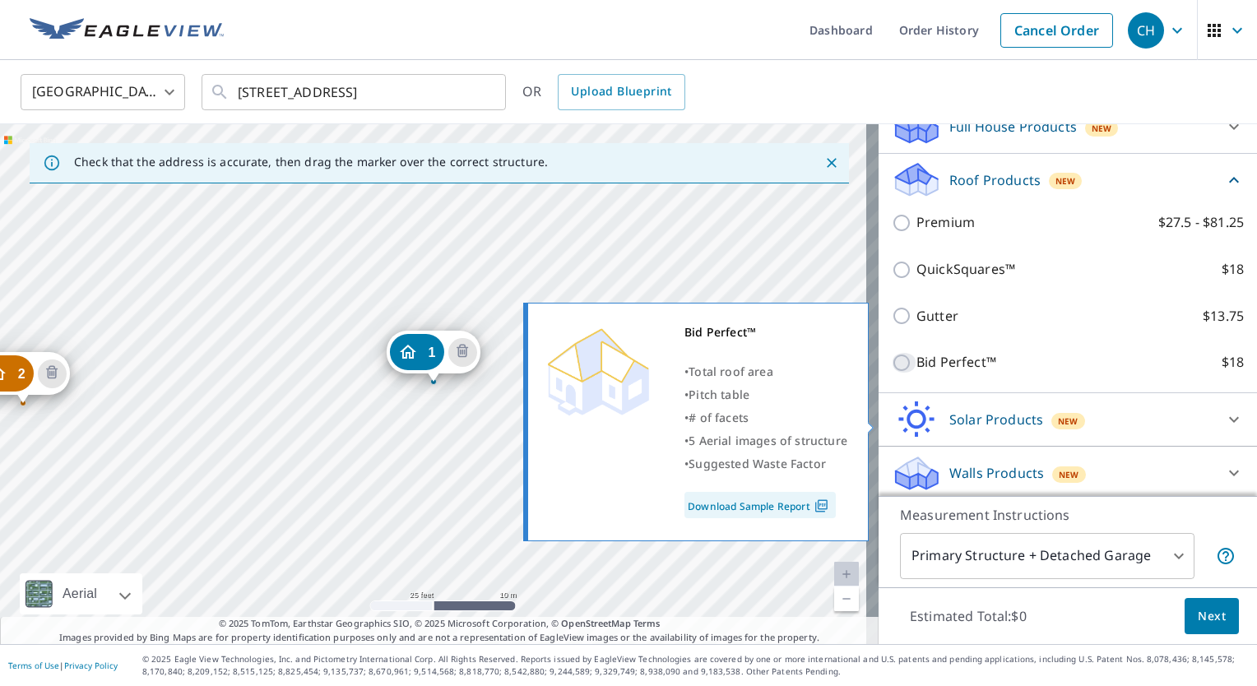
click at [892, 373] on input "Bid Perfect™ $18" at bounding box center [904, 363] width 25 height 20
checkbox input "true"
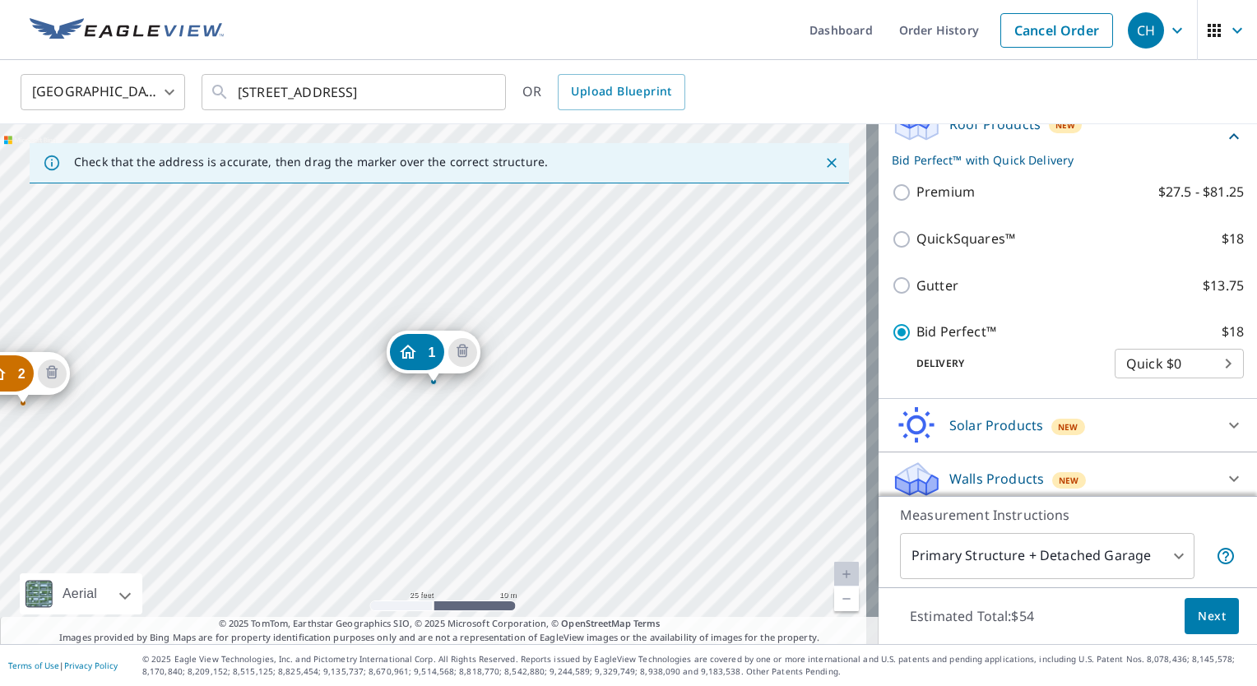
scroll to position [503, 0]
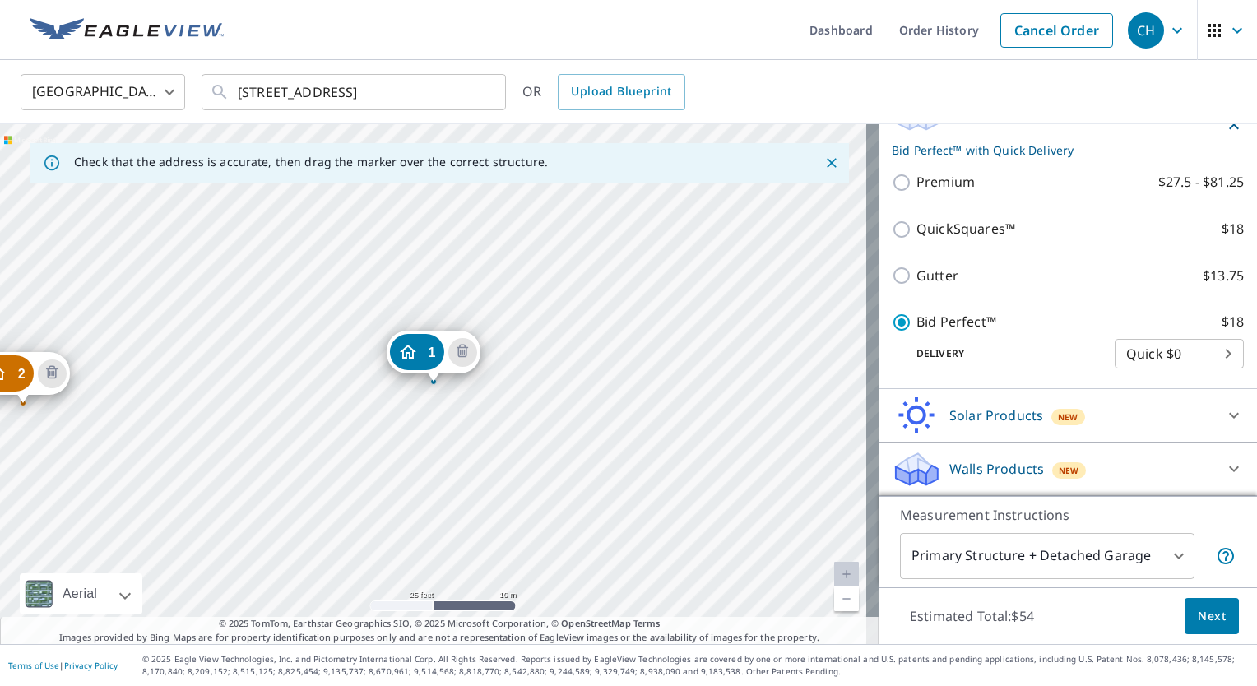
click at [1205, 619] on span "Next" at bounding box center [1212, 616] width 28 height 21
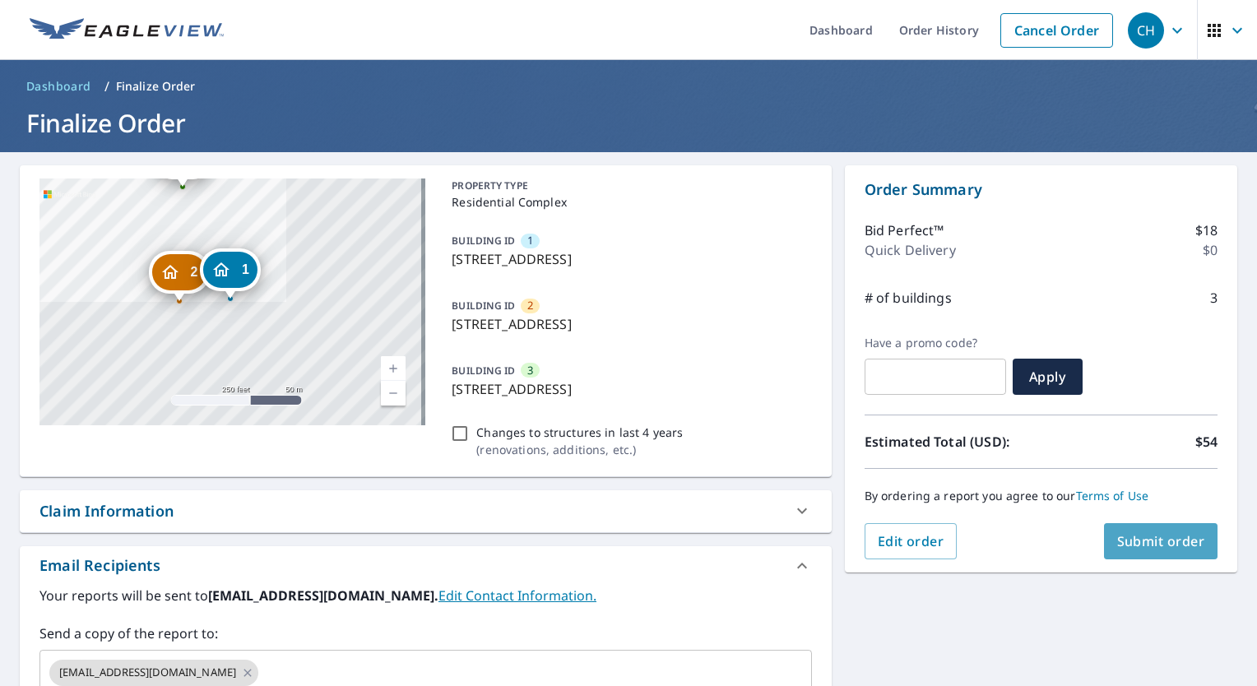
click at [1137, 541] on span "Submit order" at bounding box center [1161, 541] width 88 height 18
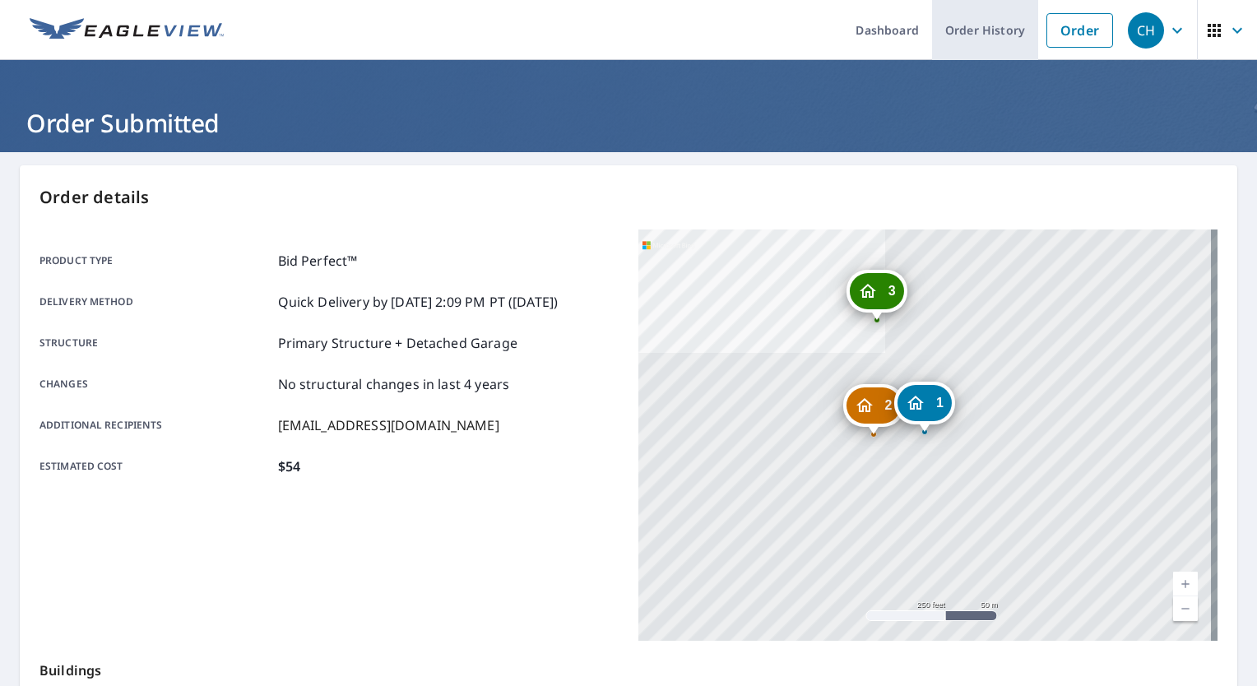
click at [967, 33] on link "Order History" at bounding box center [985, 30] width 106 height 60
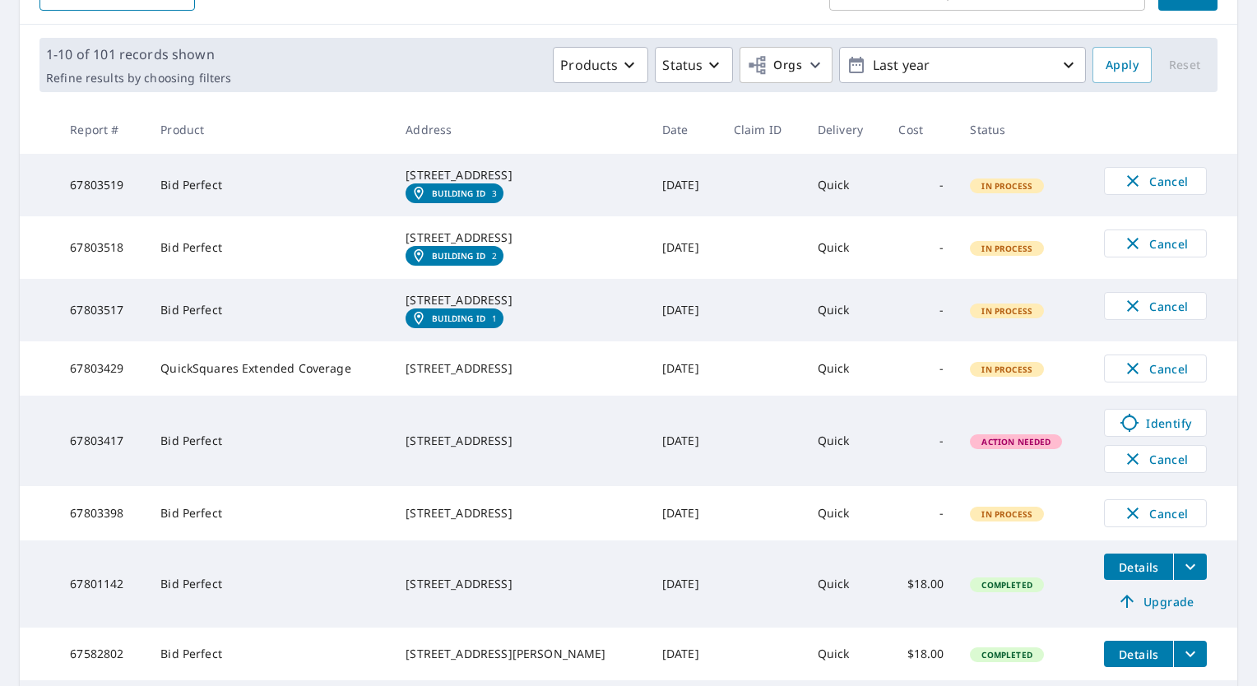
scroll to position [224, 0]
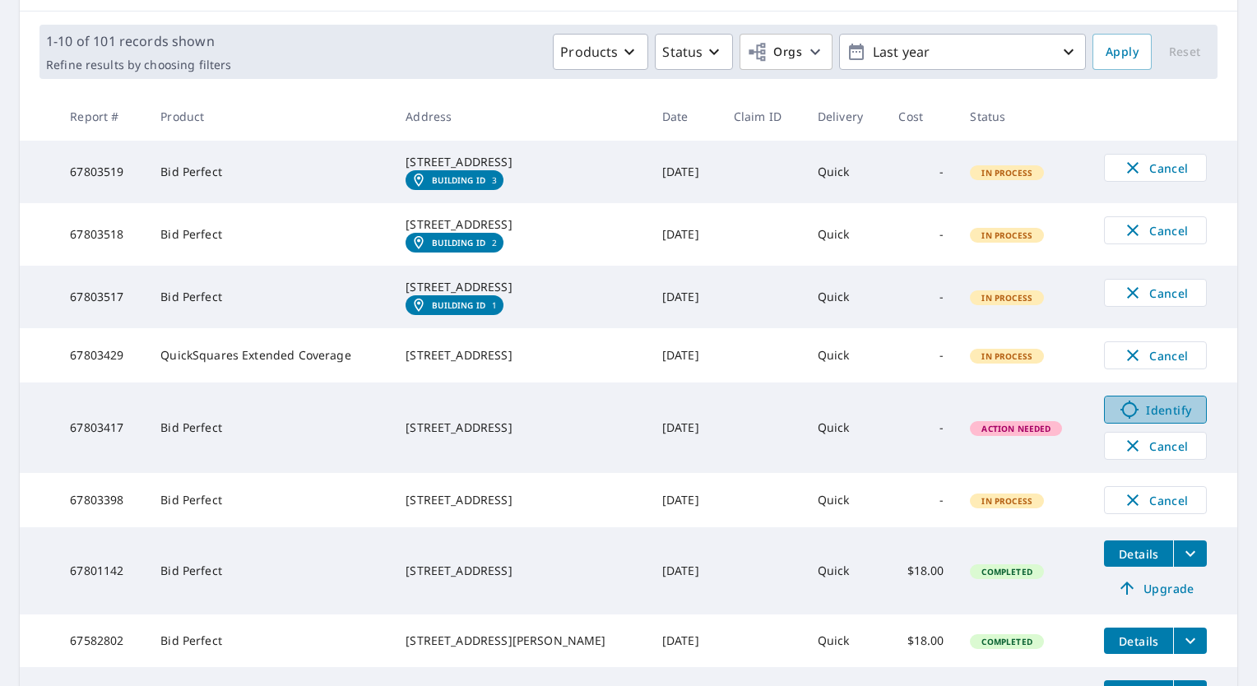
click at [1120, 419] on icon at bounding box center [1129, 410] width 18 height 18
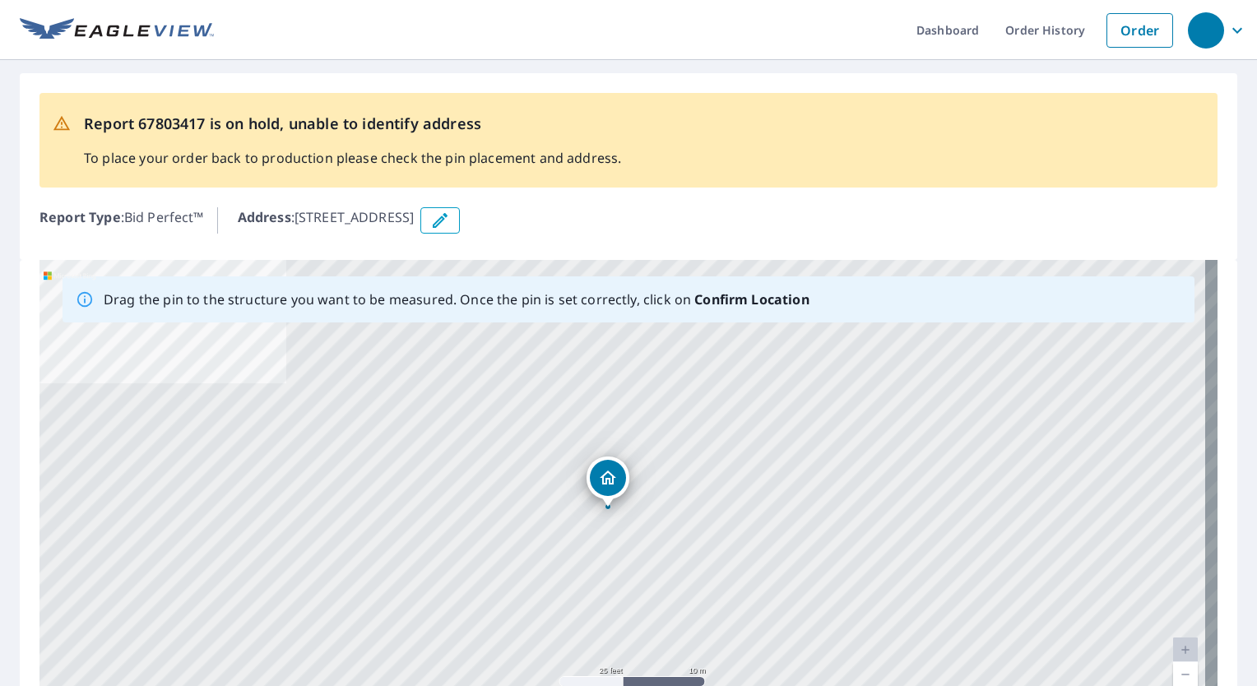
drag, startPoint x: 624, startPoint y: 489, endPoint x: 609, endPoint y: 481, distance: 16.6
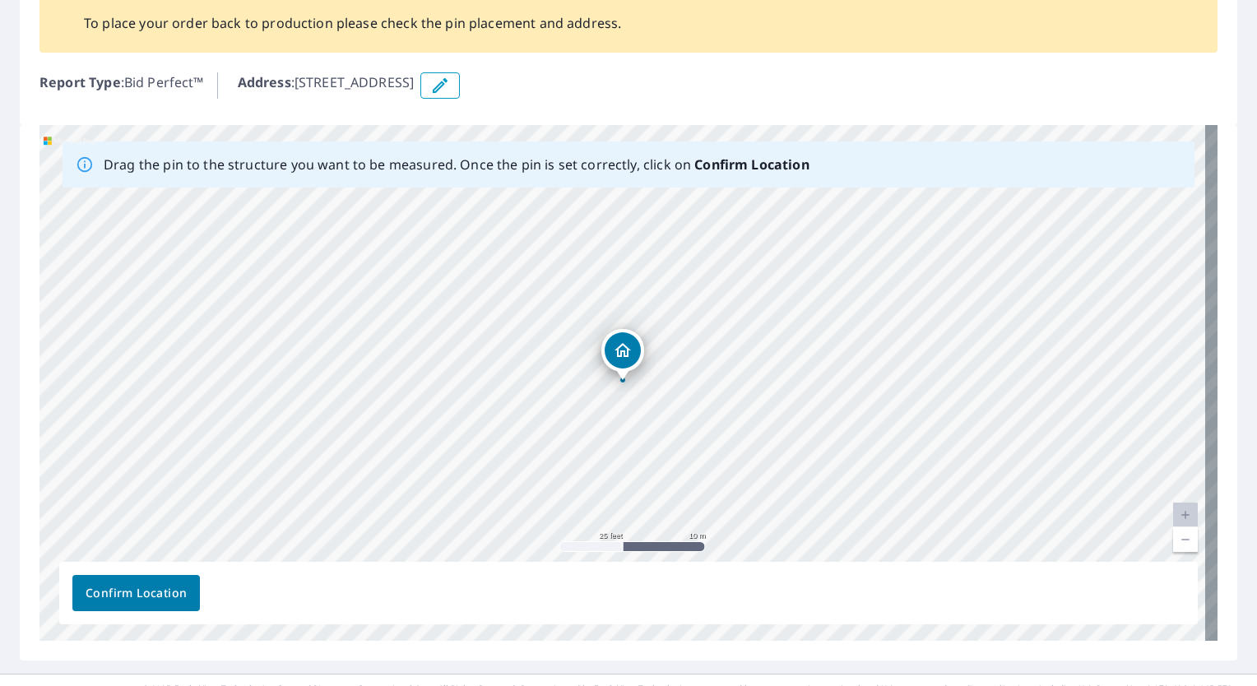
scroll to position [141, 0]
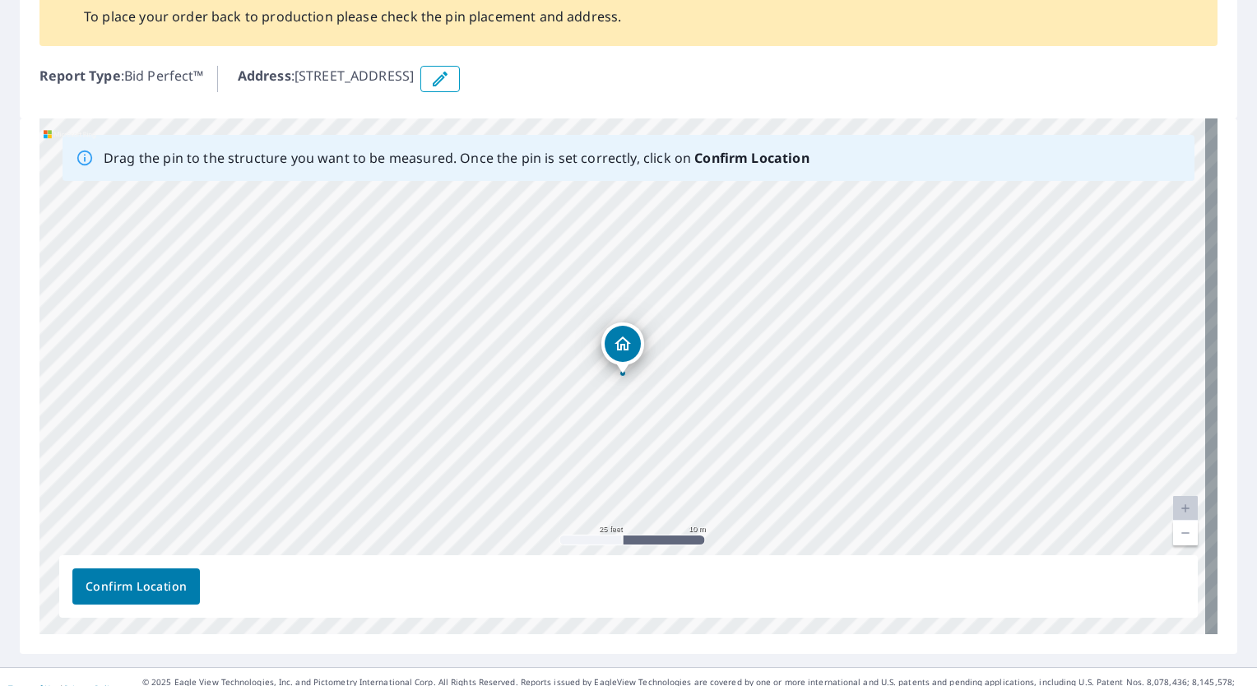
click at [123, 585] on span "Confirm Location" at bounding box center [136, 587] width 101 height 21
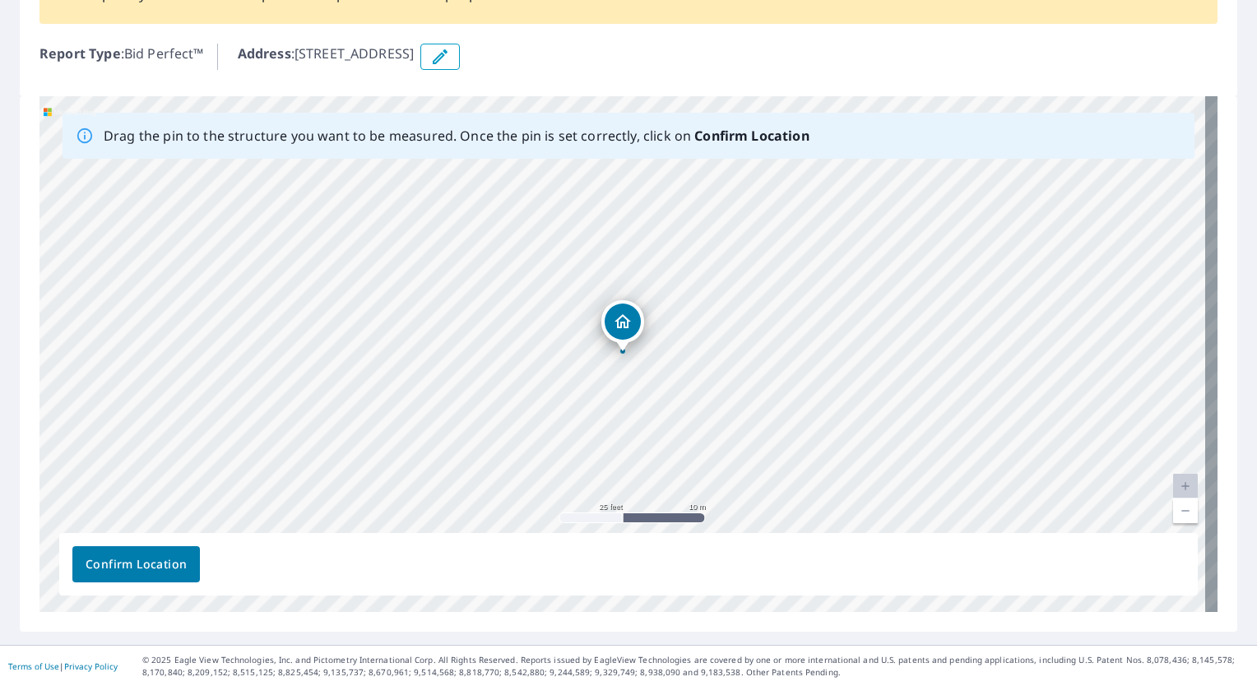
scroll to position [0, 0]
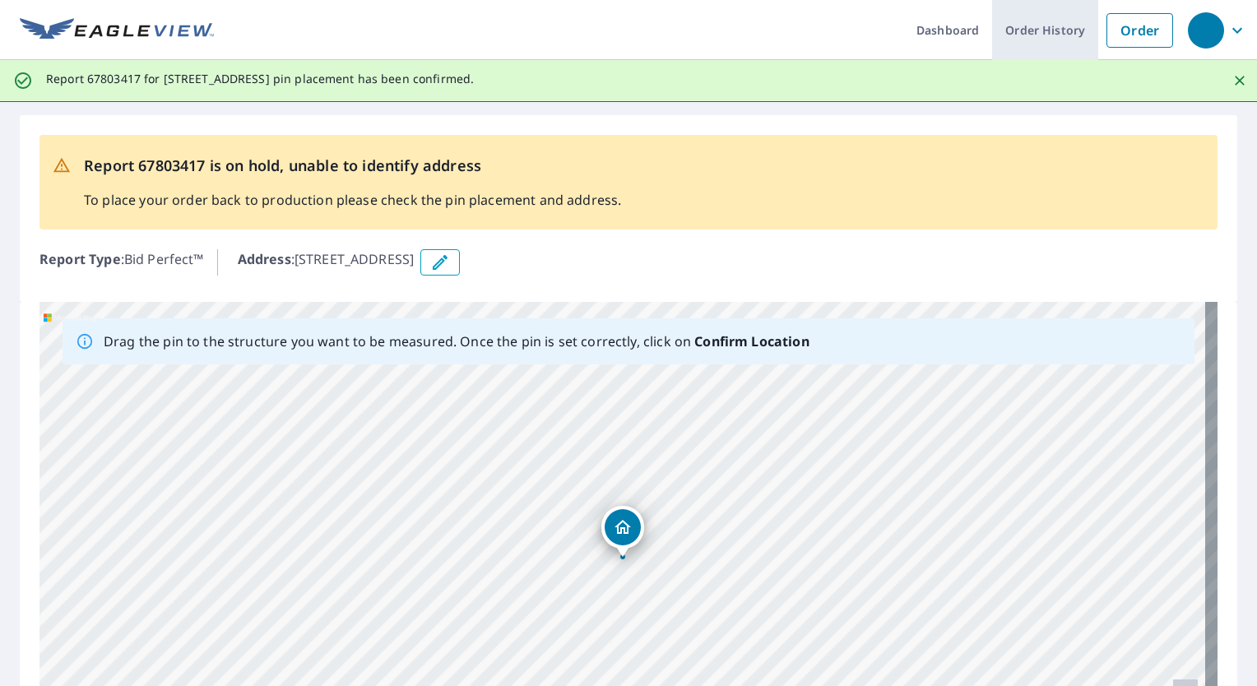
click at [1038, 28] on link "Order History" at bounding box center [1045, 30] width 106 height 60
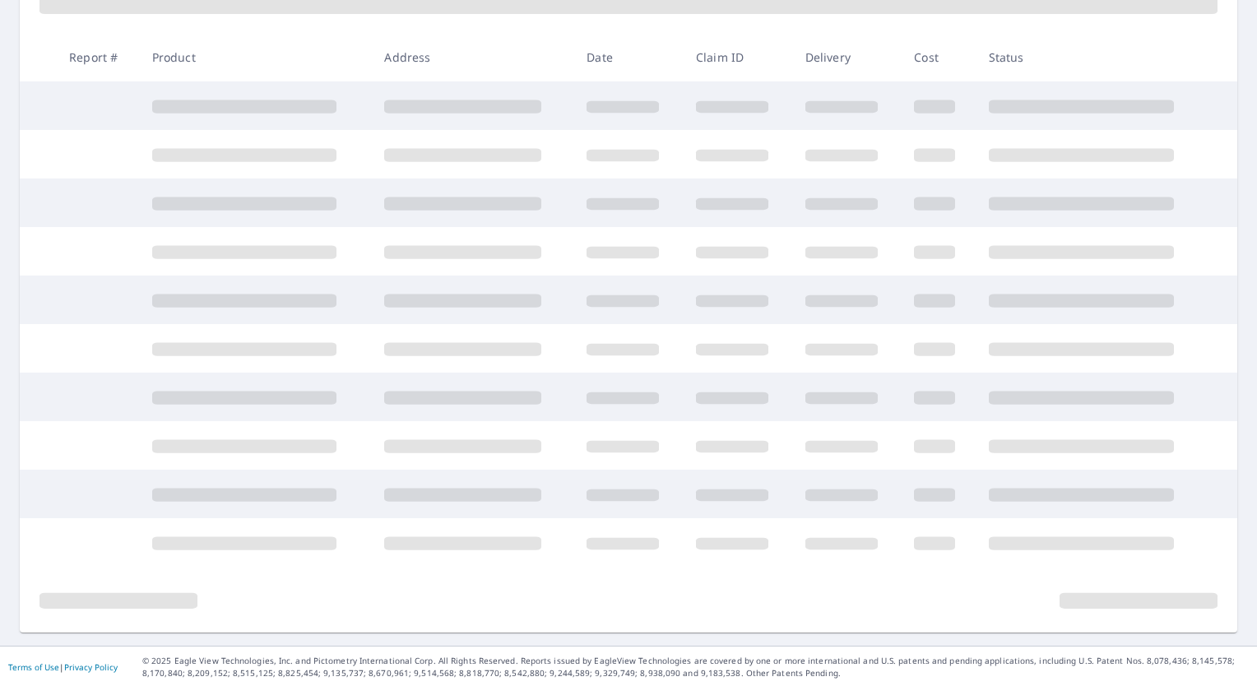
scroll to position [266, 0]
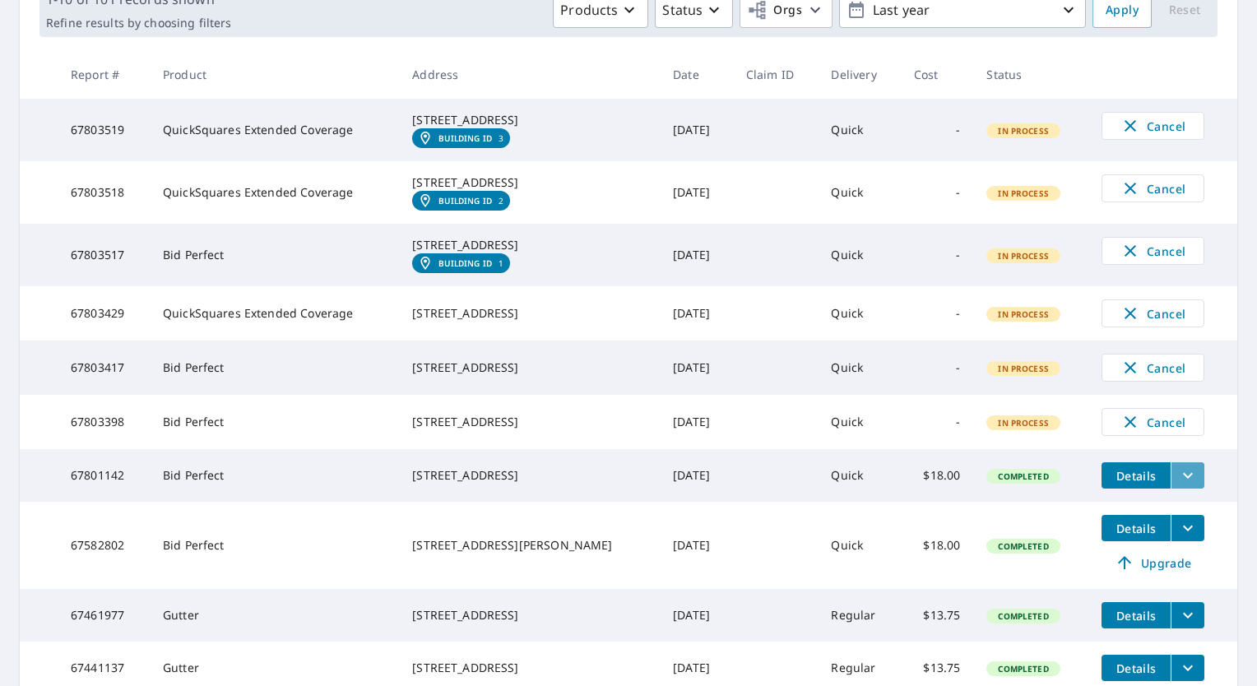
click at [1178, 485] on icon "filesDropdownBtn-67801142" at bounding box center [1188, 476] width 20 height 20
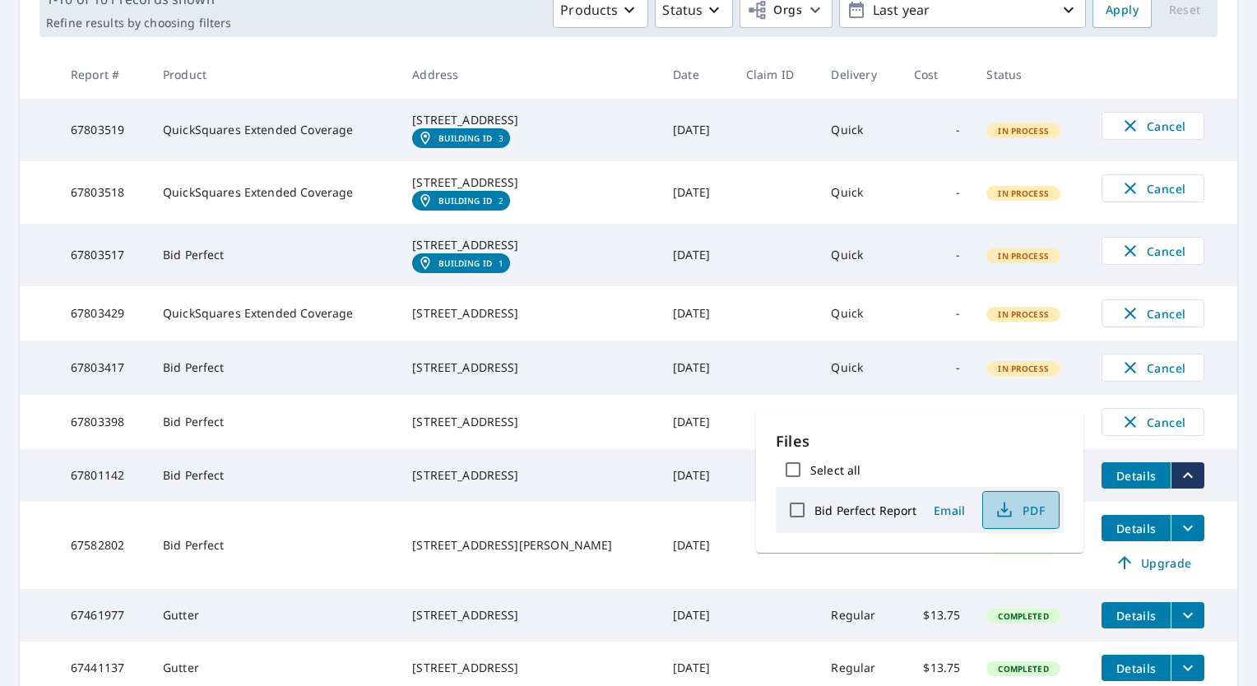
click at [1028, 516] on span "PDF" at bounding box center [1019, 510] width 53 height 20
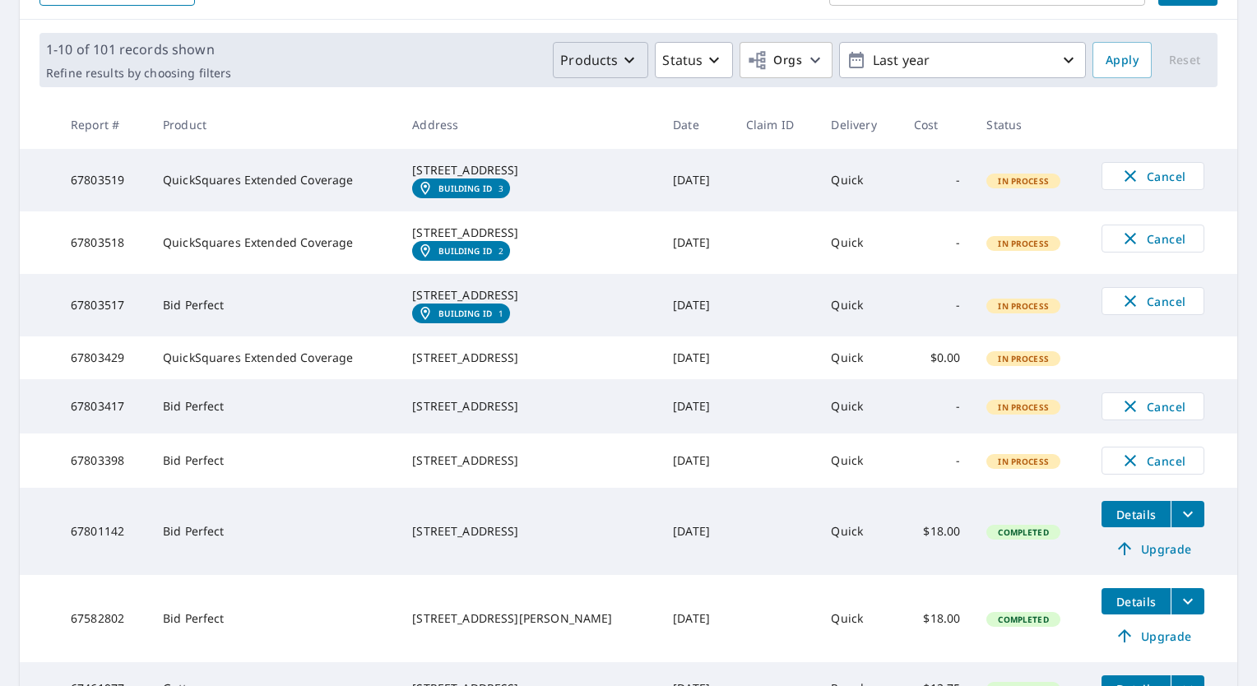
scroll to position [214, 0]
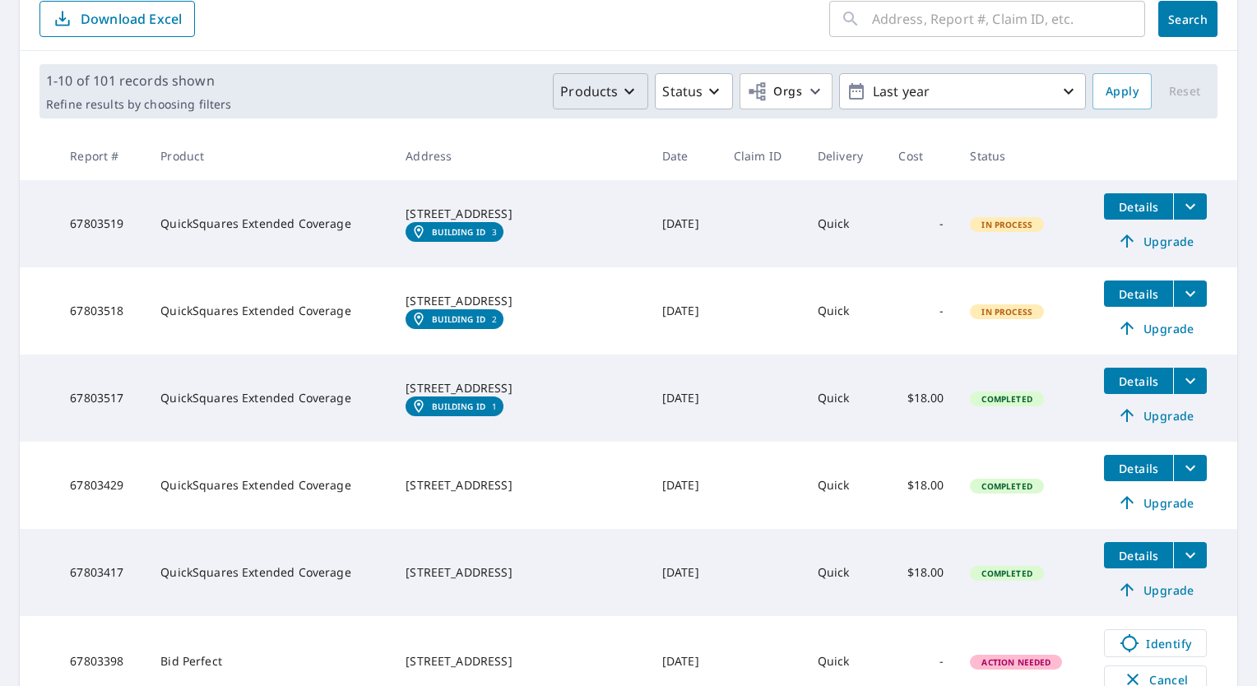
scroll to position [184, 0]
click at [1185, 205] on icon "filesDropdownBtn-67803519" at bounding box center [1190, 207] width 10 height 6
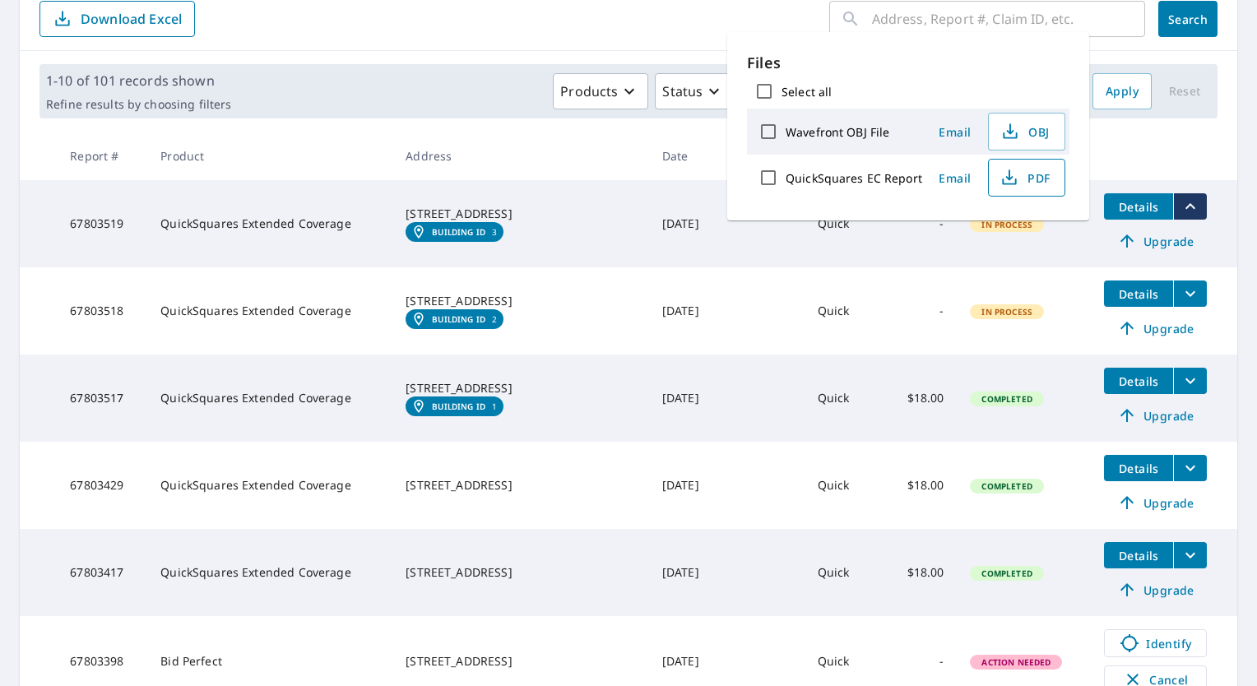
click at [1043, 183] on span "PDF" at bounding box center [1025, 178] width 53 height 20
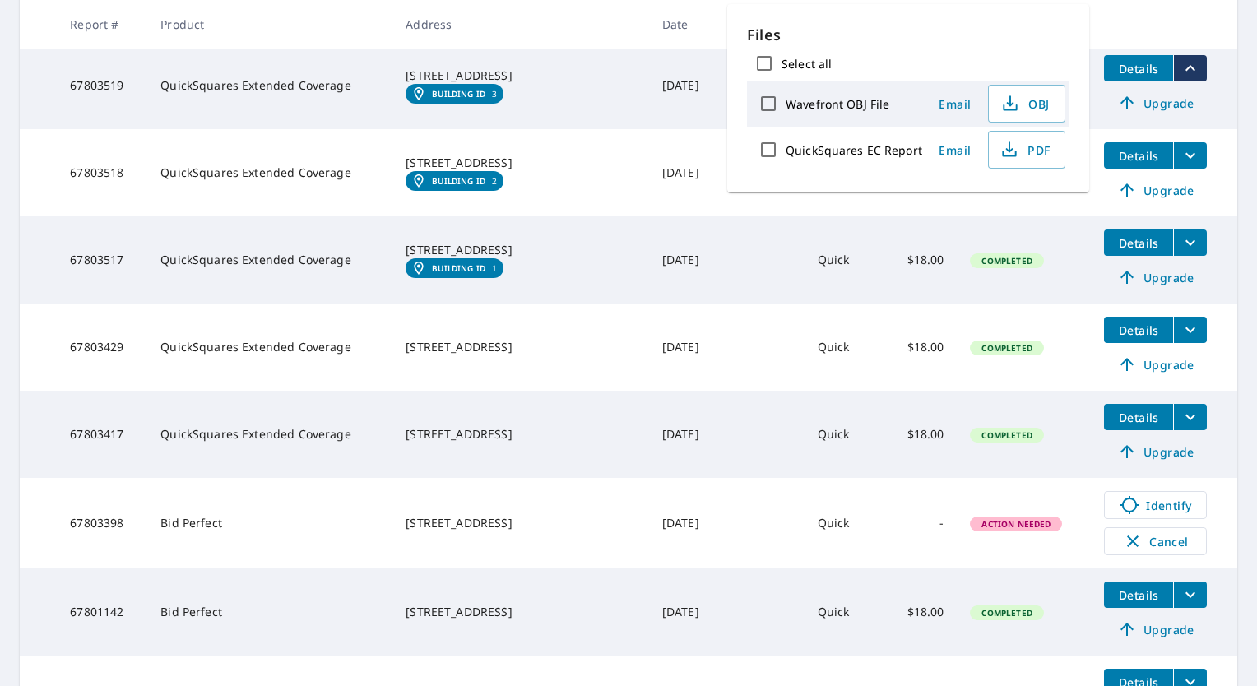
scroll to position [322, 0]
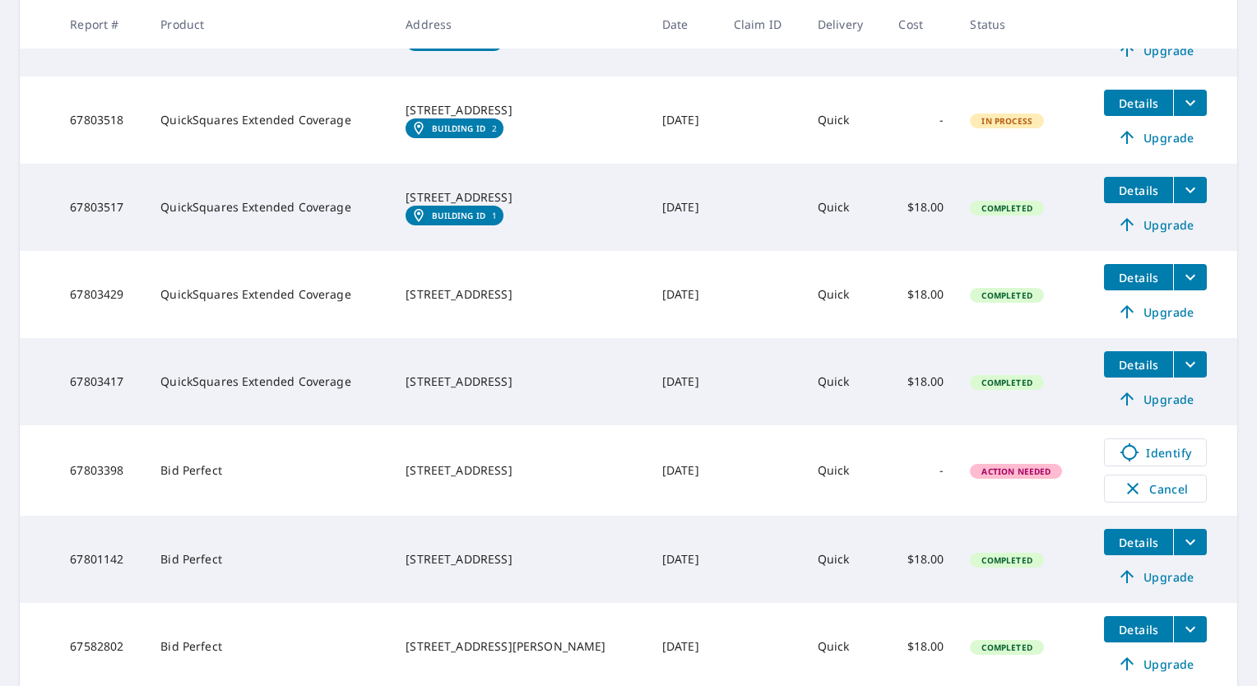
scroll to position [397, 0]
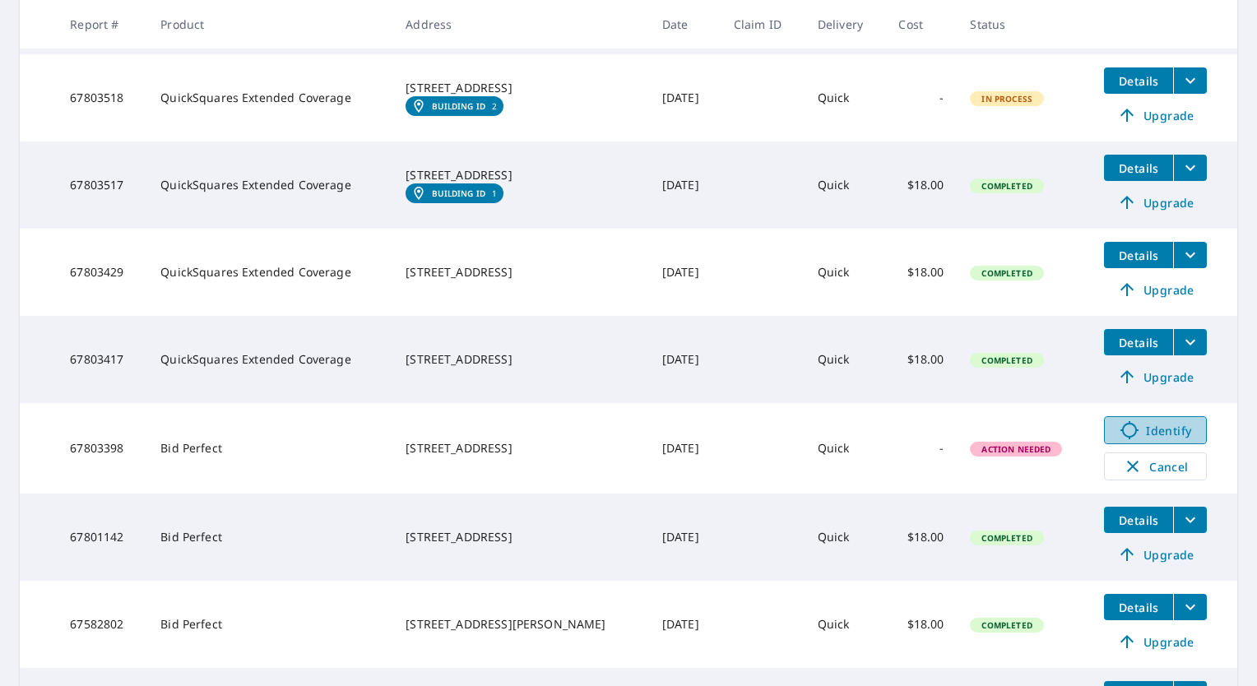
click at [1120, 431] on icon at bounding box center [1129, 430] width 18 height 18
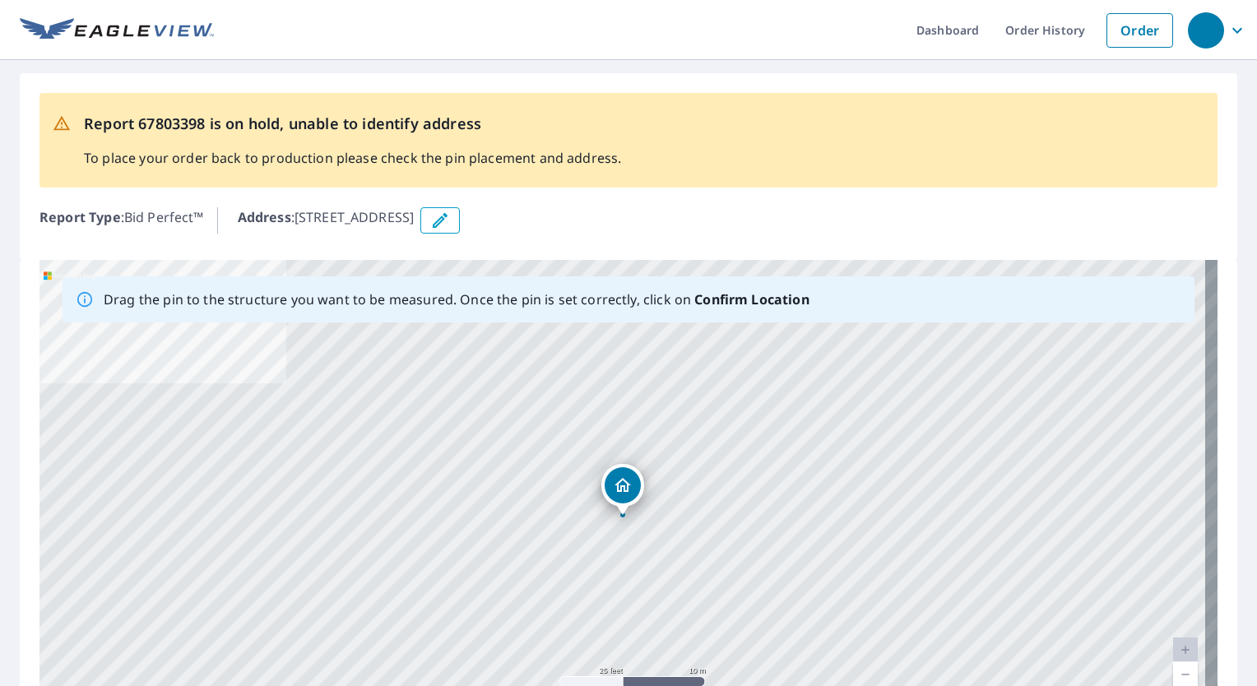
click at [599, 520] on div "409 W 29th Ave Spokane, WA 99203" at bounding box center [628, 518] width 1178 height 516
click at [553, 556] on div "409 W 29th Ave Spokane, WA 99203" at bounding box center [628, 518] width 1178 height 516
drag, startPoint x: 622, startPoint y: 489, endPoint x: 541, endPoint y: 514, distance: 84.6
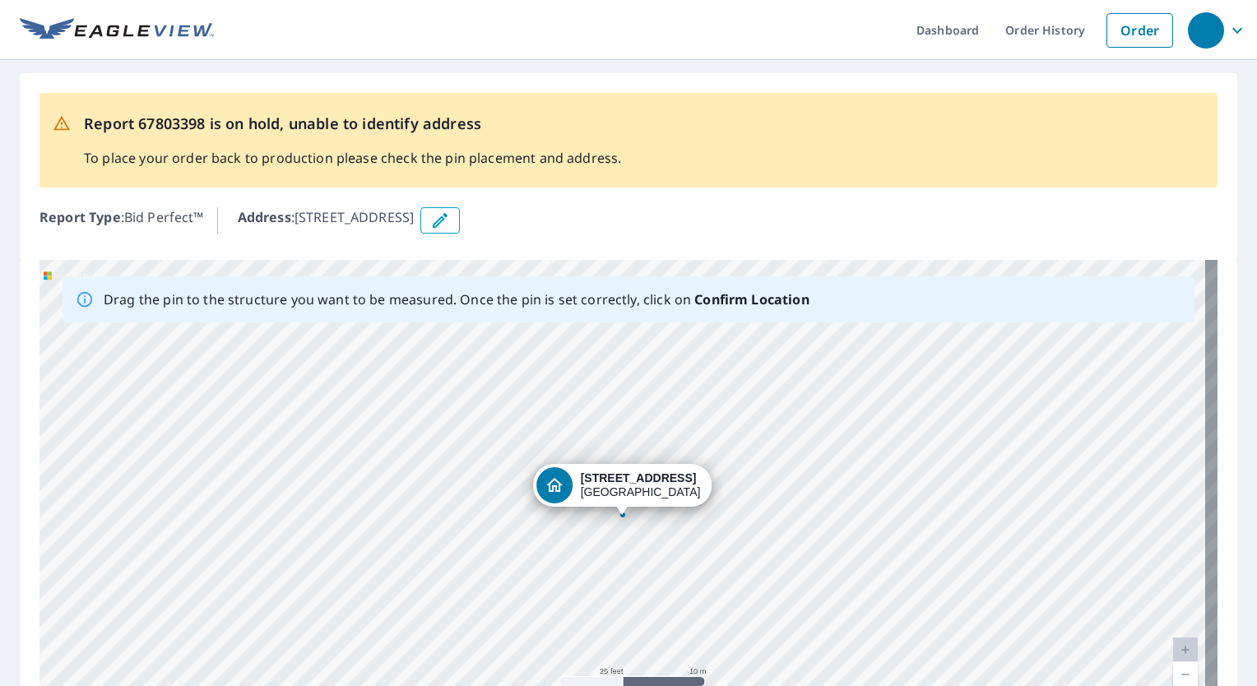
click at [689, 508] on div "409 W 29th Ave Spokane, WA 99203" at bounding box center [622, 489] width 179 height 51
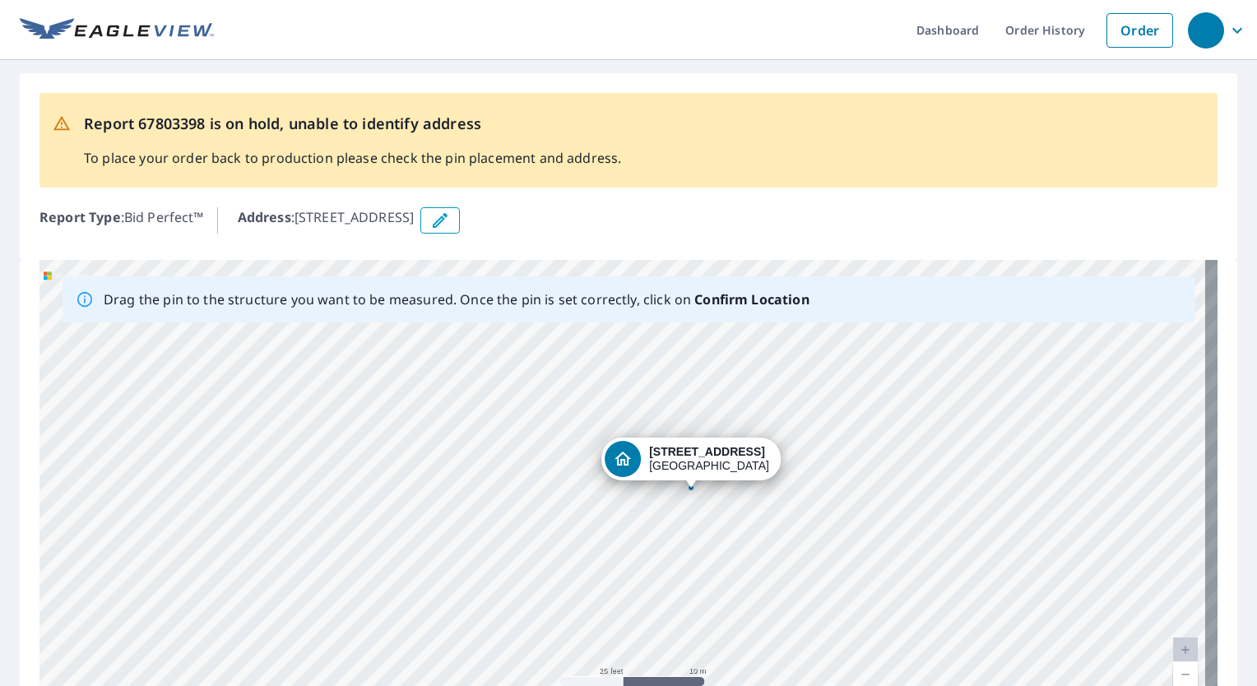
drag, startPoint x: 638, startPoint y: 479, endPoint x: 705, endPoint y: 452, distance: 72.7
click at [705, 452] on div "409 W 29th Ave Spokane, WA 99203" at bounding box center [628, 518] width 1178 height 516
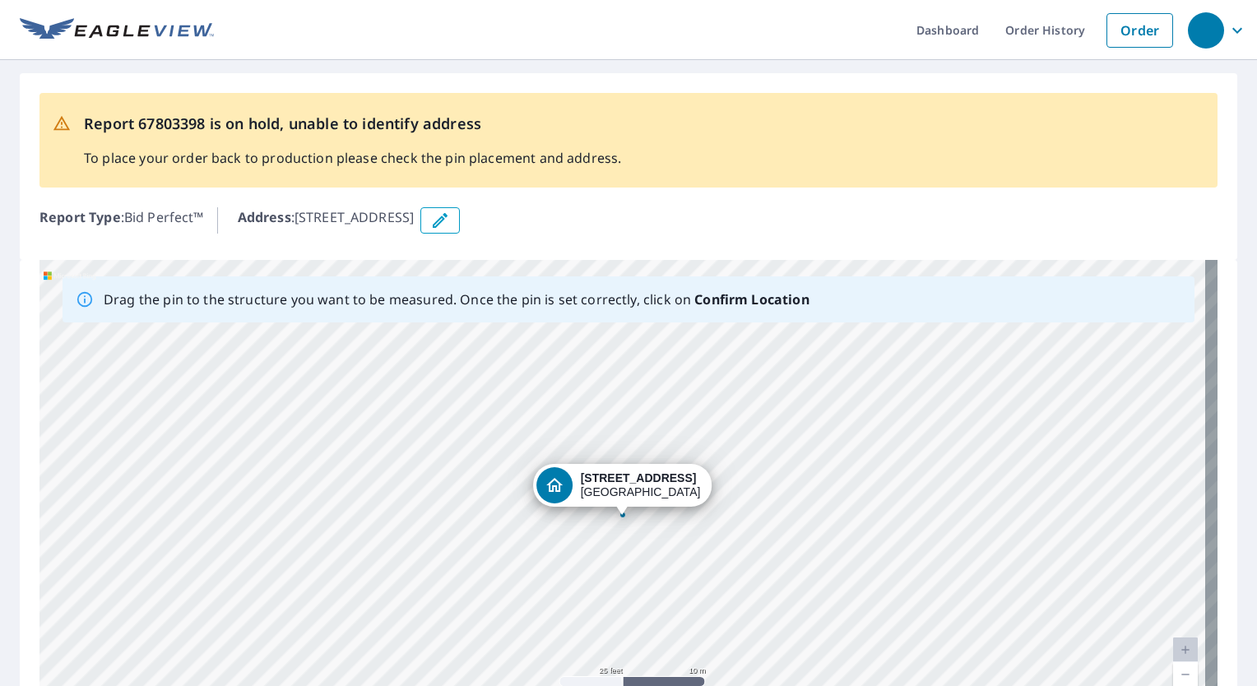
scroll to position [164, 0]
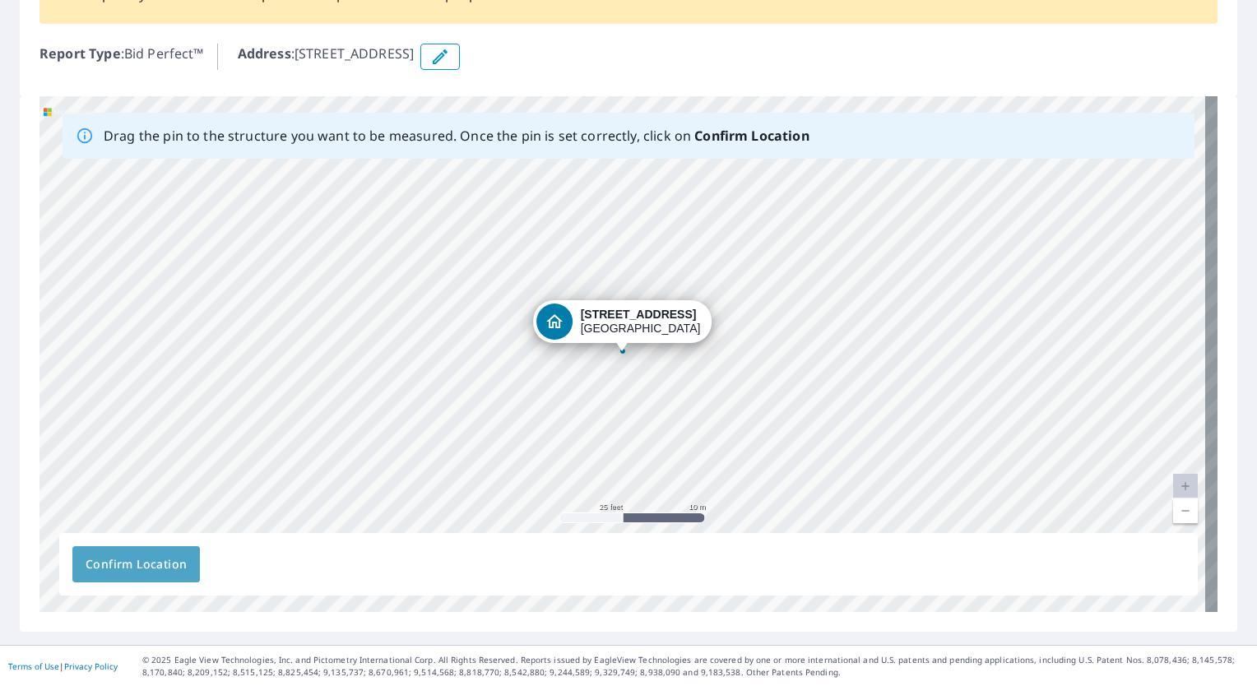
click at [141, 581] on button "Confirm Location" at bounding box center [136, 564] width 128 height 36
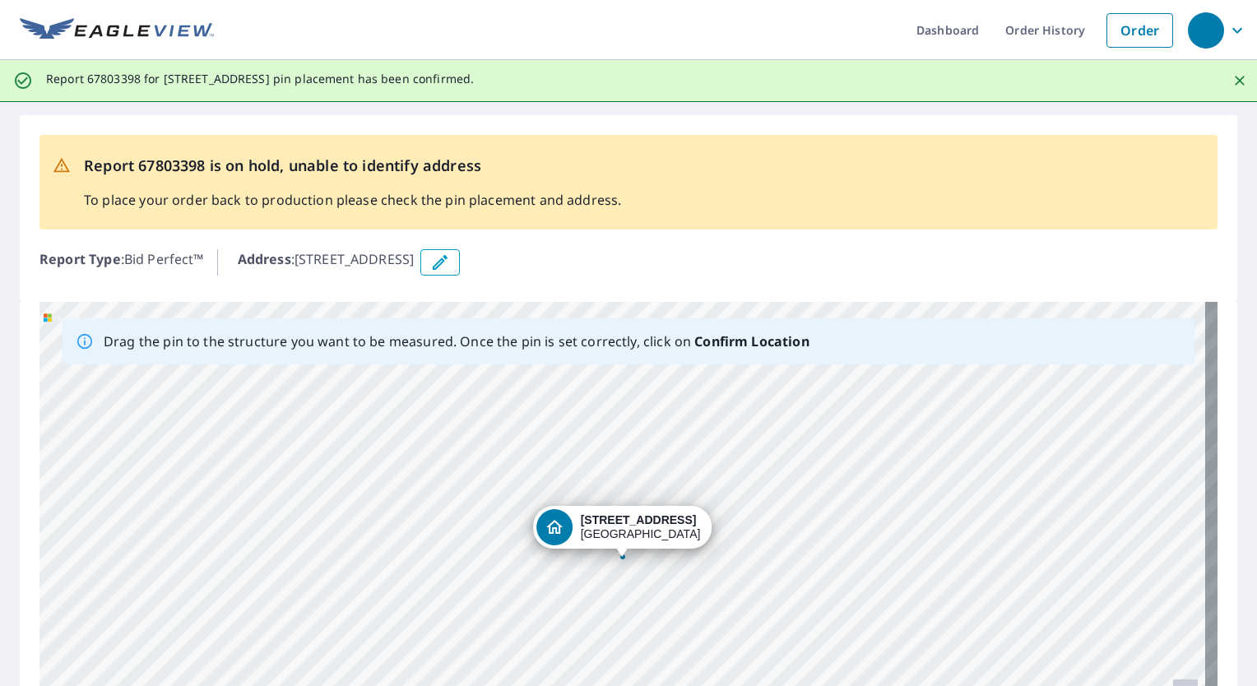
scroll to position [206, 0]
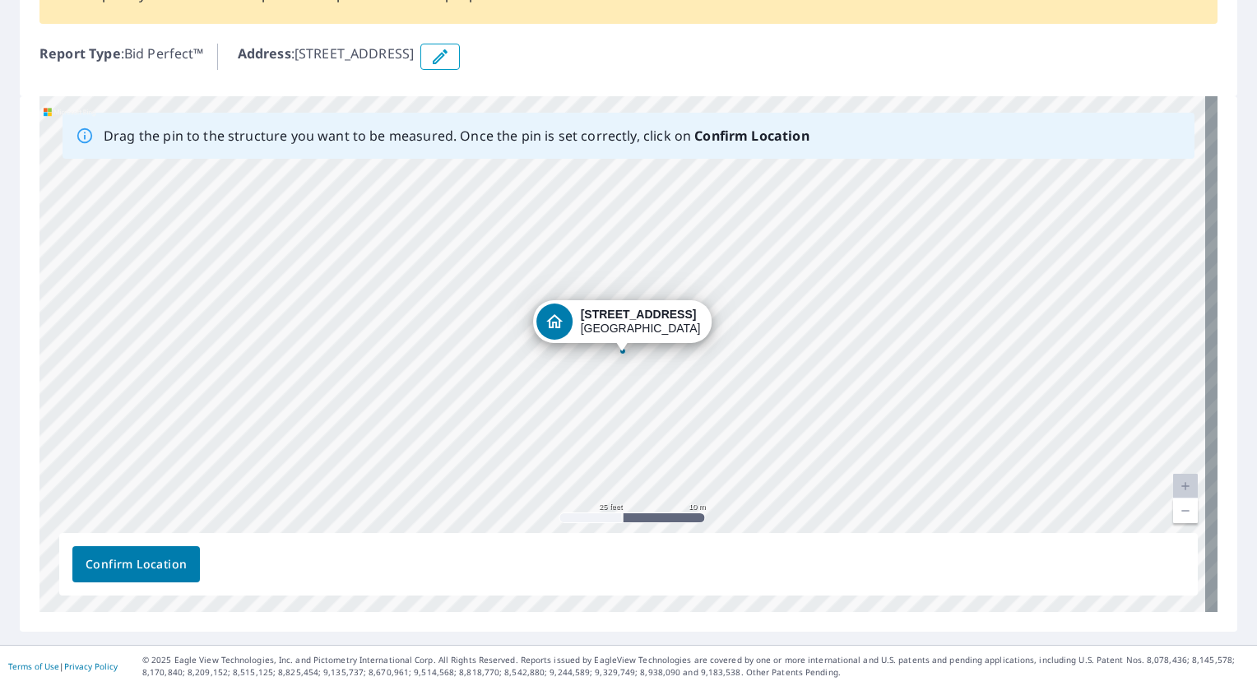
click at [128, 555] on span "Confirm Location" at bounding box center [136, 564] width 101 height 21
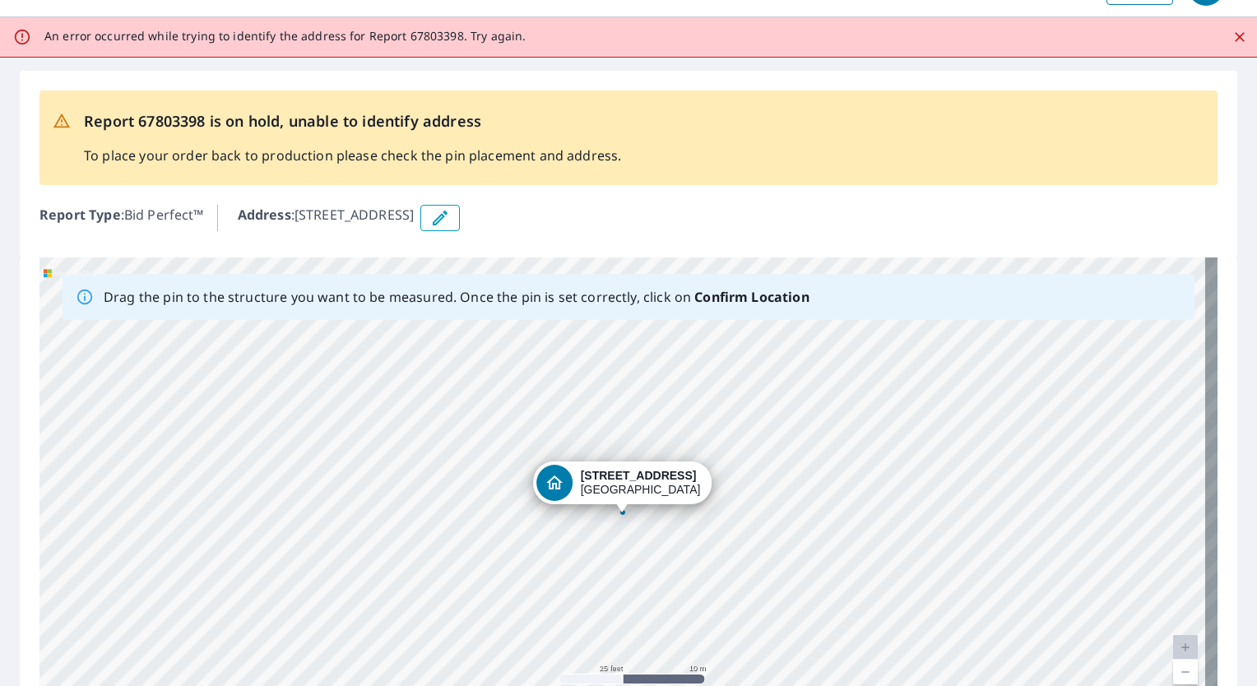
scroll to position [0, 0]
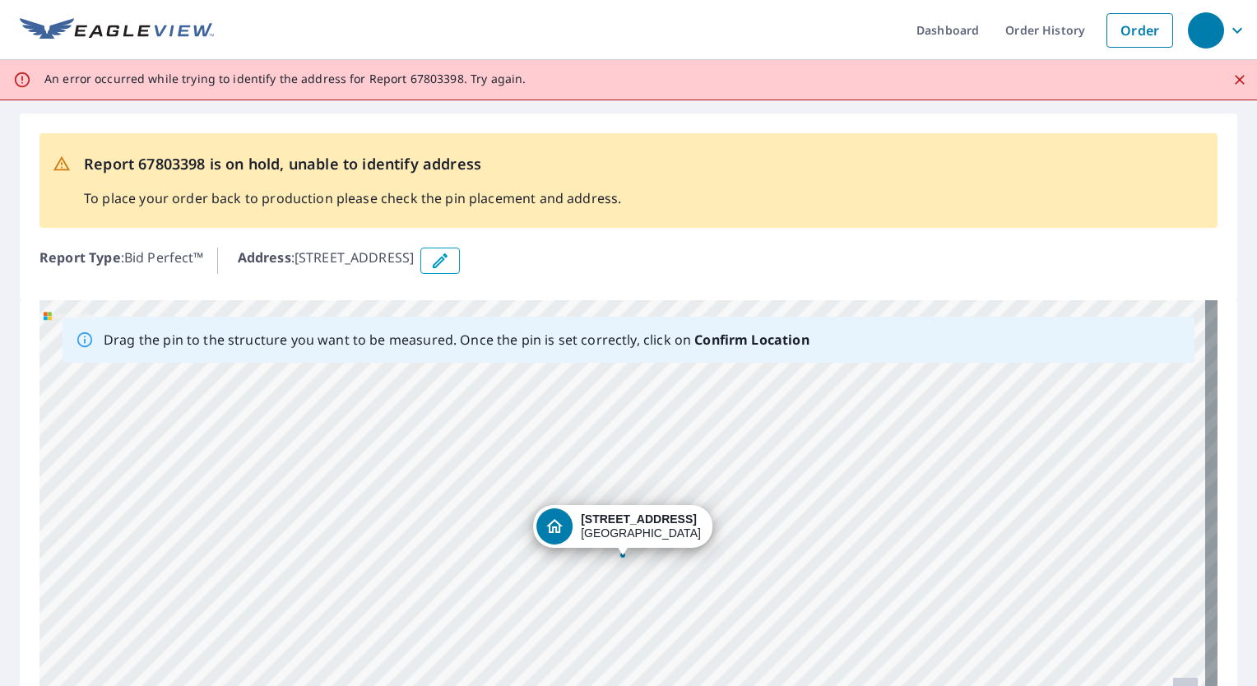
click at [592, 548] on div "409 W 29th Ave Spokane, WA 99203" at bounding box center [628, 558] width 1178 height 516
click at [460, 260] on button "button" at bounding box center [439, 261] width 39 height 26
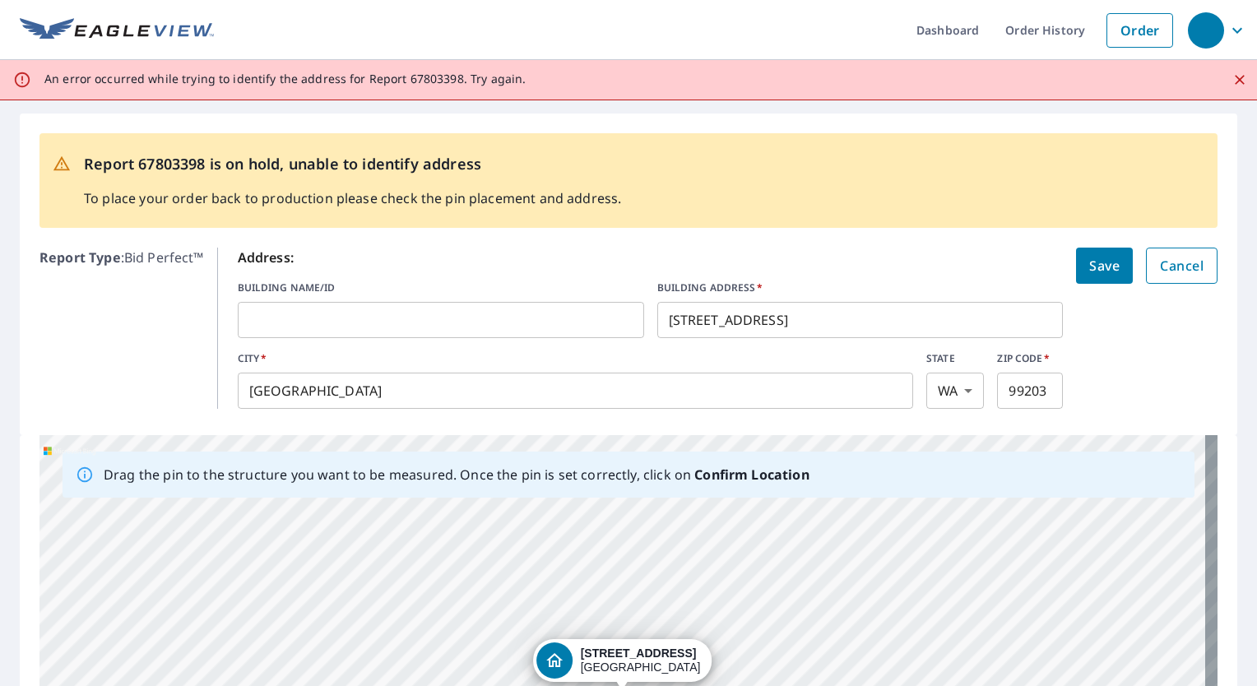
click at [1191, 271] on button "Cancel" at bounding box center [1182, 266] width 72 height 36
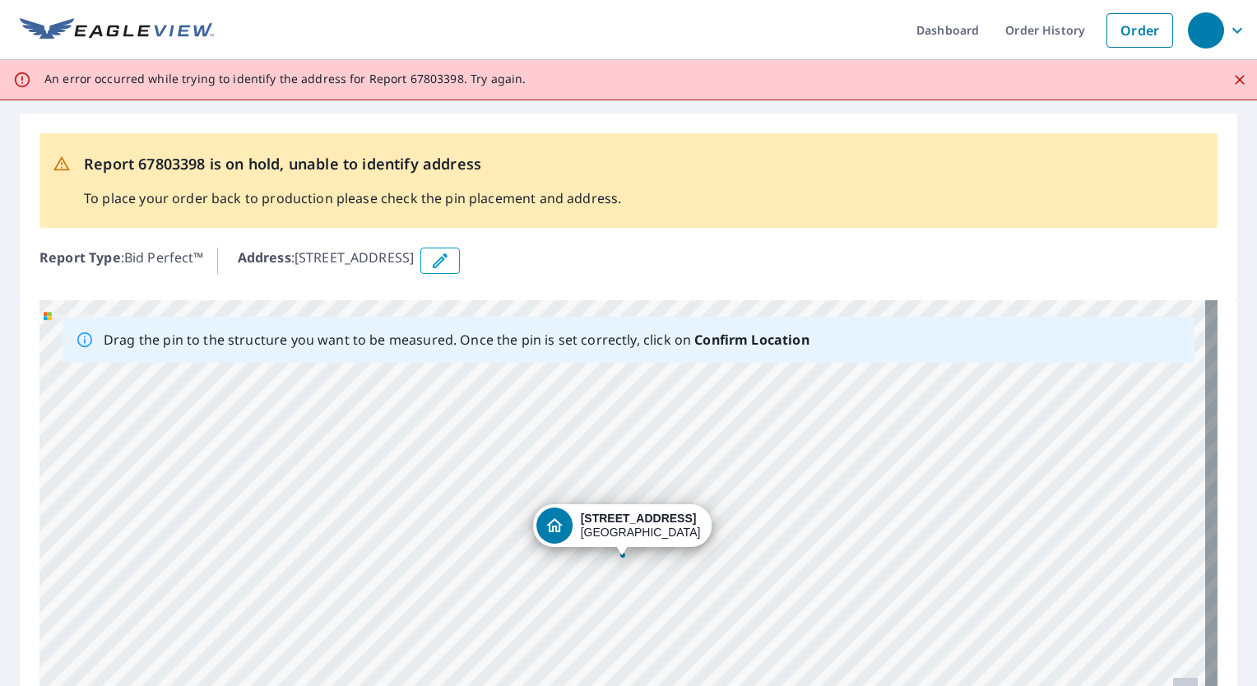
click at [592, 555] on div "409 W 29th Ave Spokane, WA 99203" at bounding box center [628, 558] width 1178 height 516
click at [1041, 32] on link "Order History" at bounding box center [1045, 30] width 106 height 60
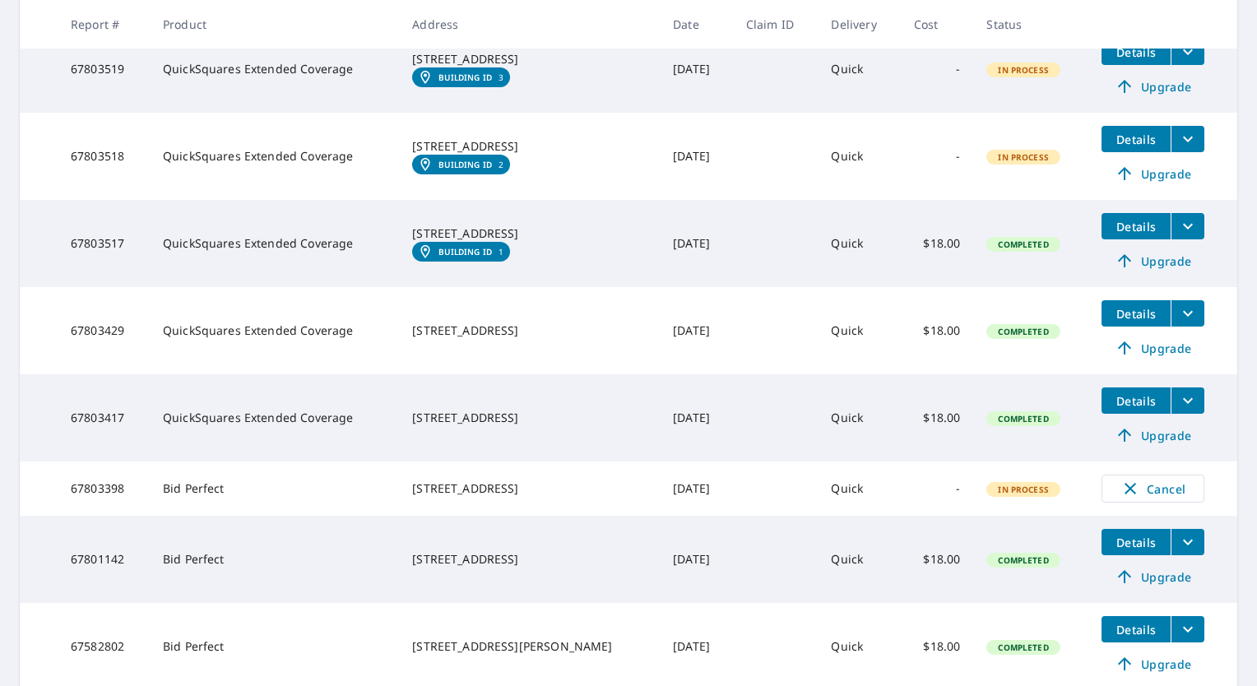
scroll to position [339, 0]
click at [1178, 406] on icon "filesDropdownBtn-67803417" at bounding box center [1188, 401] width 20 height 20
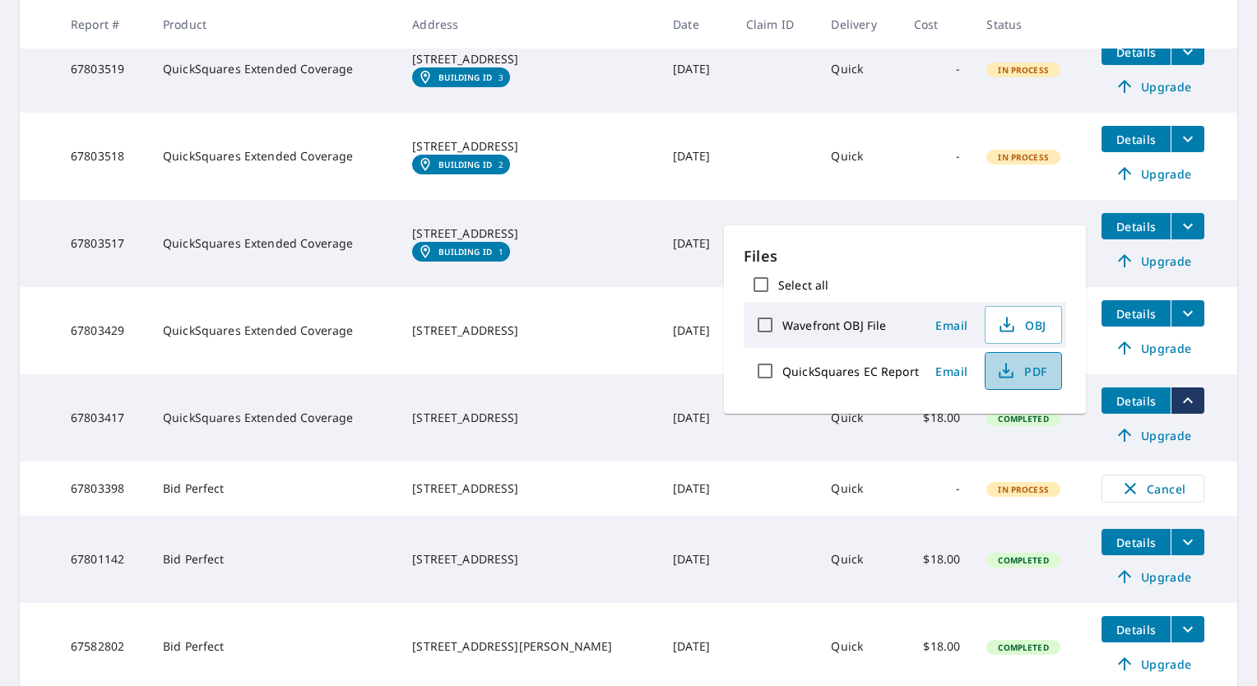
click at [1016, 372] on span "PDF" at bounding box center [1021, 371] width 53 height 20
click at [1235, 156] on main "​ Search Download Excel 1-10 of 101 records shown Refine results by choosing fi…" at bounding box center [628, 343] width 1257 height 1061
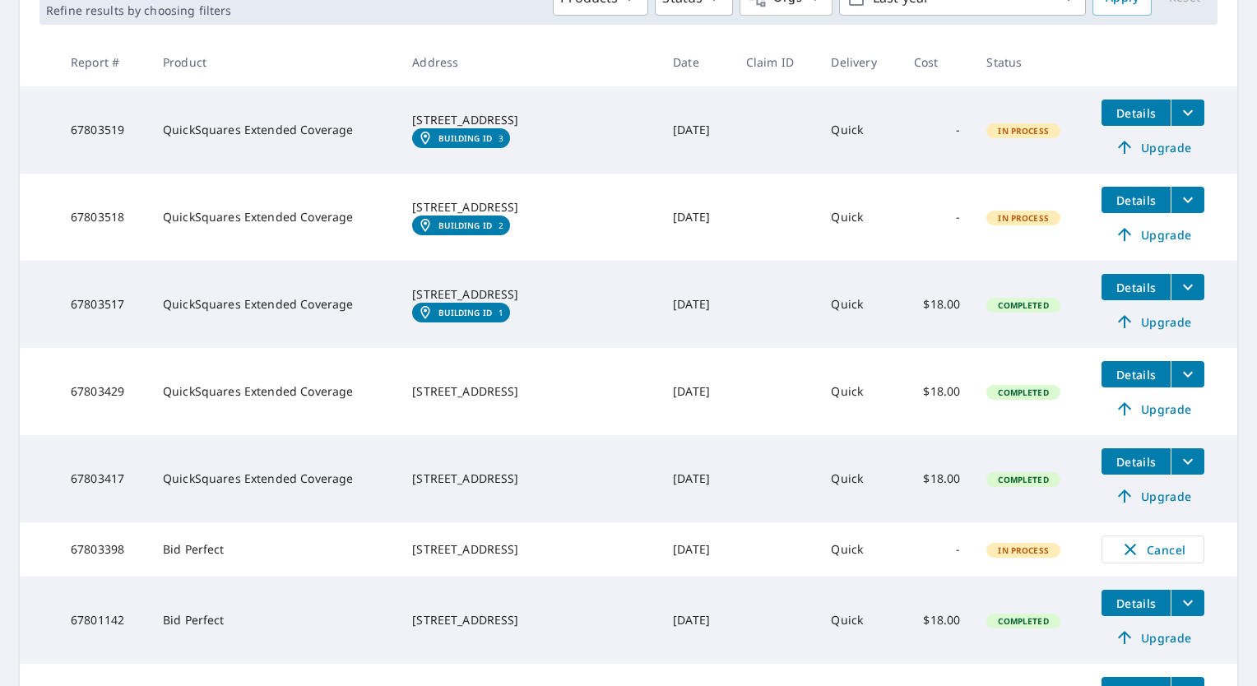
scroll to position [278, 0]
click at [1178, 378] on icon "filesDropdownBtn-67803429" at bounding box center [1188, 374] width 20 height 20
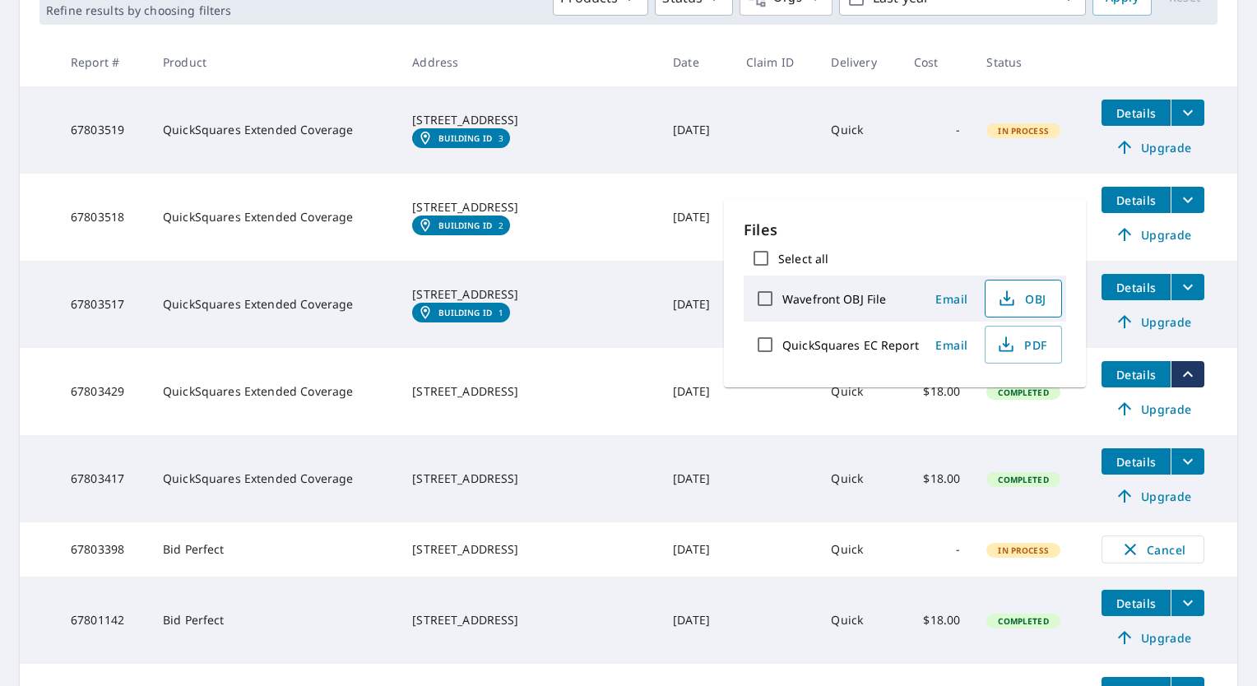
click at [1013, 309] on button "OBJ" at bounding box center [1023, 299] width 77 height 38
click at [1218, 58] on th at bounding box center [1162, 62] width 149 height 49
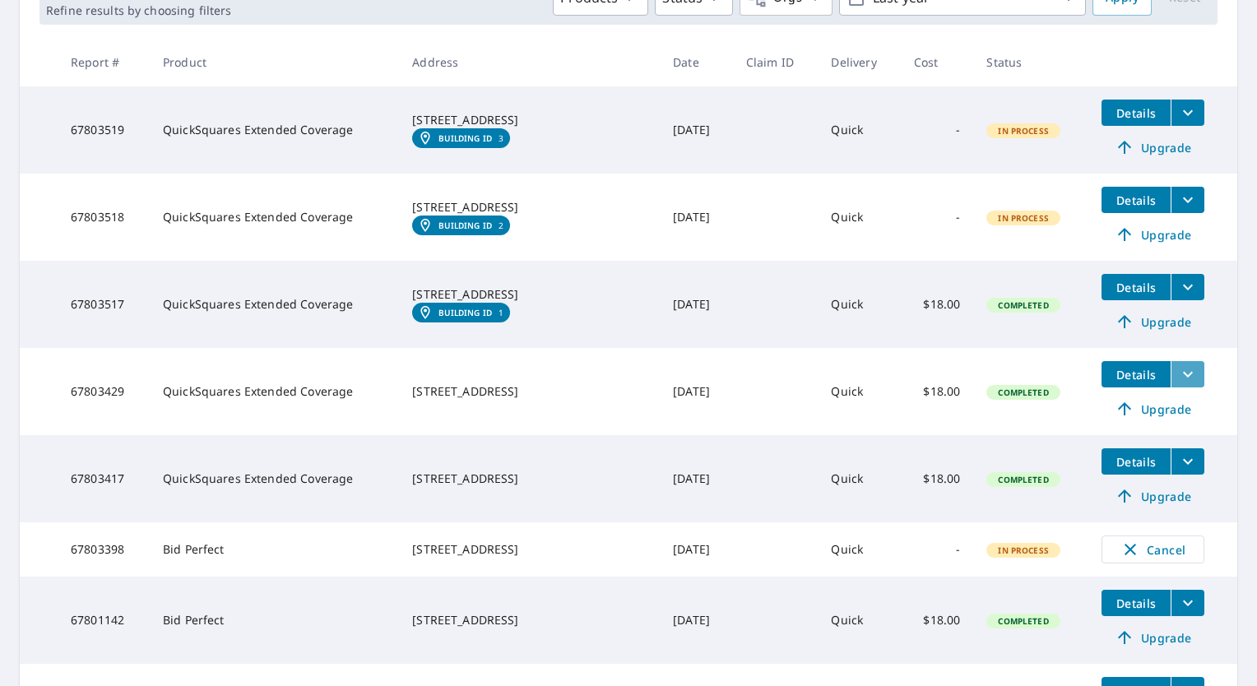
click at [1178, 373] on icon "filesDropdownBtn-67803429" at bounding box center [1188, 374] width 20 height 20
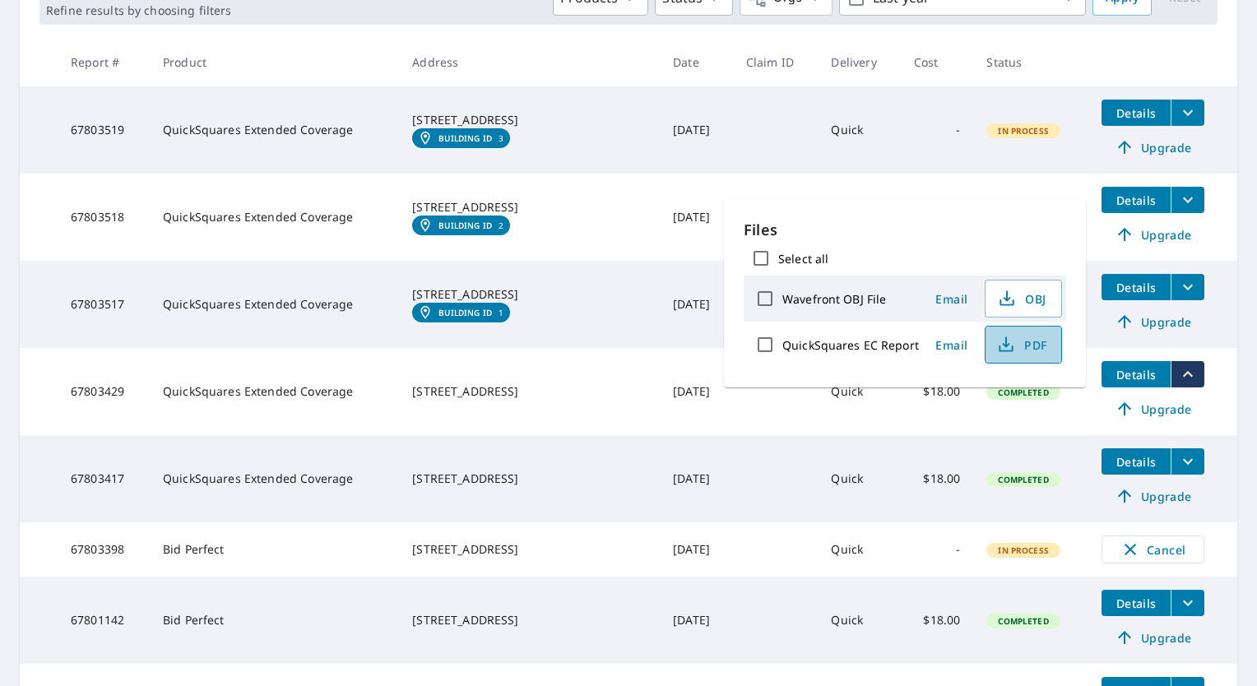
click at [999, 345] on icon "button" at bounding box center [1006, 345] width 20 height 20
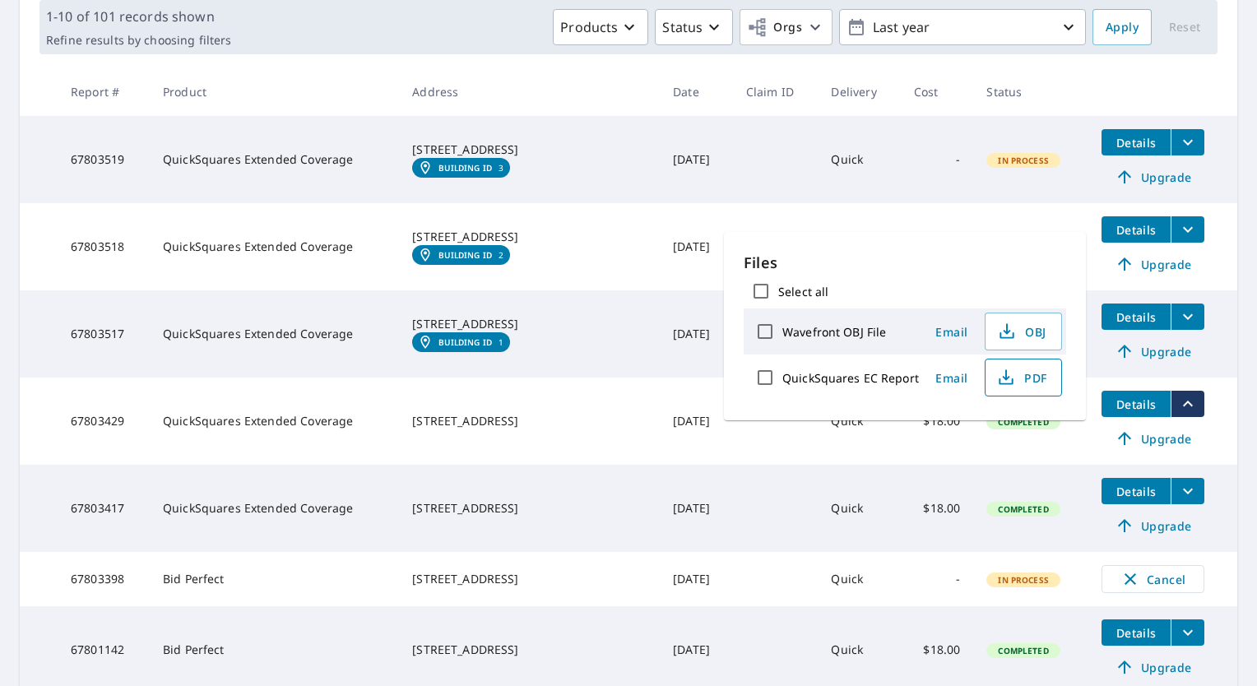
scroll to position [245, 0]
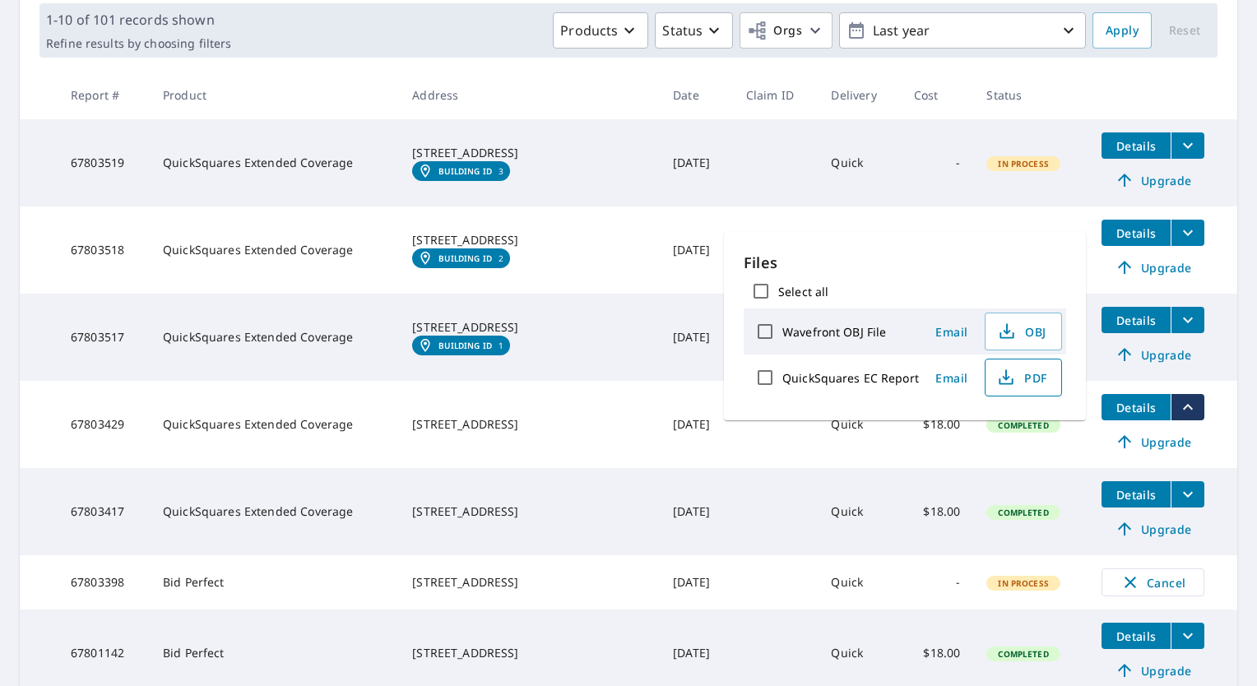
click at [1191, 86] on th at bounding box center [1162, 95] width 149 height 49
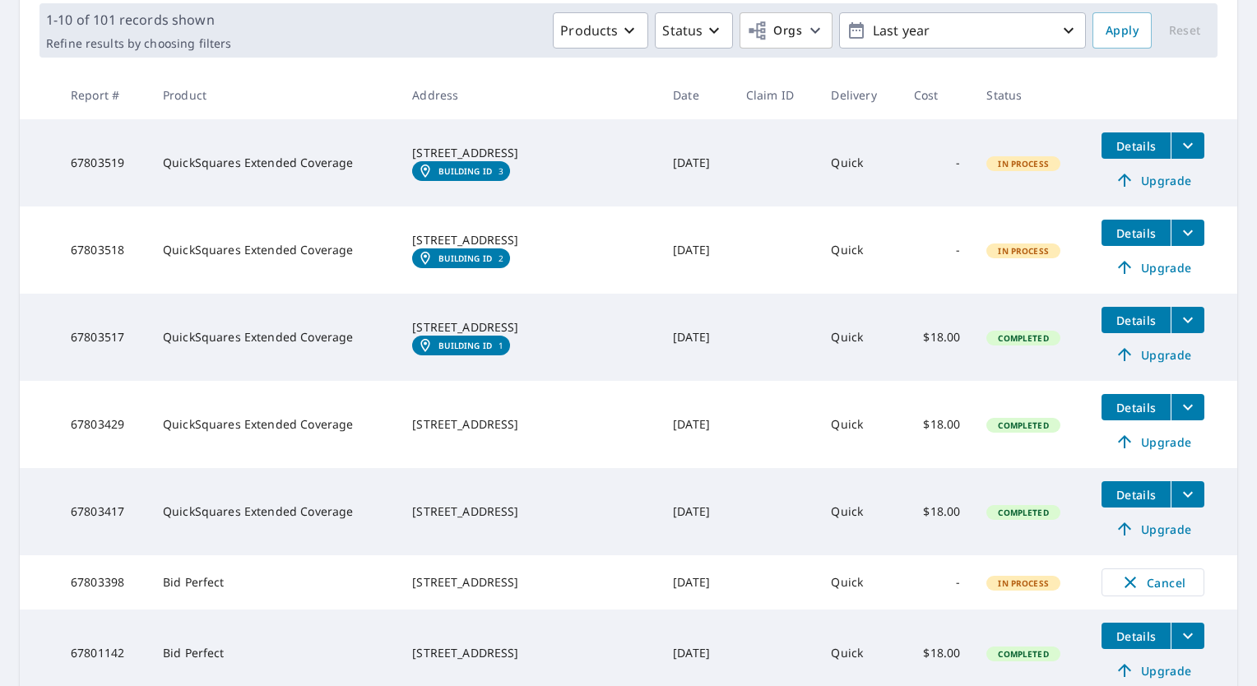
click at [1174, 334] on td "Details Upgrade" at bounding box center [1162, 337] width 149 height 87
click at [1174, 331] on button "filesDropdownBtn-67803517" at bounding box center [1188, 320] width 34 height 26
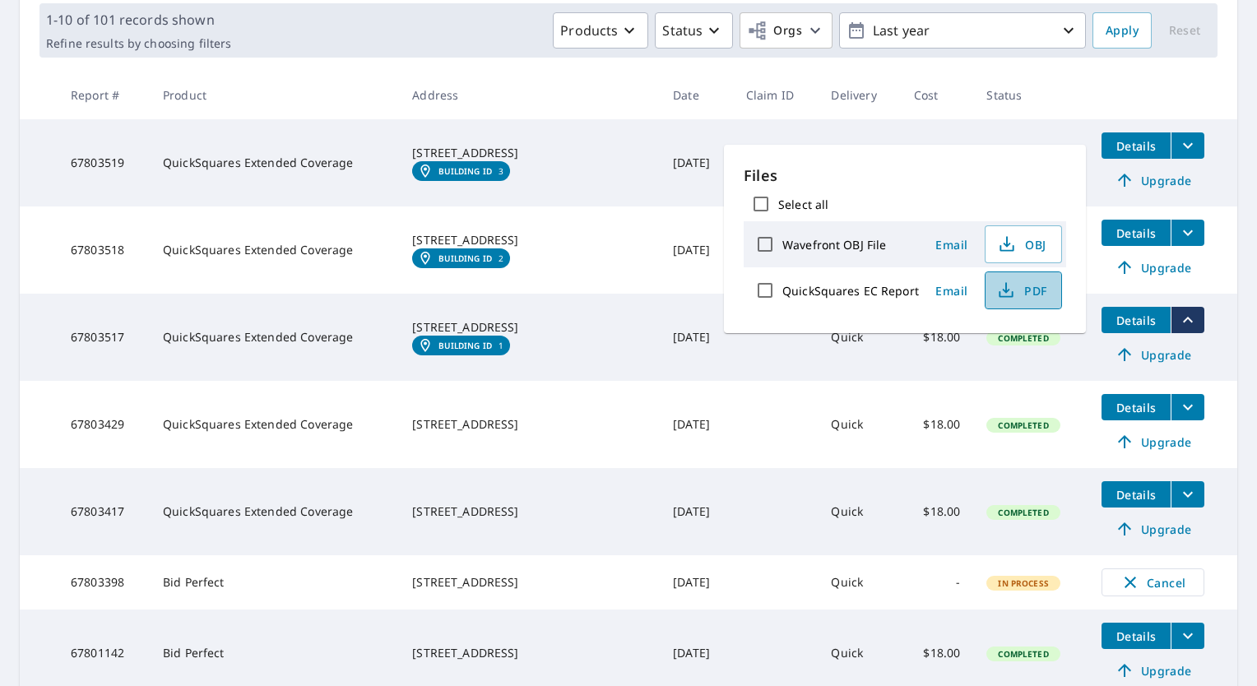
click at [1014, 297] on span "PDF" at bounding box center [1021, 291] width 53 height 20
click at [1183, 147] on icon "filesDropdownBtn-67803519" at bounding box center [1188, 146] width 10 height 6
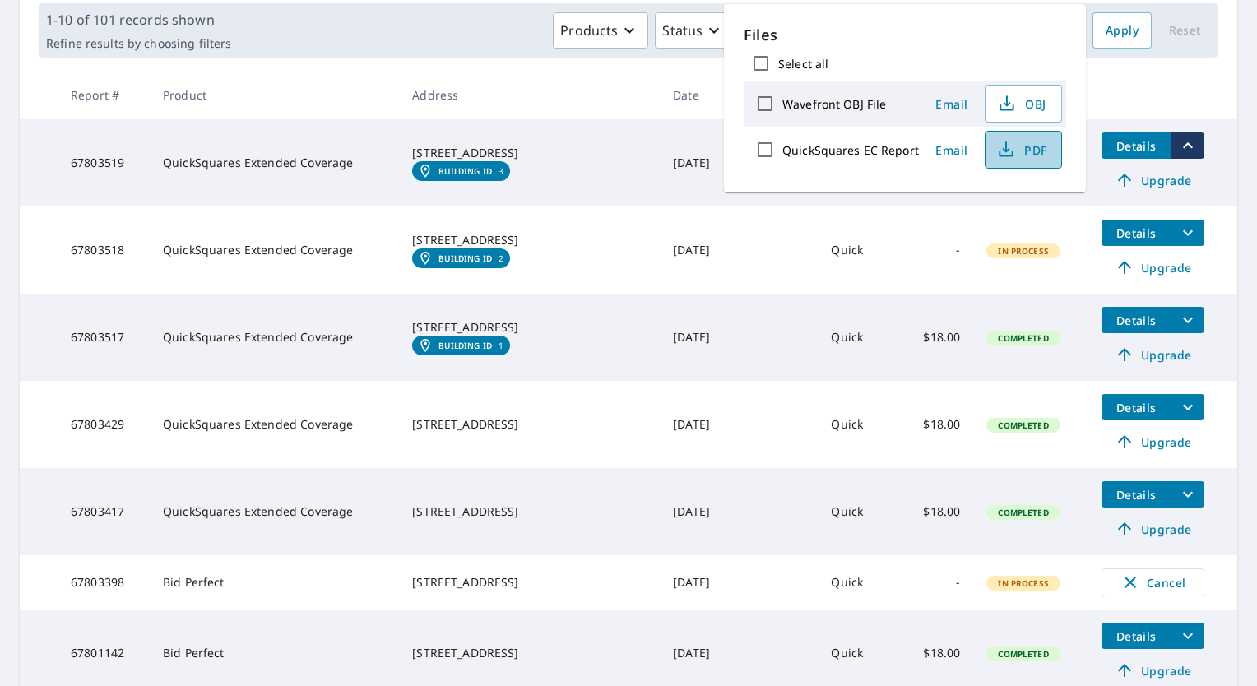
click at [1004, 160] on button "PDF" at bounding box center [1023, 150] width 77 height 38
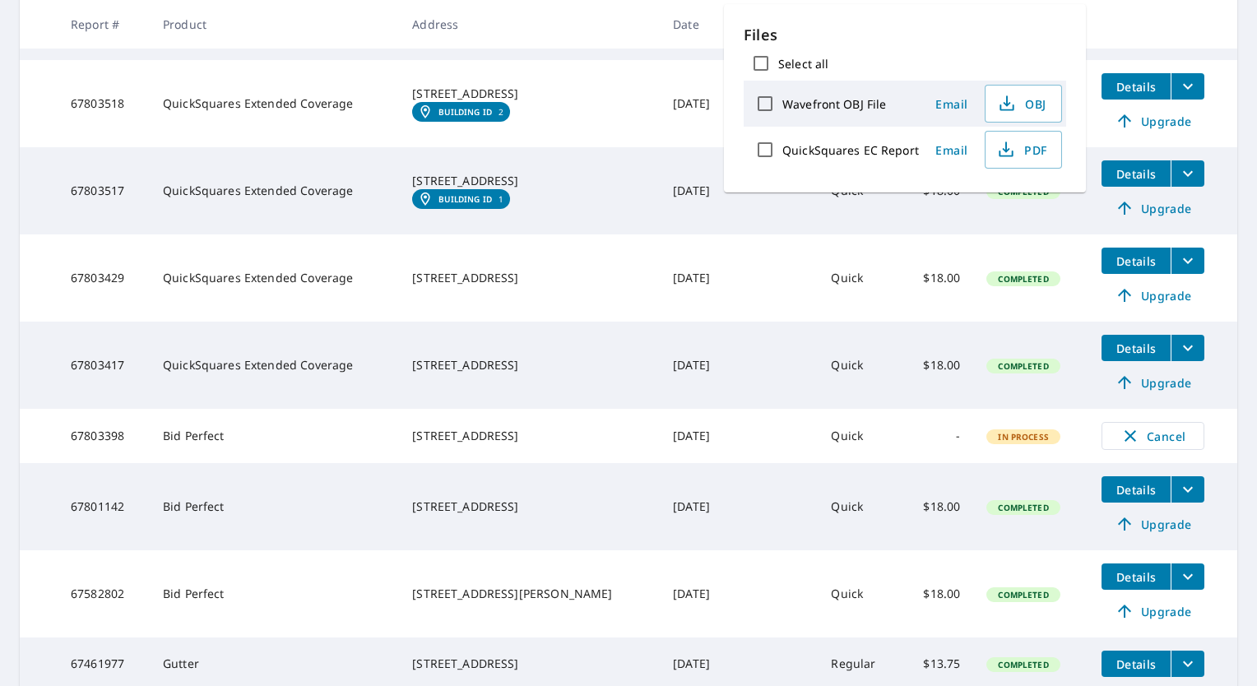
scroll to position [393, 0]
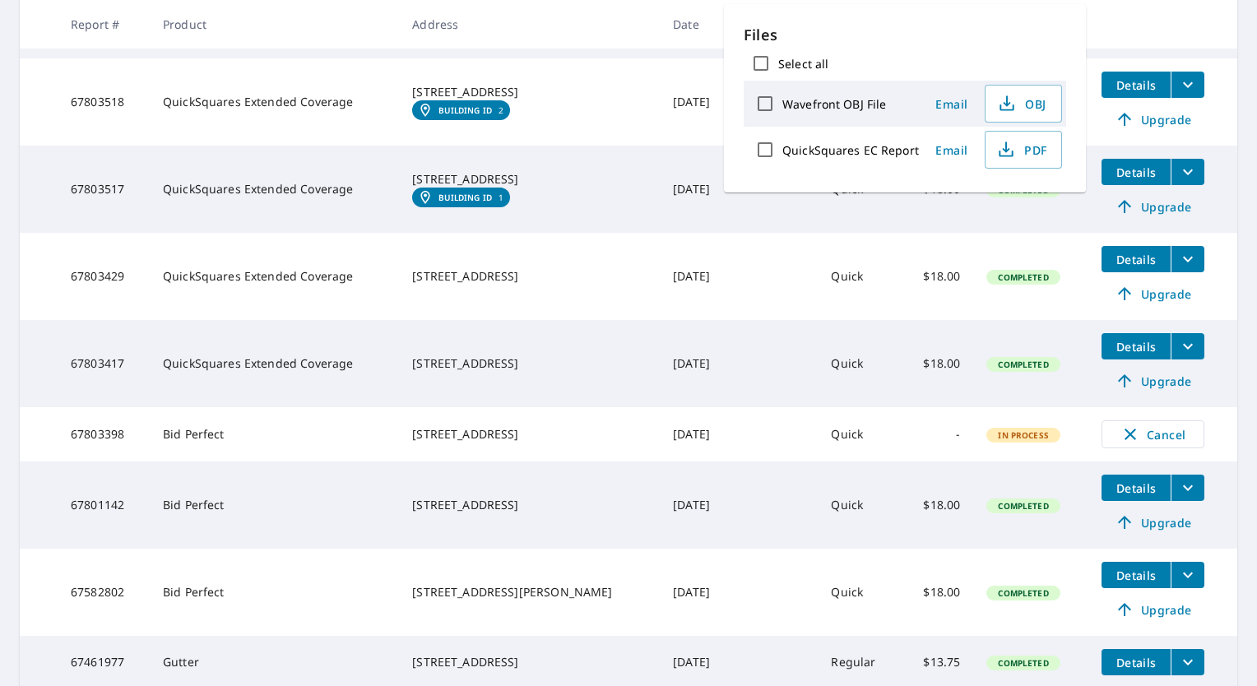
click at [1225, 325] on main "​ Search Download Excel 1-10 of 101 records shown Refine results by choosing fi…" at bounding box center [628, 289] width 1257 height 1061
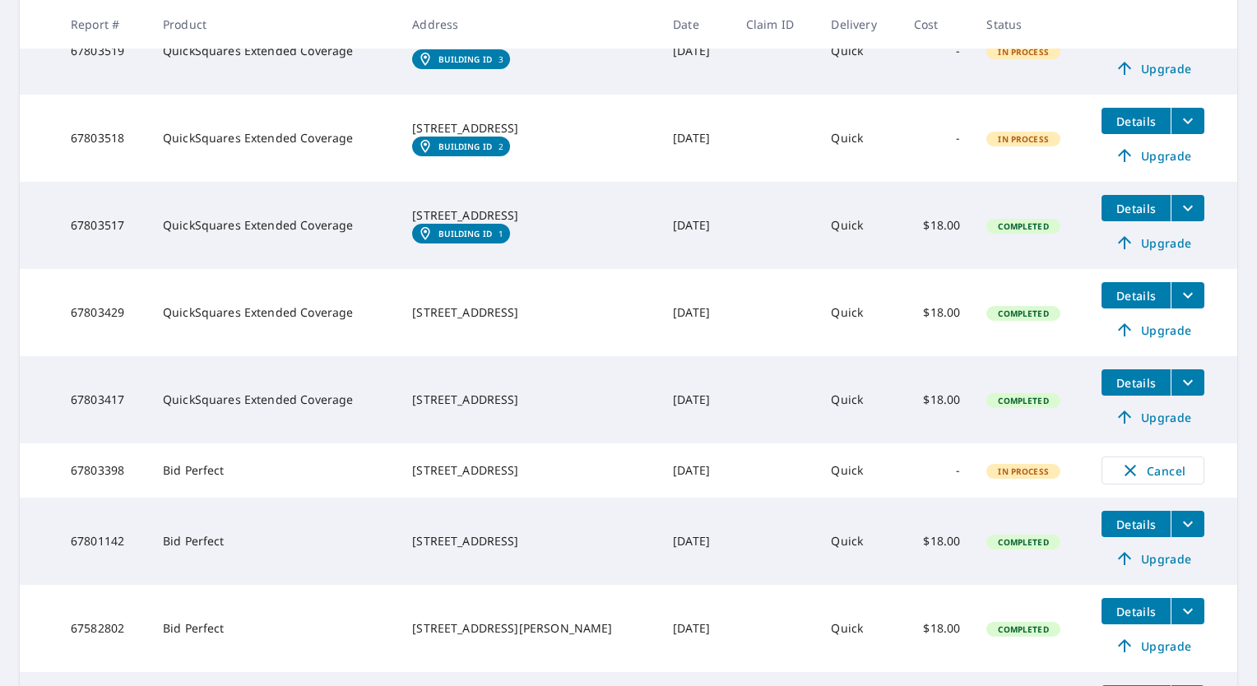
scroll to position [355, 0]
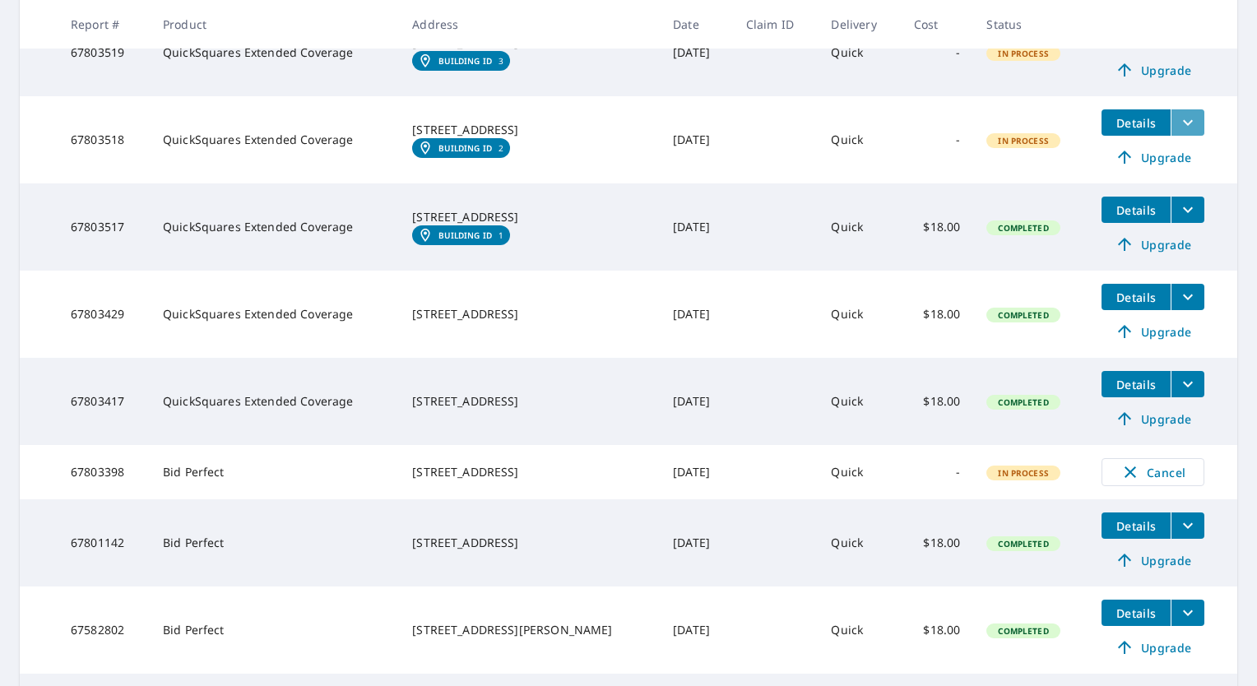
click at [1178, 119] on icon "filesDropdownBtn-67803518" at bounding box center [1188, 123] width 20 height 20
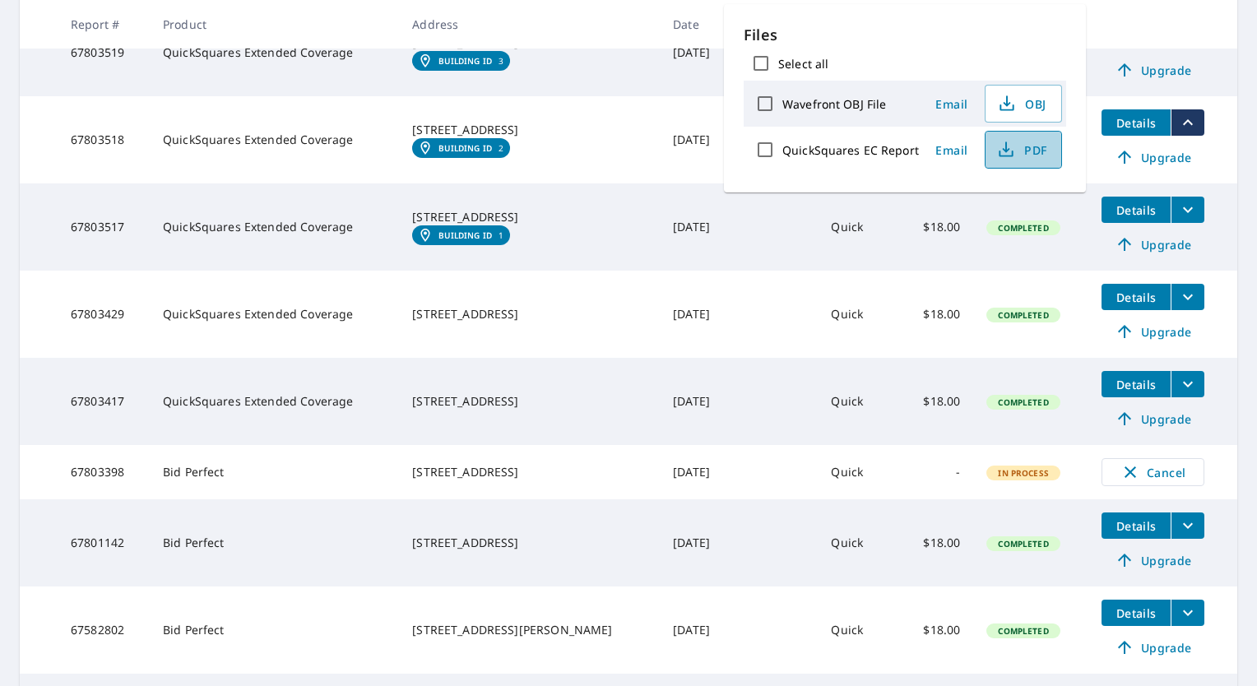
click at [1005, 147] on icon "button" at bounding box center [1006, 146] width 7 height 11
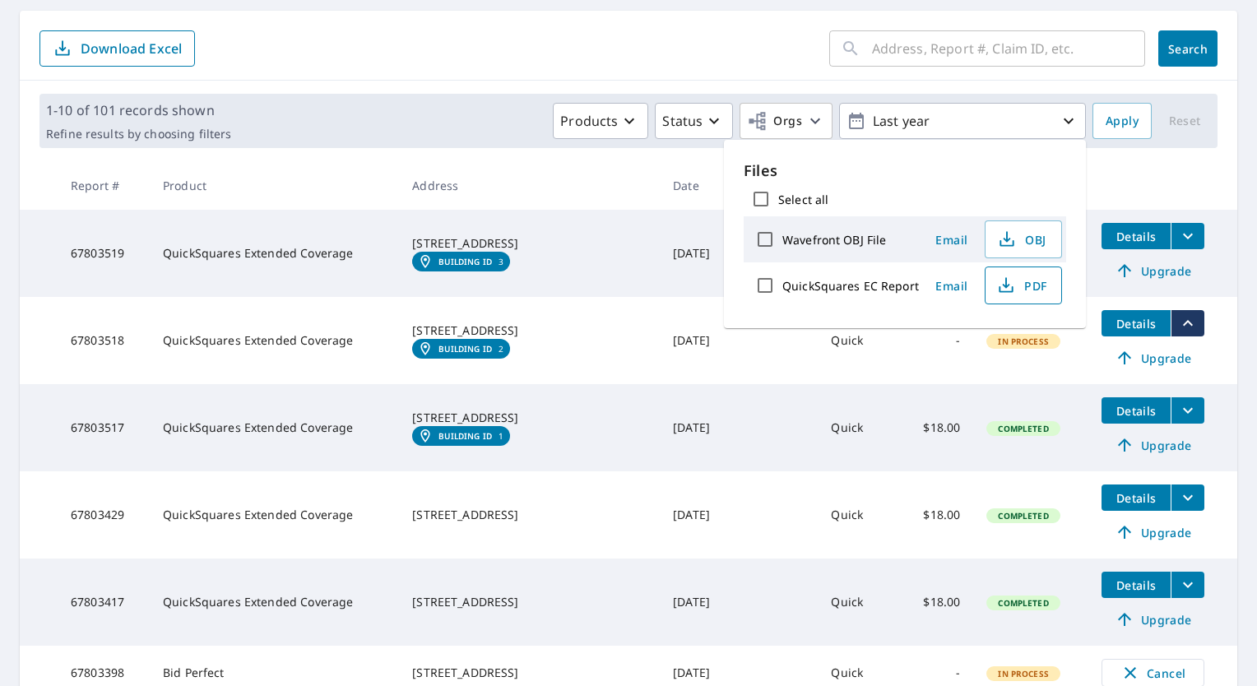
scroll to position [151, 0]
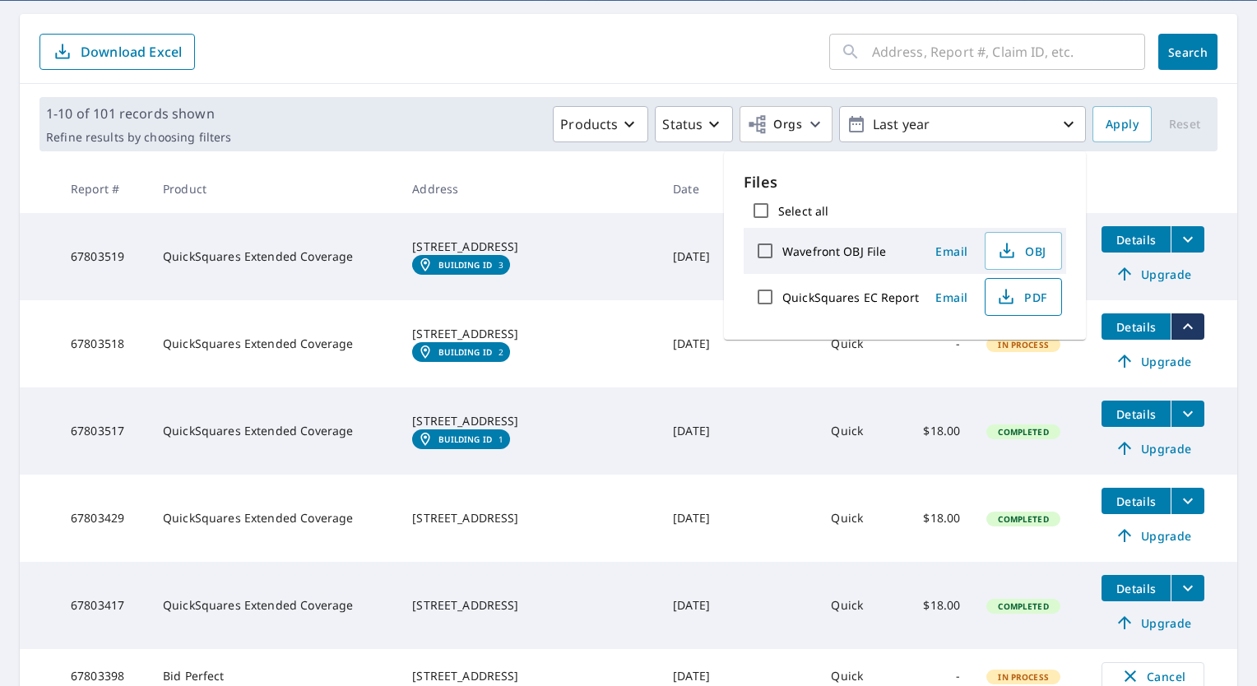
click at [562, 46] on form "​ Search Download Excel" at bounding box center [628, 52] width 1178 height 36
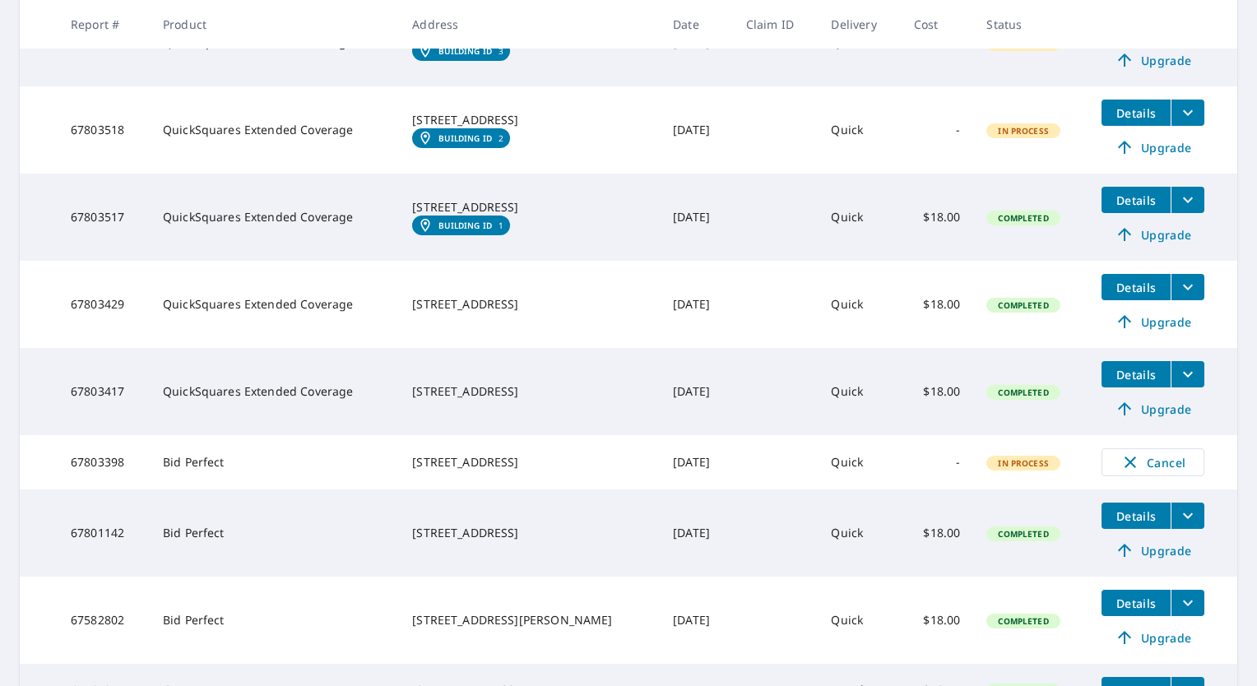
scroll to position [354, 0]
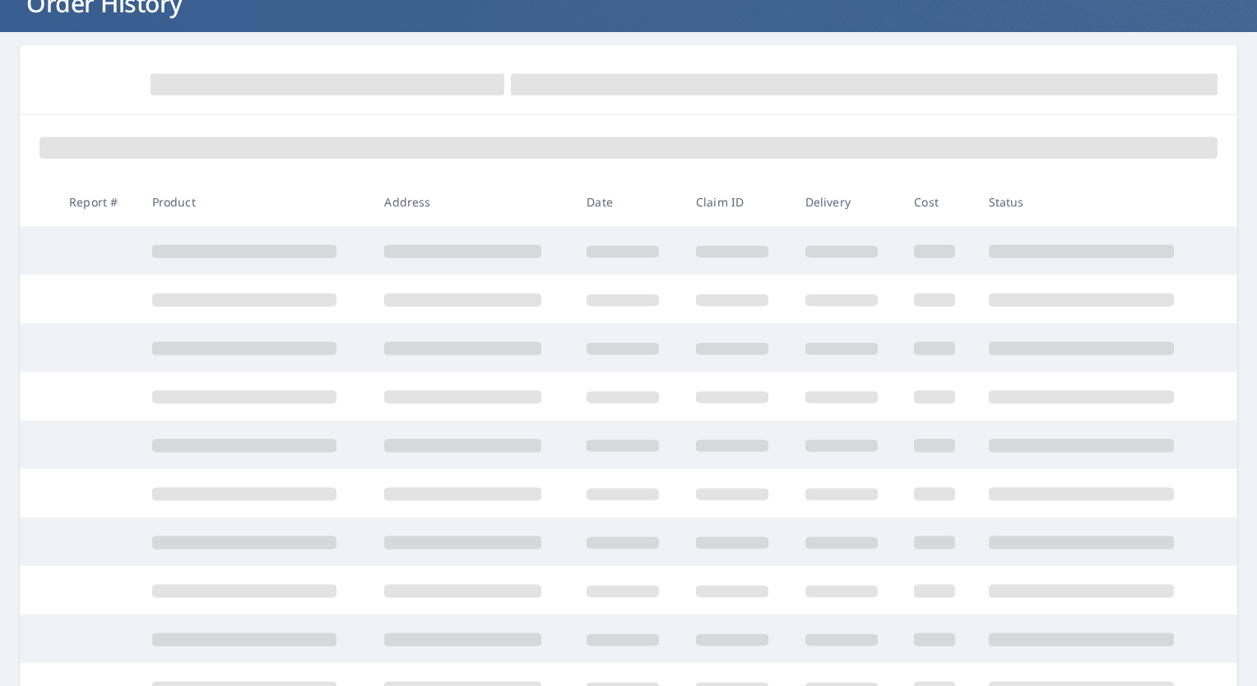
scroll to position [138, 0]
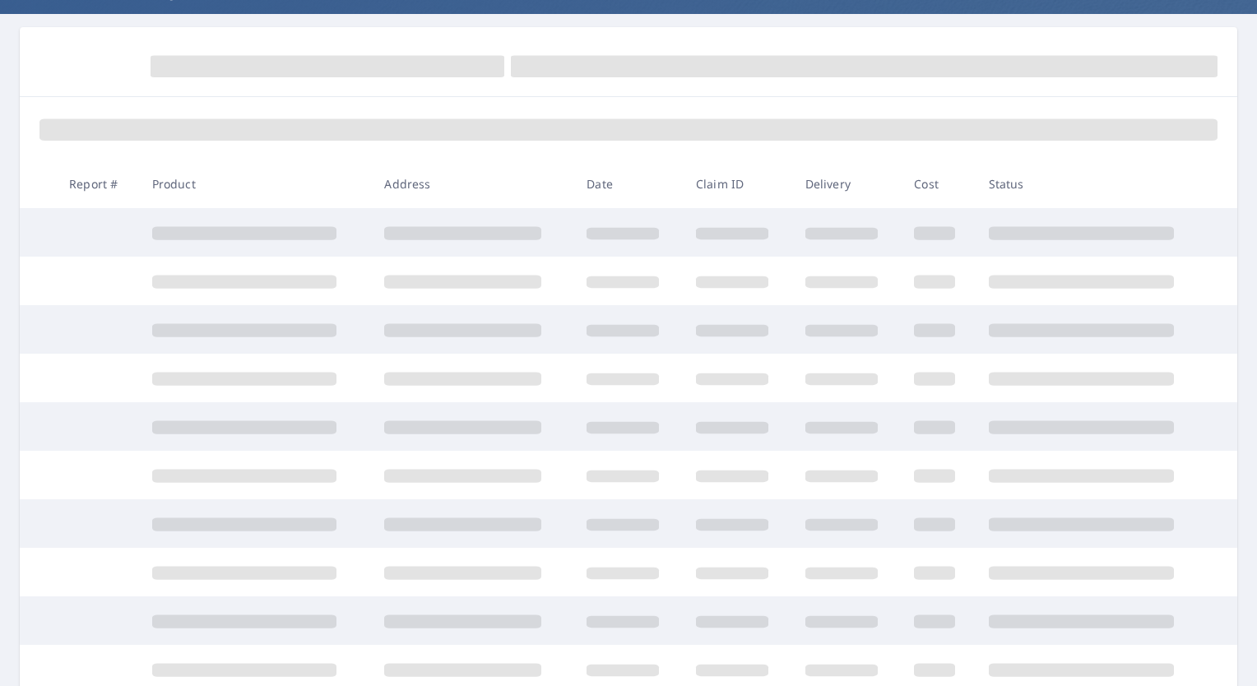
scroll to position [173, 0]
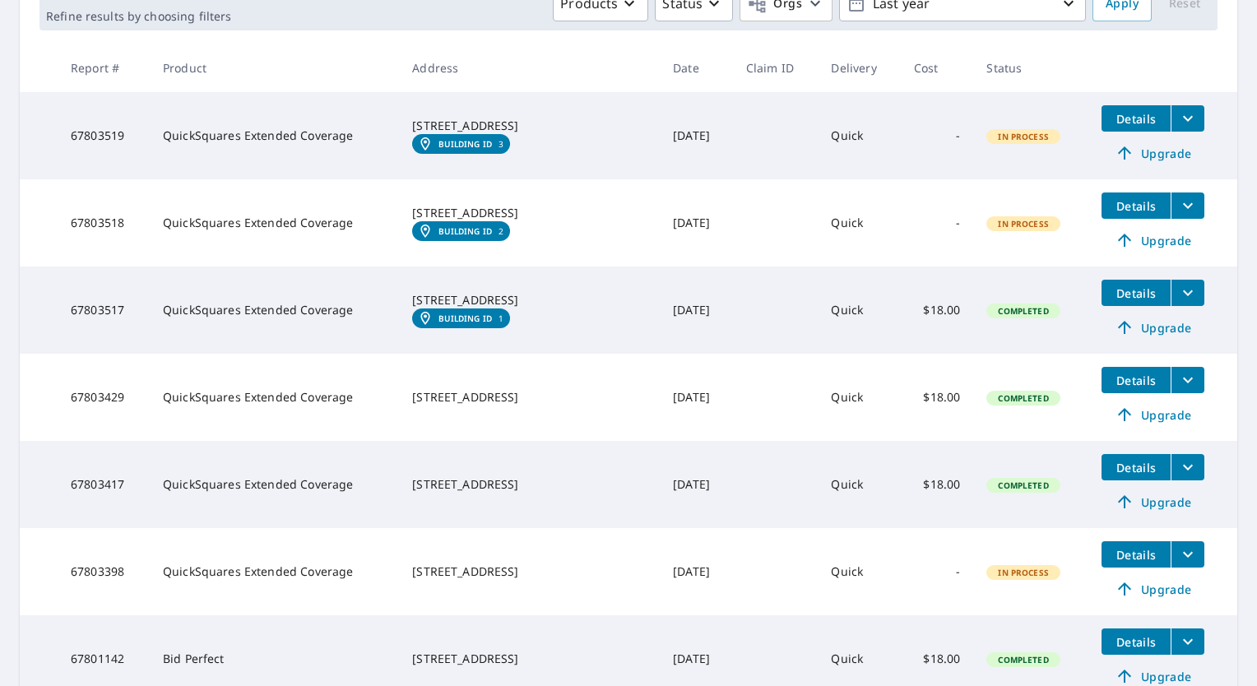
scroll to position [303, 0]
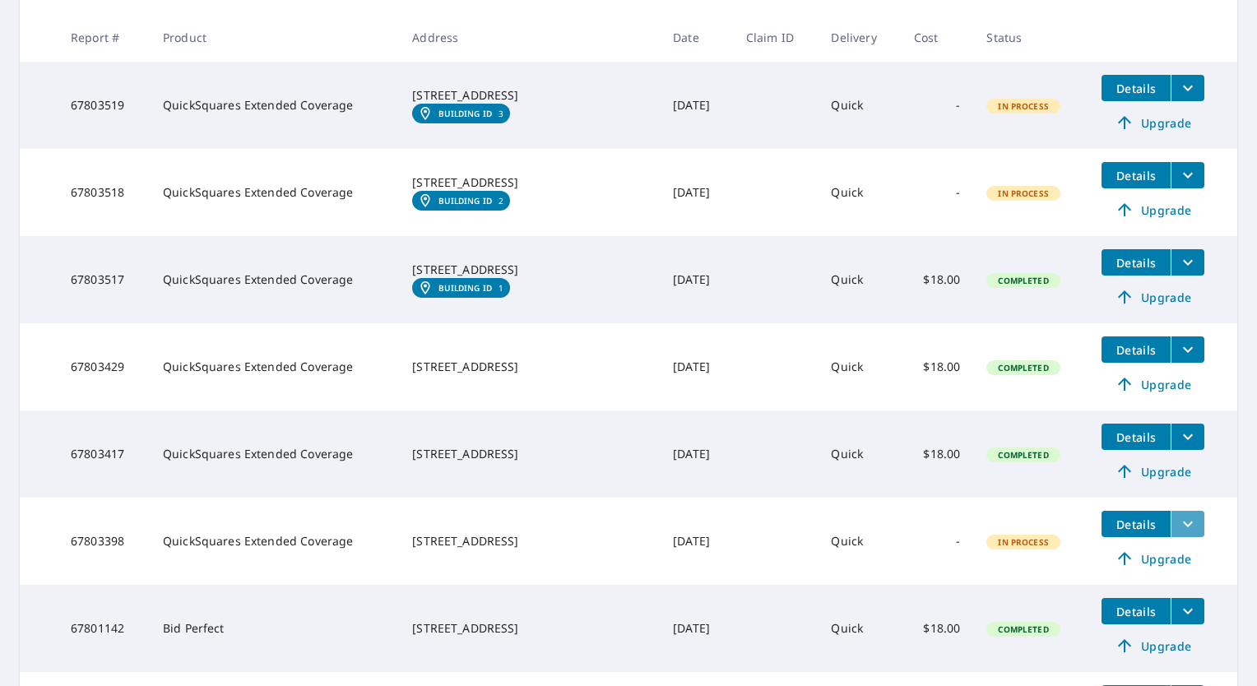
click at [1178, 524] on icon "filesDropdownBtn-67803398" at bounding box center [1188, 524] width 20 height 20
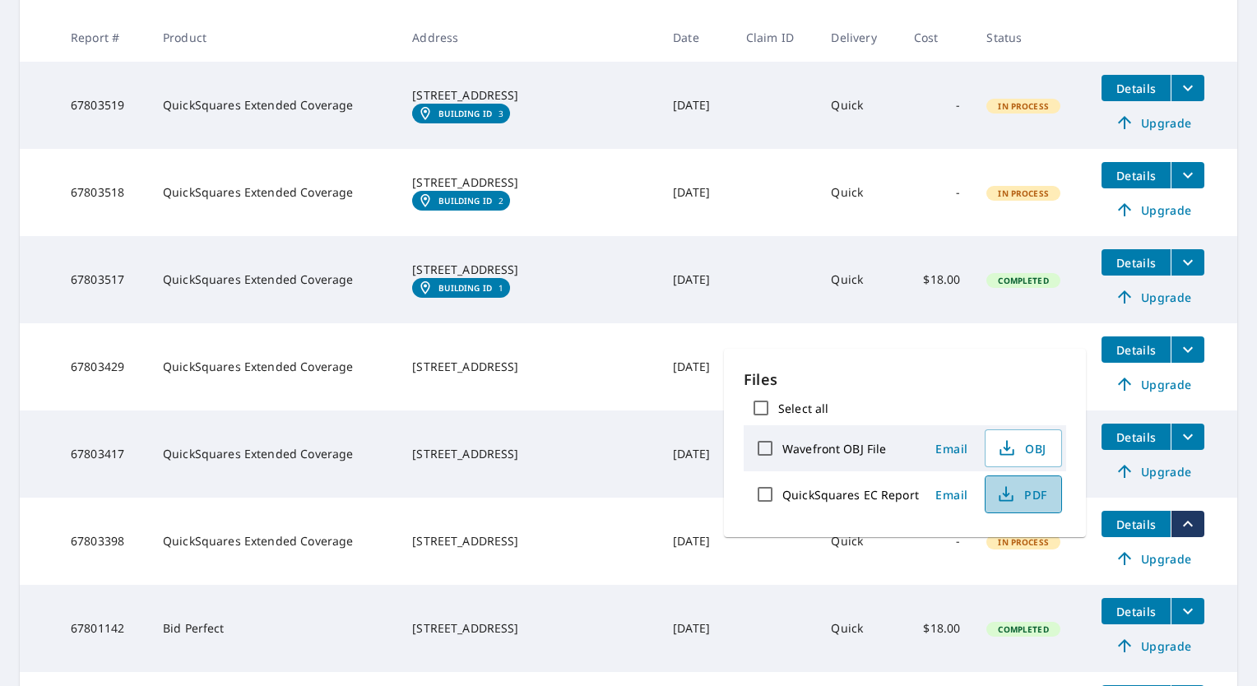
click at [1037, 499] on span "PDF" at bounding box center [1021, 495] width 53 height 20
